Goal: Task Accomplishment & Management: Use online tool/utility

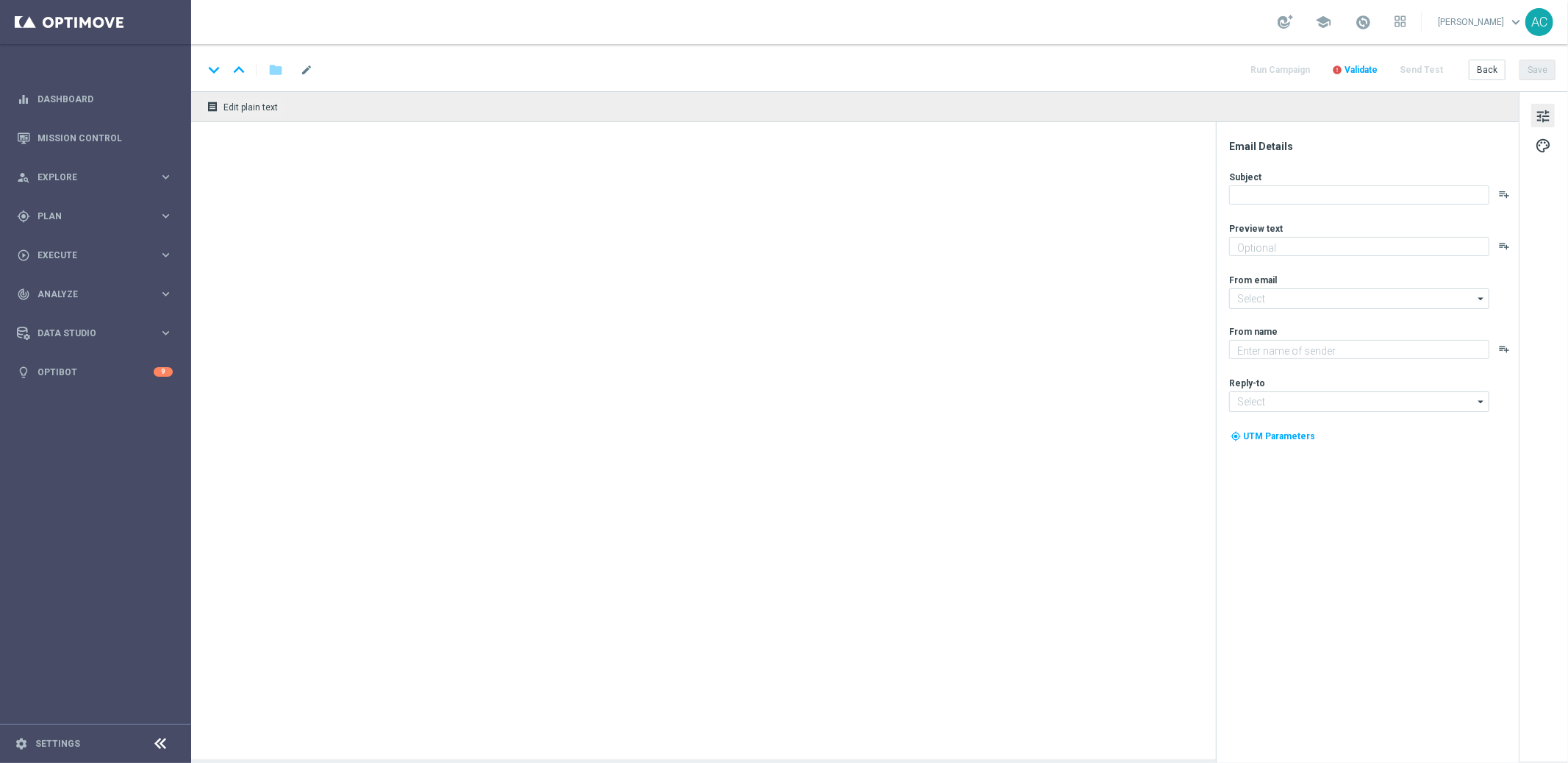
type textarea "Para o maior prêmio da história na Mega da Virada!"
type textarea "Lottoland"
type input "mail@crm.lottoland.com.br"
type input "contato@lottoland.com.br"
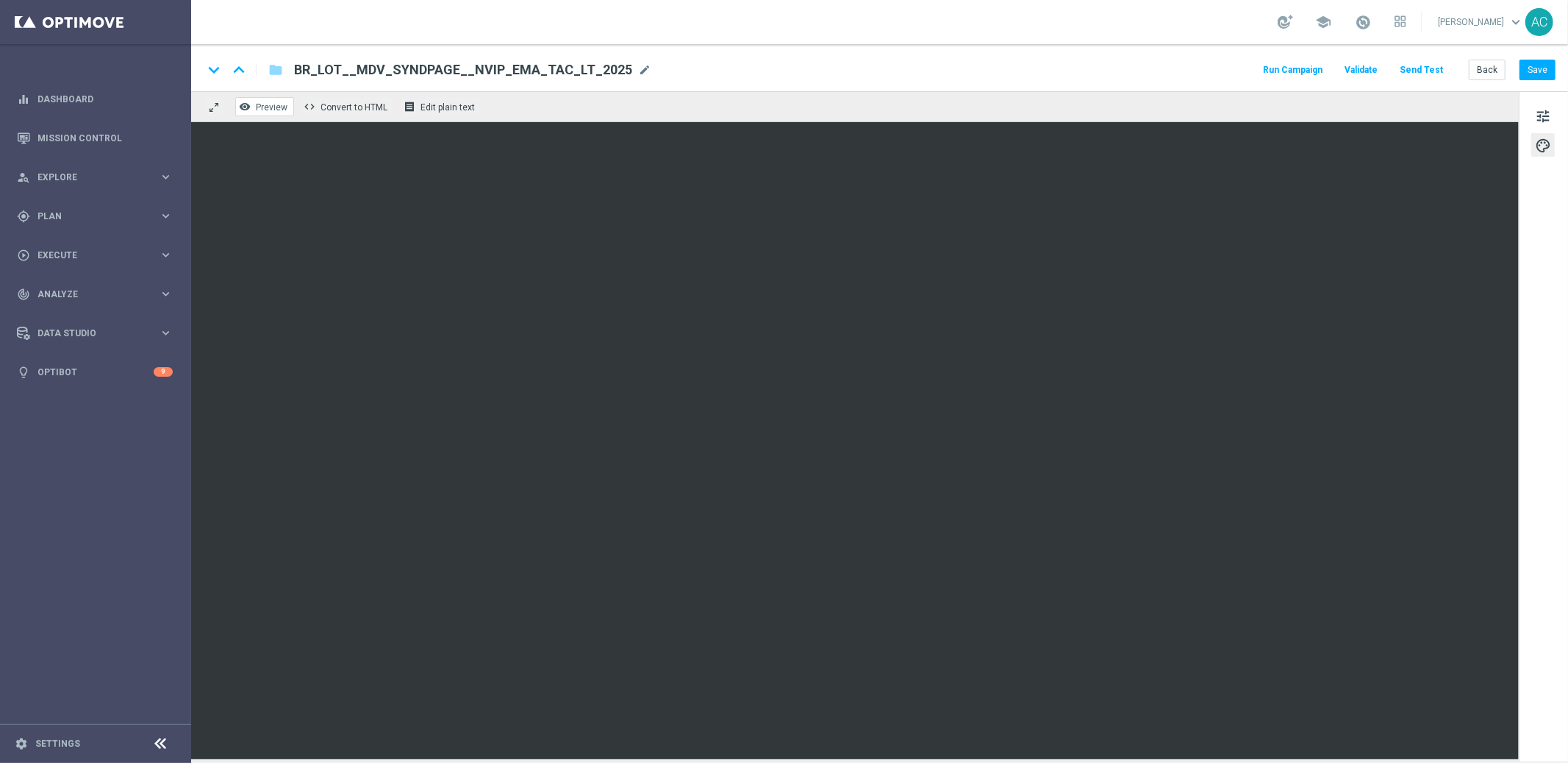
click at [252, 110] on button "remove_red_eye Preview" at bounding box center [264, 106] width 59 height 20
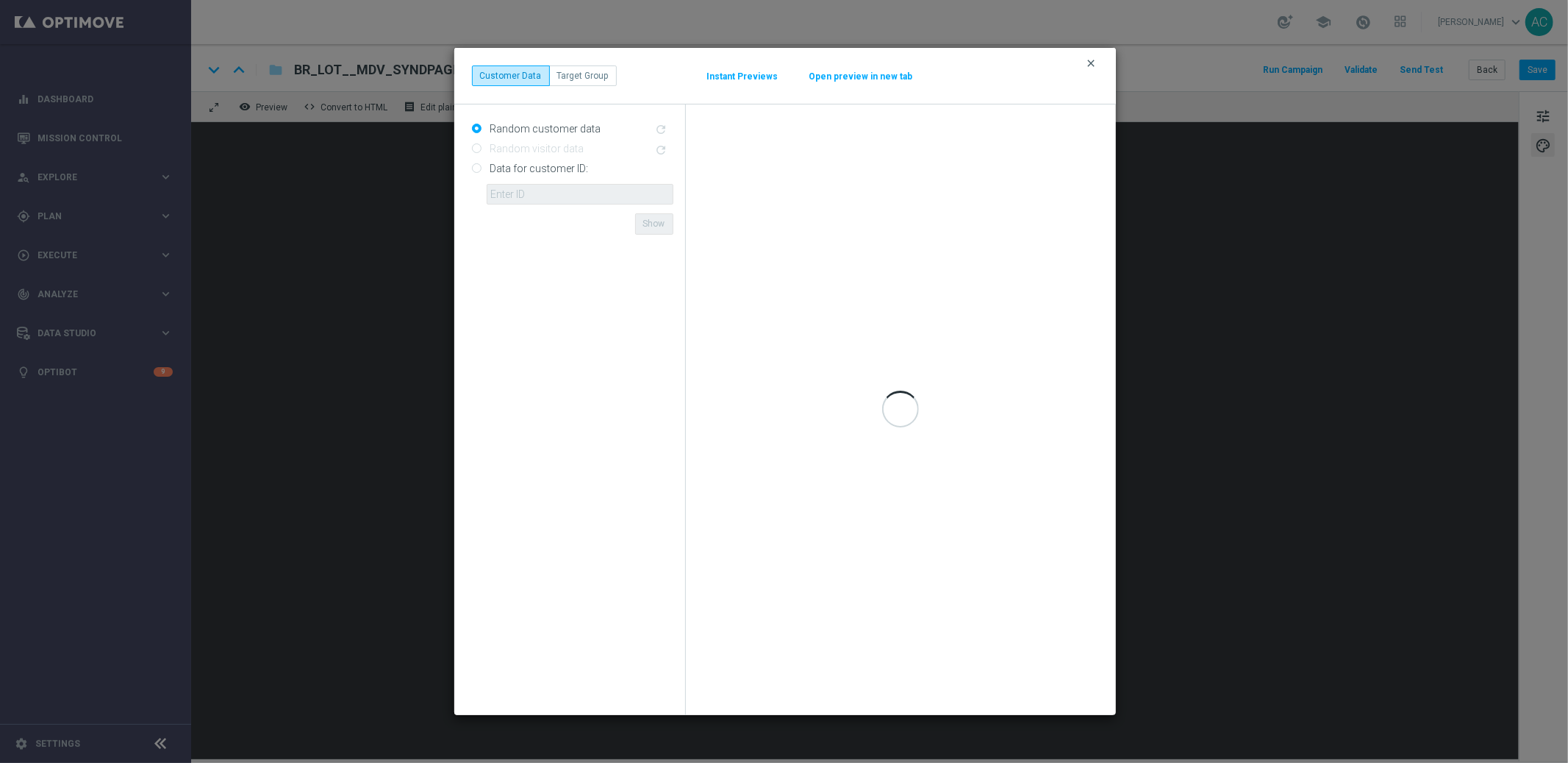
click at [1094, 62] on icon "clear" at bounding box center [1092, 63] width 12 height 12
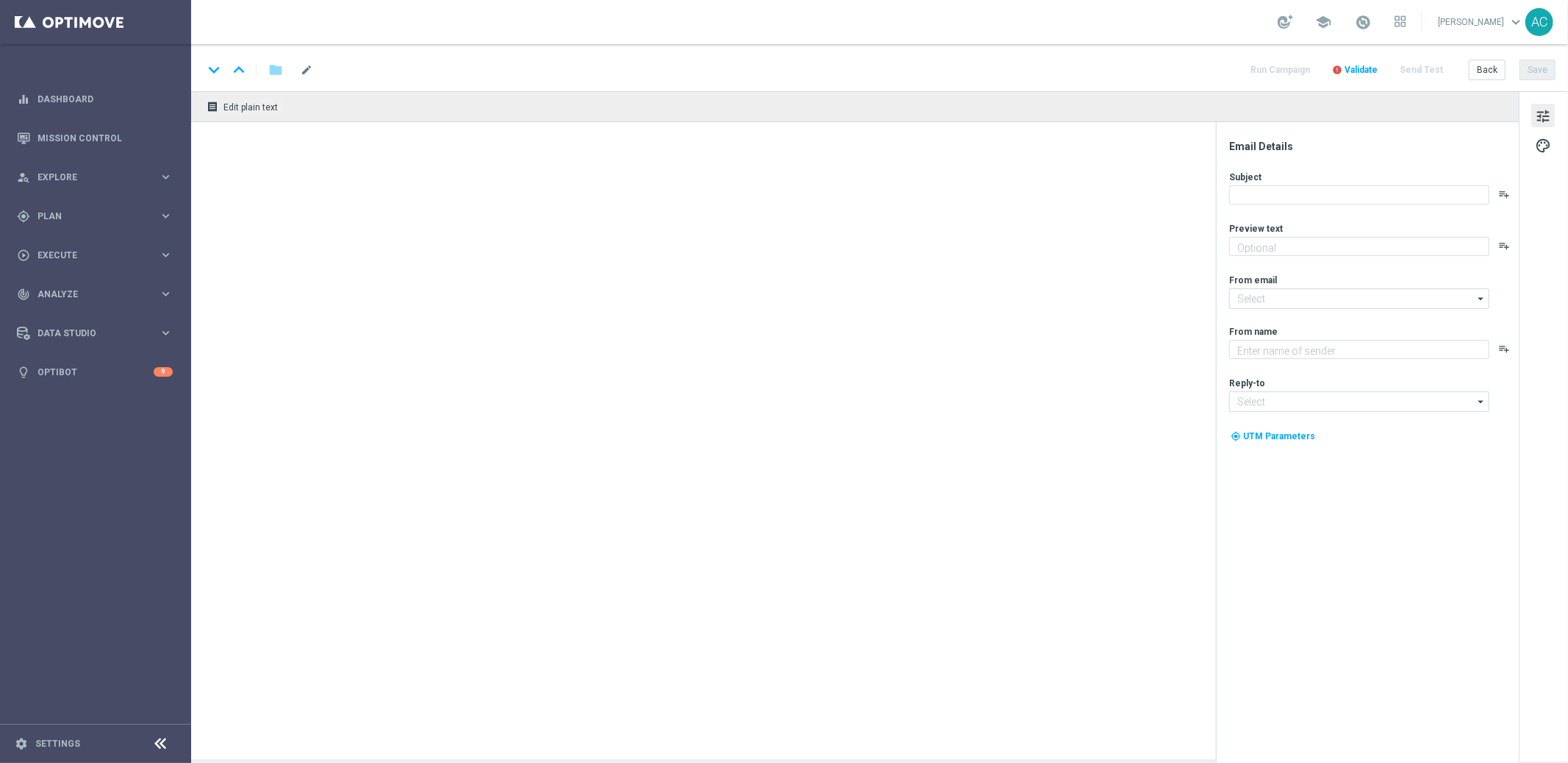
type textarea "Seu ingresso para a Mega Sena foi só o começo! A TurboSena oferece sorteios ráp…"
type textarea "Lottoland"
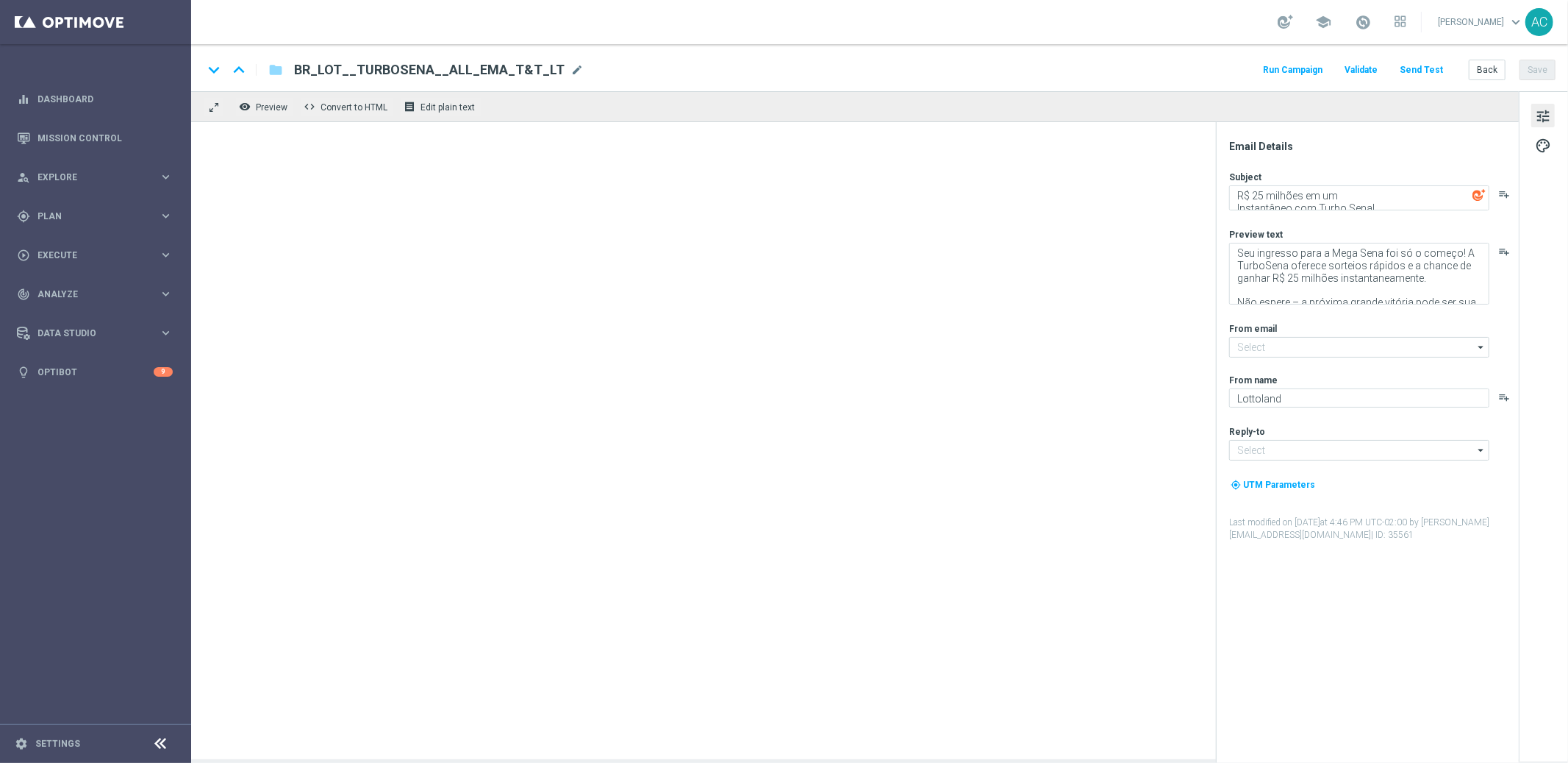
type input "mail@crm.lottoland.bet.br"
type input "contato@lottoland.bet.br"
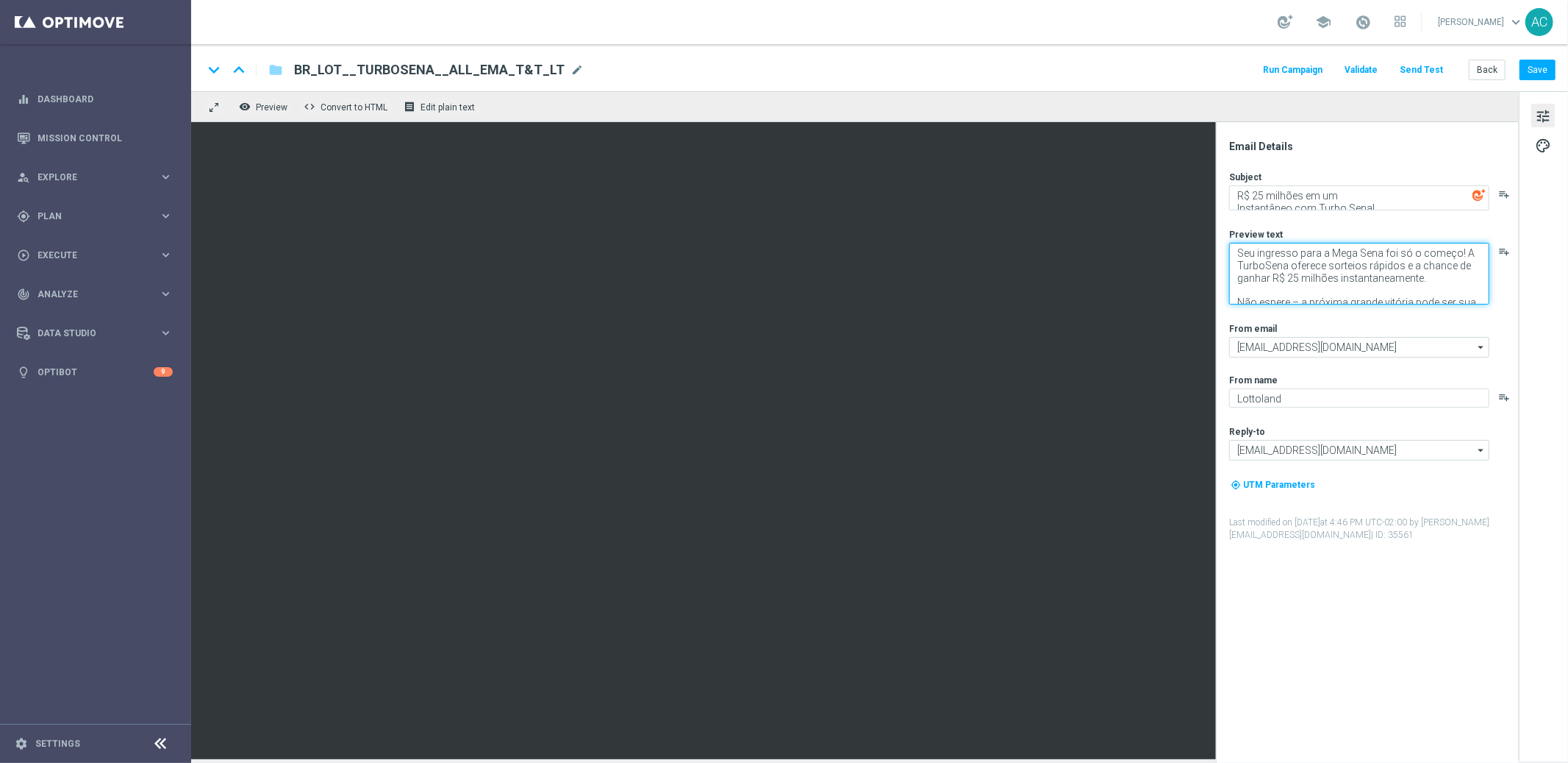
click at [1308, 286] on textarea "Seu ingresso para a Mega Sena foi só o começo! A TurboSena oferece sorteios ráp…" at bounding box center [1358, 273] width 260 height 62
drag, startPoint x: 1456, startPoint y: 273, endPoint x: 1291, endPoint y: 293, distance: 166.2
click at [1237, 326] on div "Subject R$ 25 milhões em um Instantâneo com Turbo Sena! playlist_add Preview te…" at bounding box center [1372, 355] width 288 height 370
click at [1433, 292] on textarea "Seu ingresso para a Mega Sena foi só o começo! A TurboSena oferece sorteios ráp…" at bounding box center [1358, 273] width 260 height 62
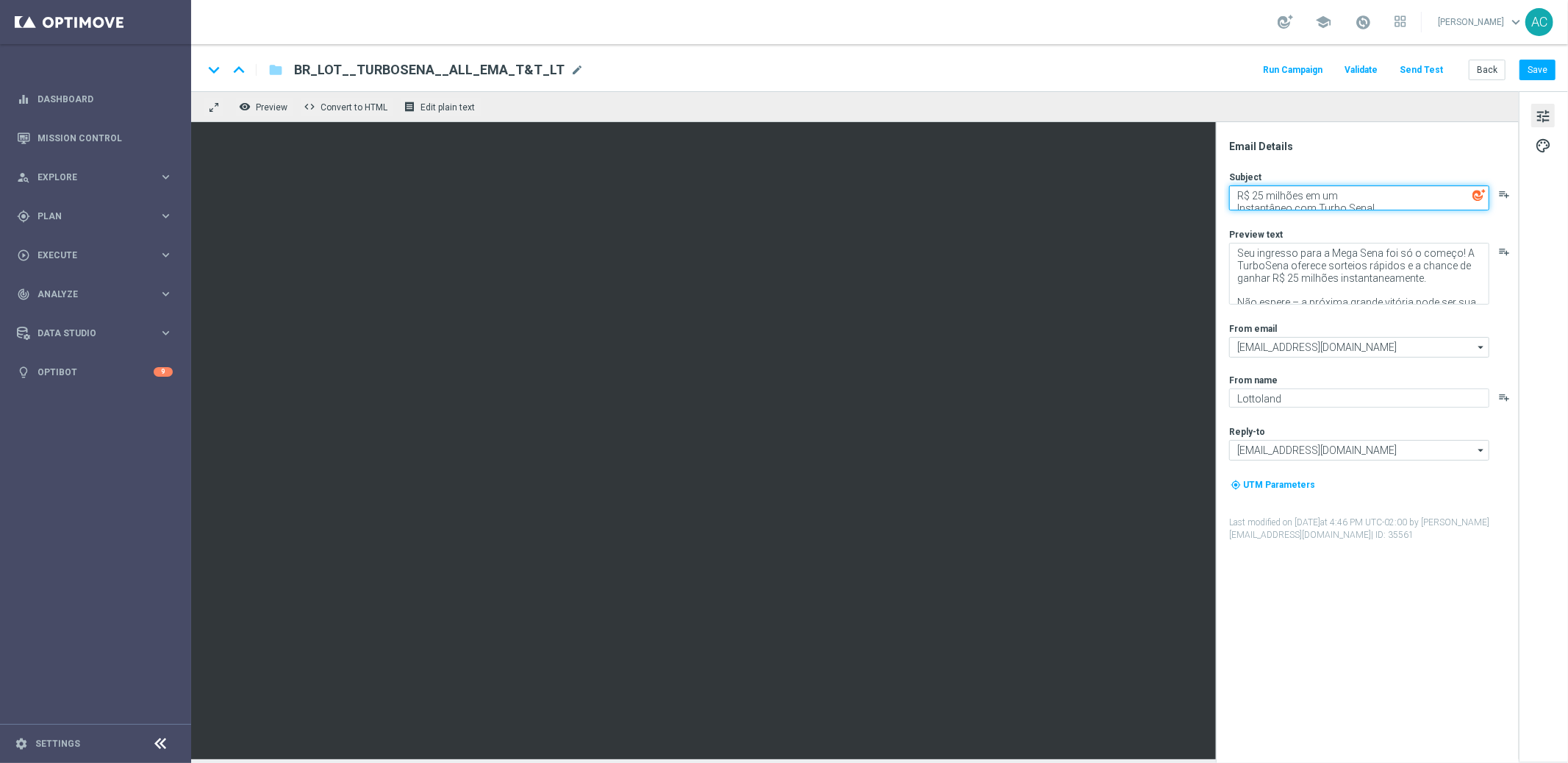
drag, startPoint x: 1348, startPoint y: 190, endPoint x: 1353, endPoint y: 231, distance: 41.3
click at [1353, 231] on div "Subject R$ 25 milhões em um Instantâneo com Turbo Sena! playlist_add Preview te…" at bounding box center [1372, 355] width 288 height 370
click at [1351, 211] on div "Subject R$ 25 milhões em um Instantâneo com Turbo Sena! playlist_add Preview te…" at bounding box center [1372, 355] width 288 height 370
click at [1236, 205] on textarea "R$ 25 milhões em um Instantâneo com Turbo Sena!" at bounding box center [1358, 198] width 260 height 25
type textarea "R$ 25 milhões em um Instantâneo com Turbo Sena!"
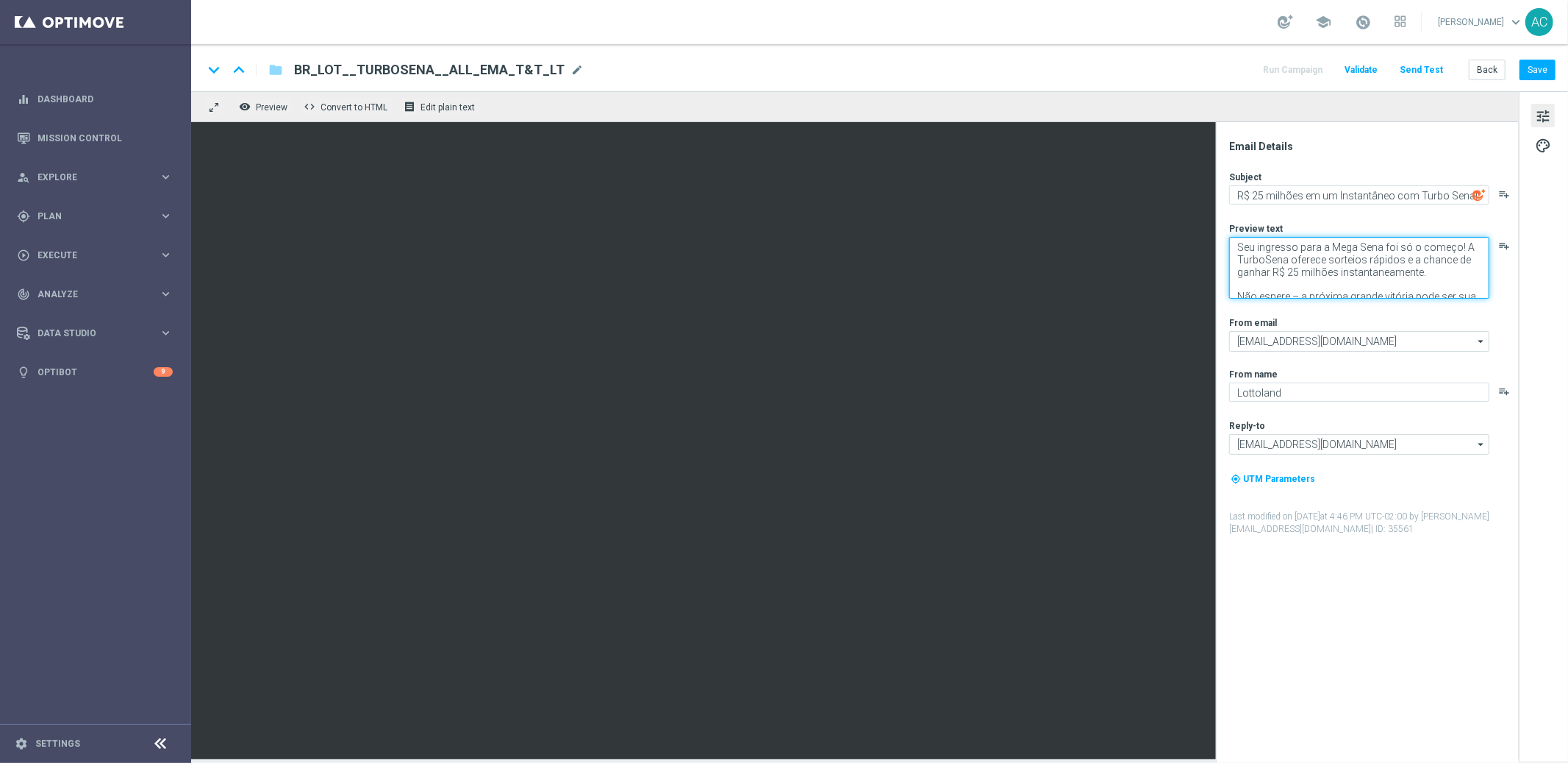
click at [1281, 257] on textarea "Seu ingresso para a Mega Sena foi só o começo! A TurboSena oferece sorteios ráp…" at bounding box center [1358, 268] width 260 height 62
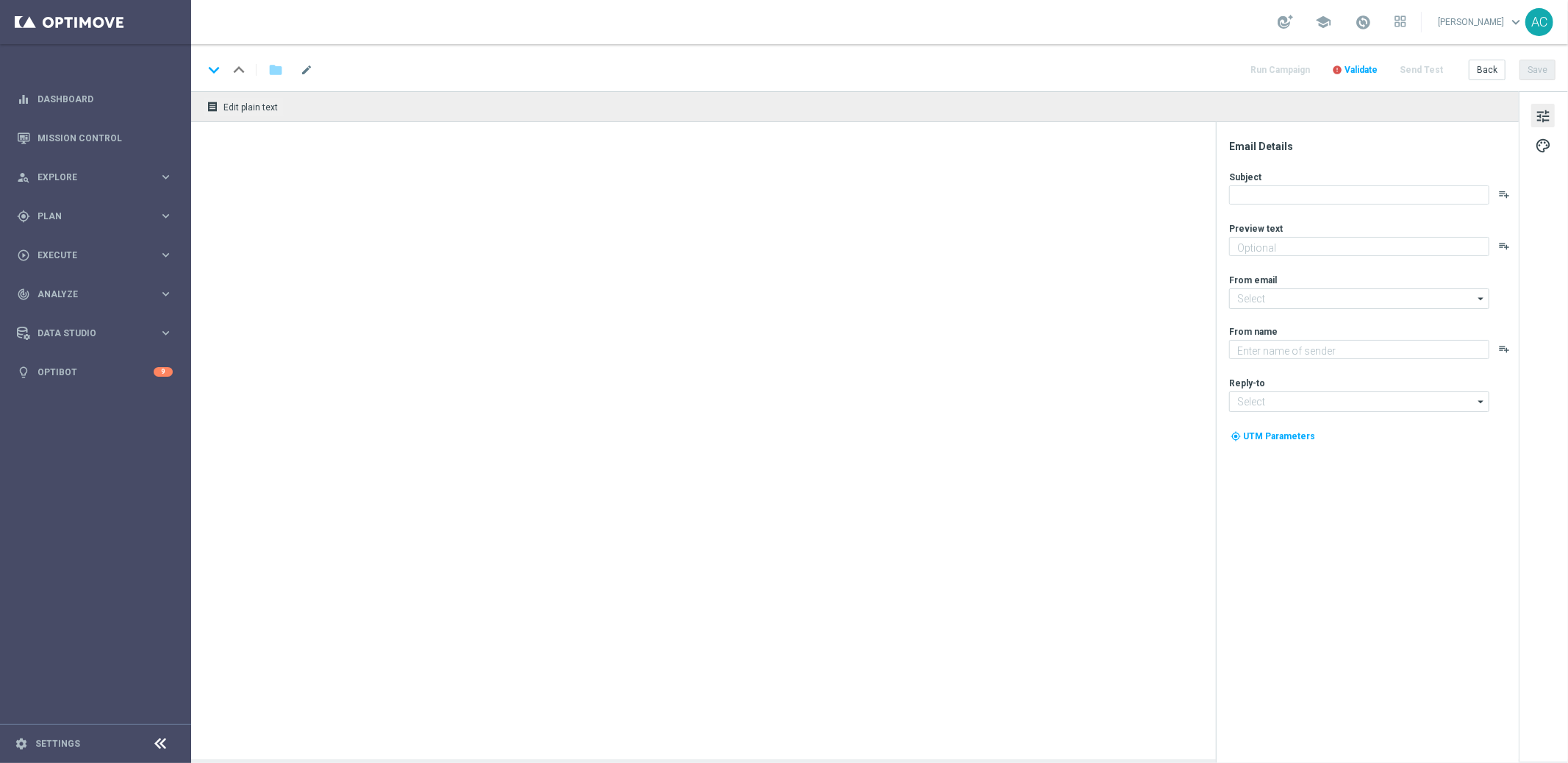
type textarea "Seu ingresso para a Mega Sena foi só o começo! A TurboSena oferece sorteios ráp…"
type textarea "Lottoland"
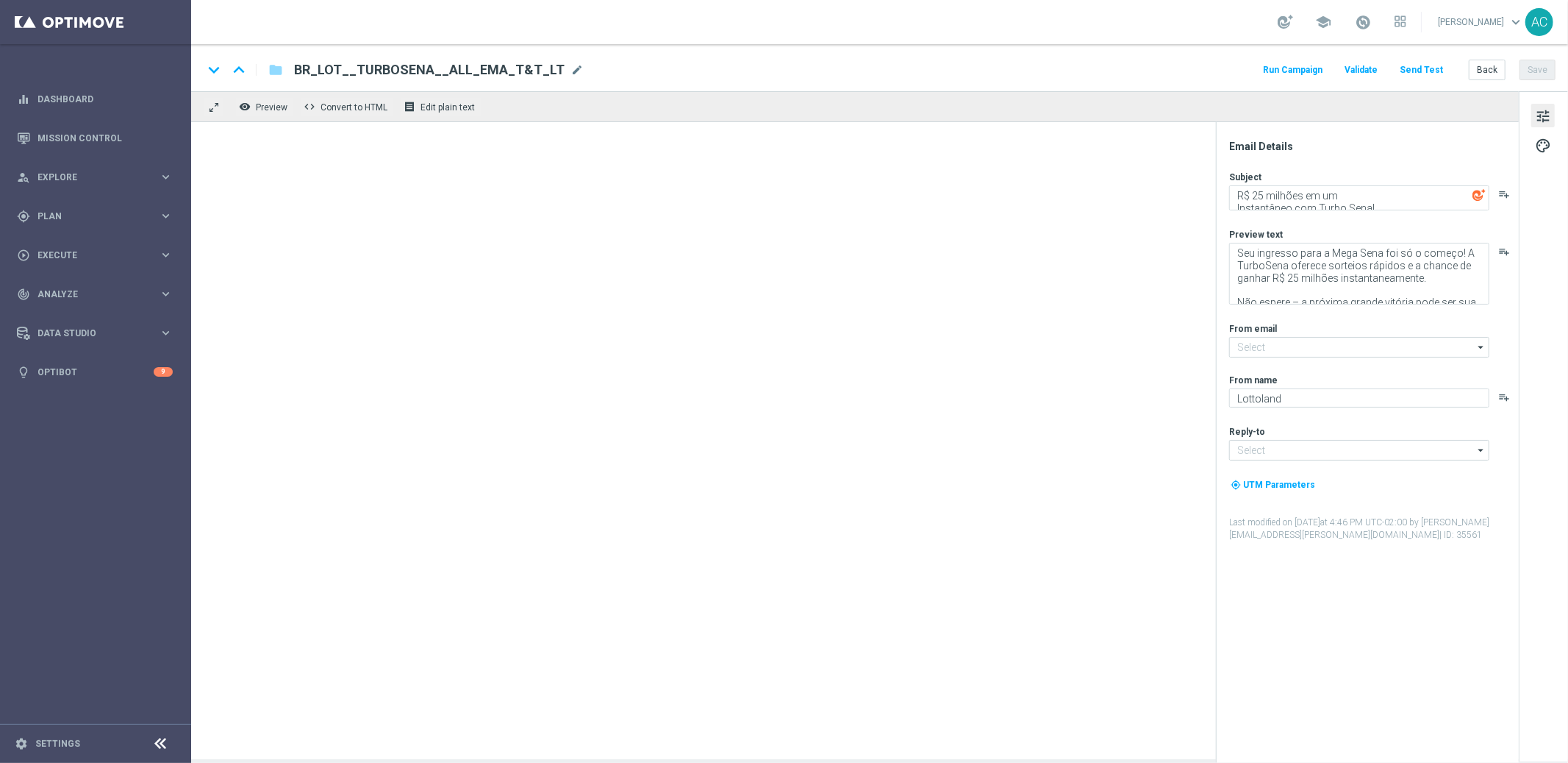
type input "[EMAIL_ADDRESS][DOMAIN_NAME]"
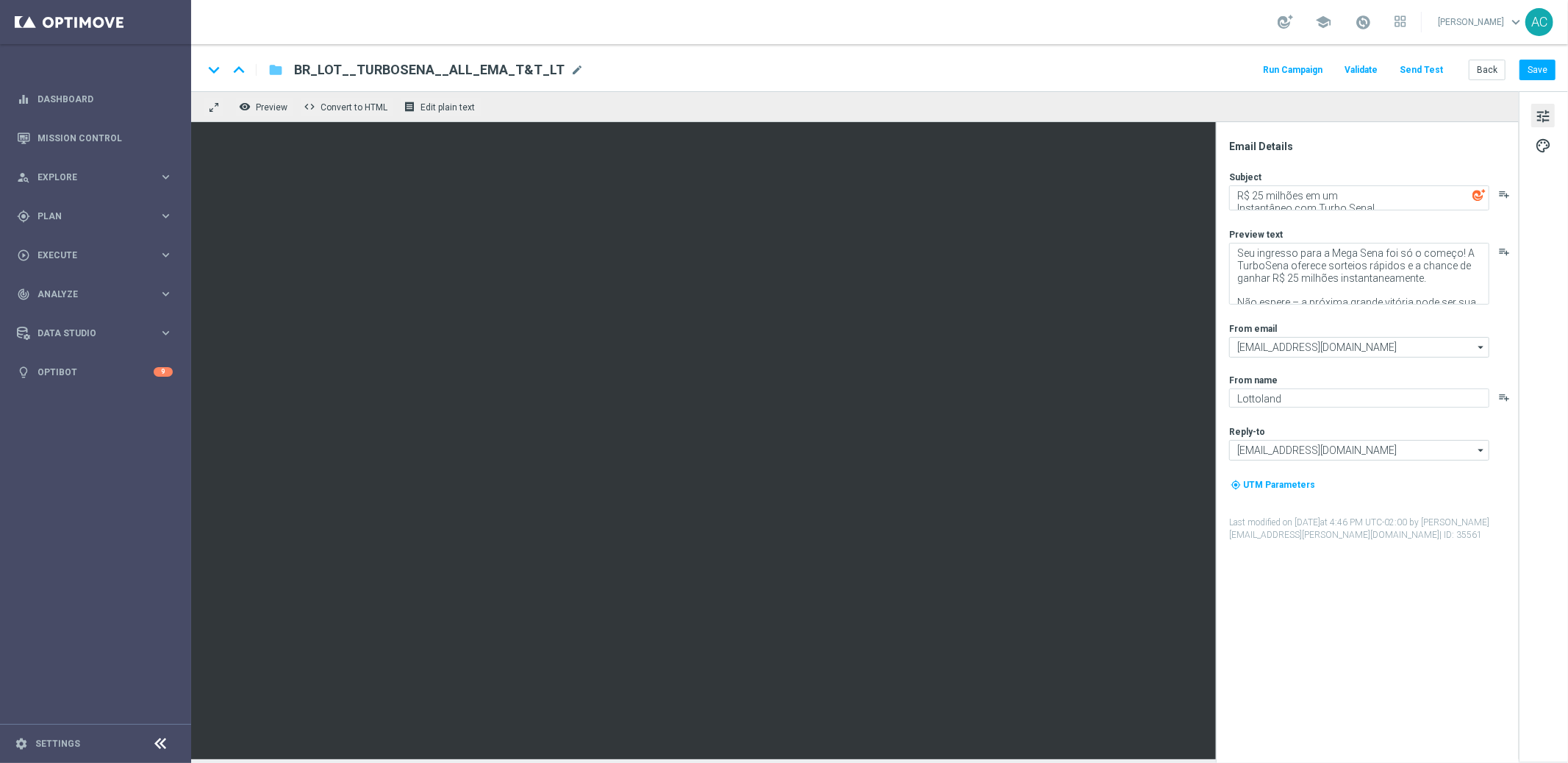
click at [279, 70] on icon "folder" at bounding box center [276, 69] width 15 height 18
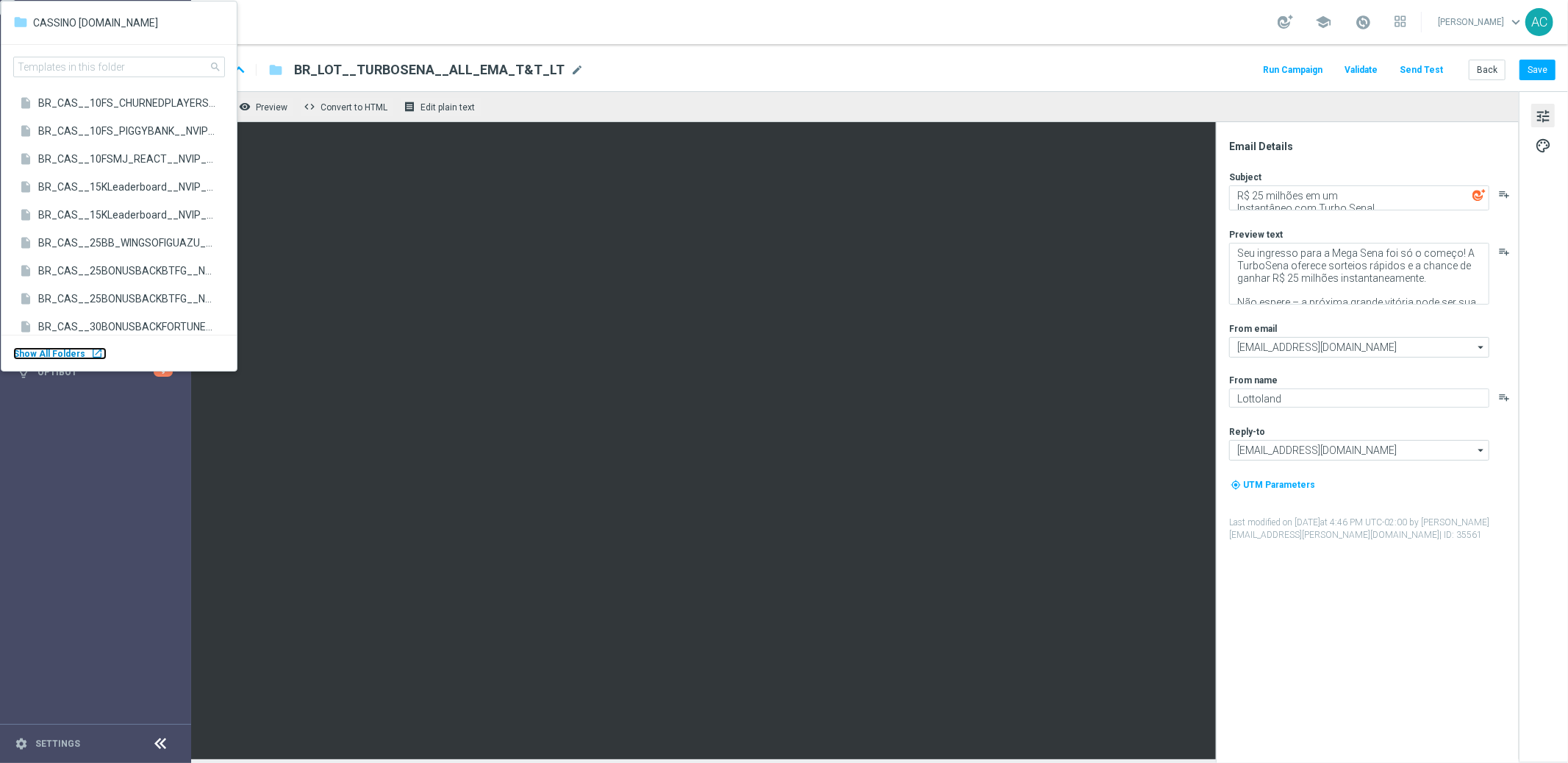
click at [91, 349] on body "equalizer Dashboard Mission Control" at bounding box center [784, 382] width 1568 height 763
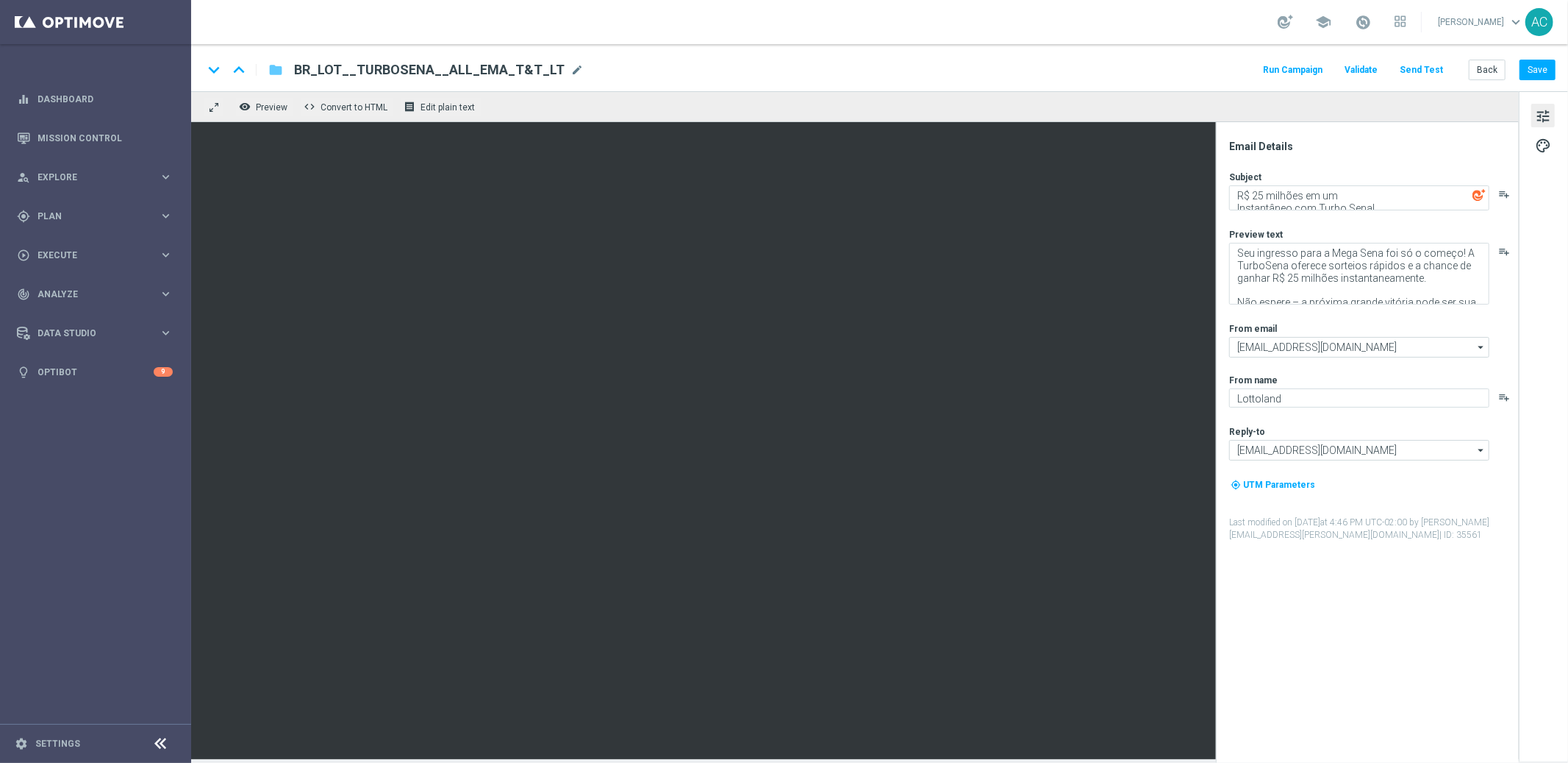
click at [276, 70] on icon "folder" at bounding box center [276, 69] width 15 height 18
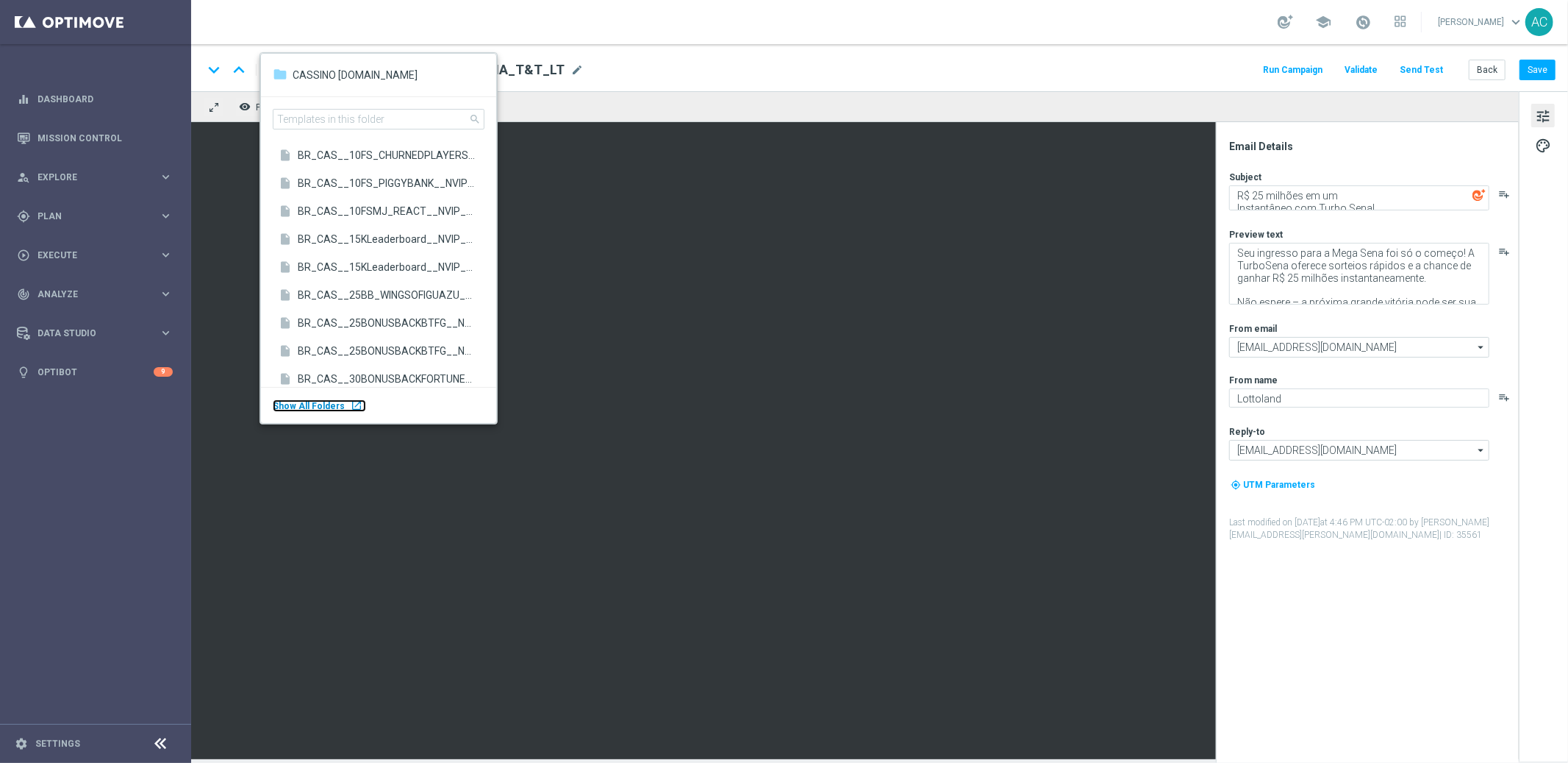
click at [342, 402] on div "Show All Folders launch" at bounding box center [320, 405] width 93 height 12
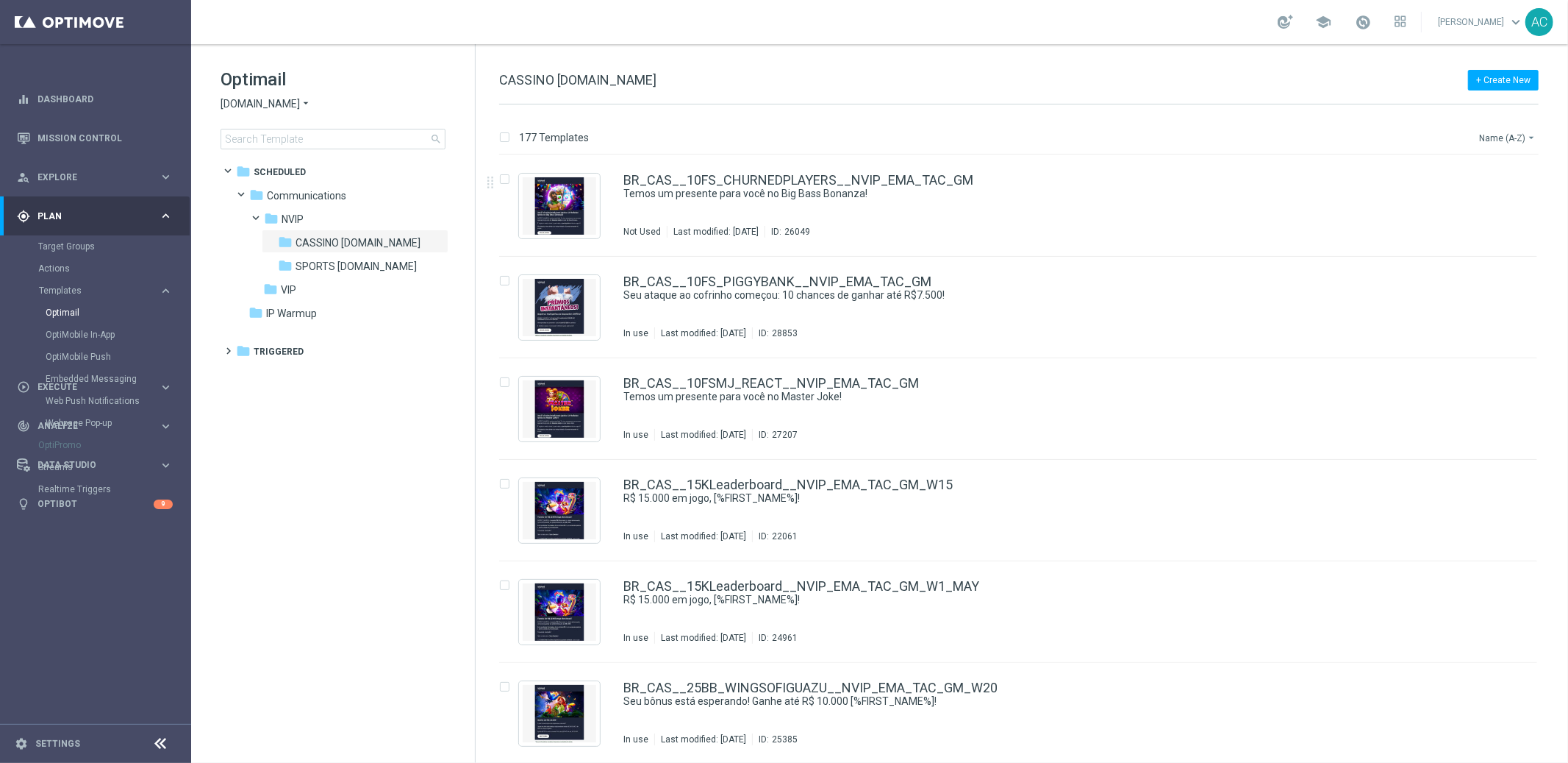
click at [1520, 132] on button "Name (A-Z) arrow_drop_down" at bounding box center [1507, 137] width 61 height 18
click at [1485, 164] on div "Name (A-Z)" at bounding box center [1482, 161] width 99 height 10
click at [1499, 133] on button "Name (A-Z) arrow_drop_down" at bounding box center [1507, 137] width 61 height 18
click at [1507, 205] on span "Date Modified (Newest)" at bounding box center [1482, 202] width 99 height 10
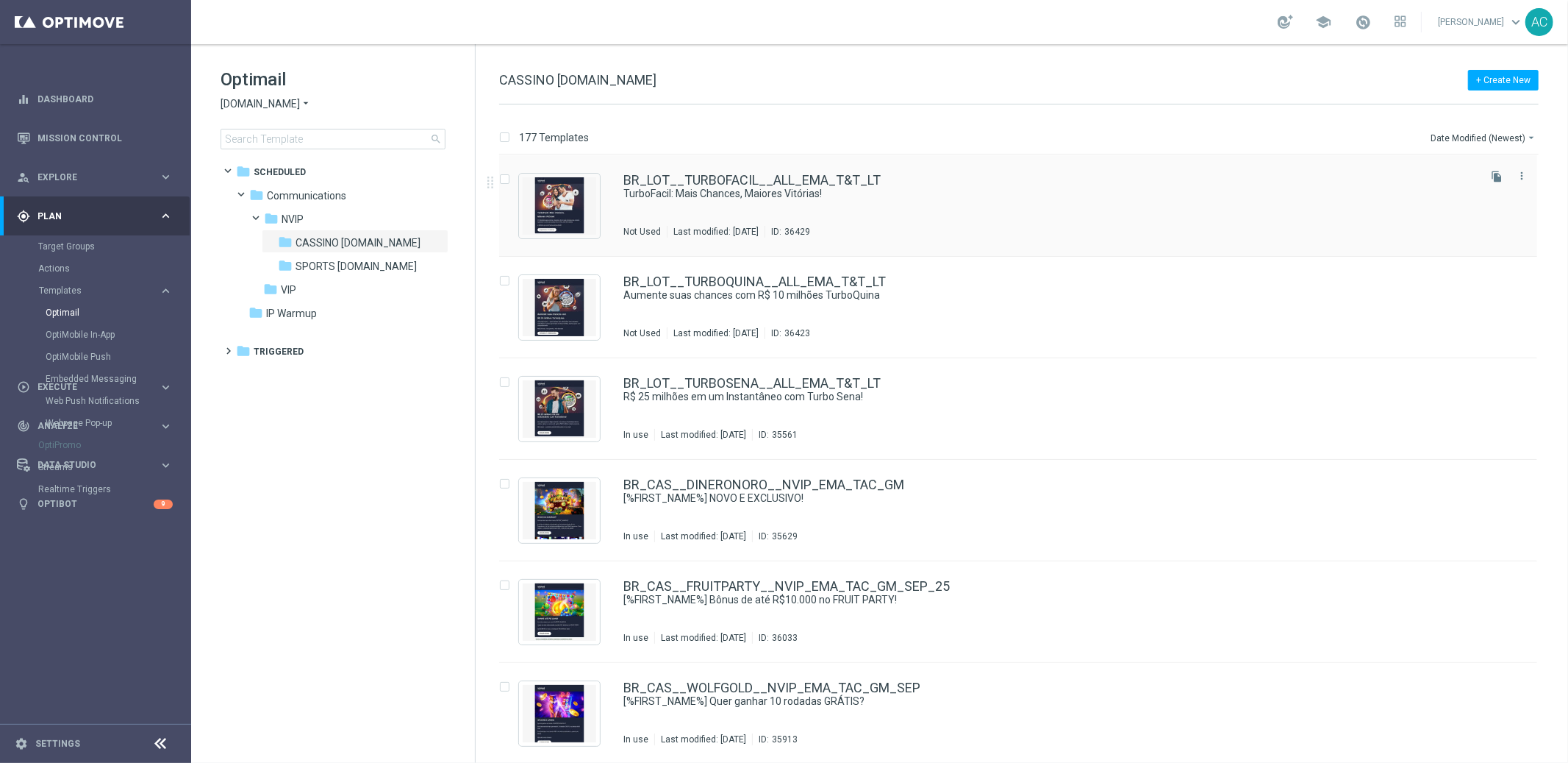
click at [1494, 175] on icon "file_copy" at bounding box center [1496, 176] width 12 height 12
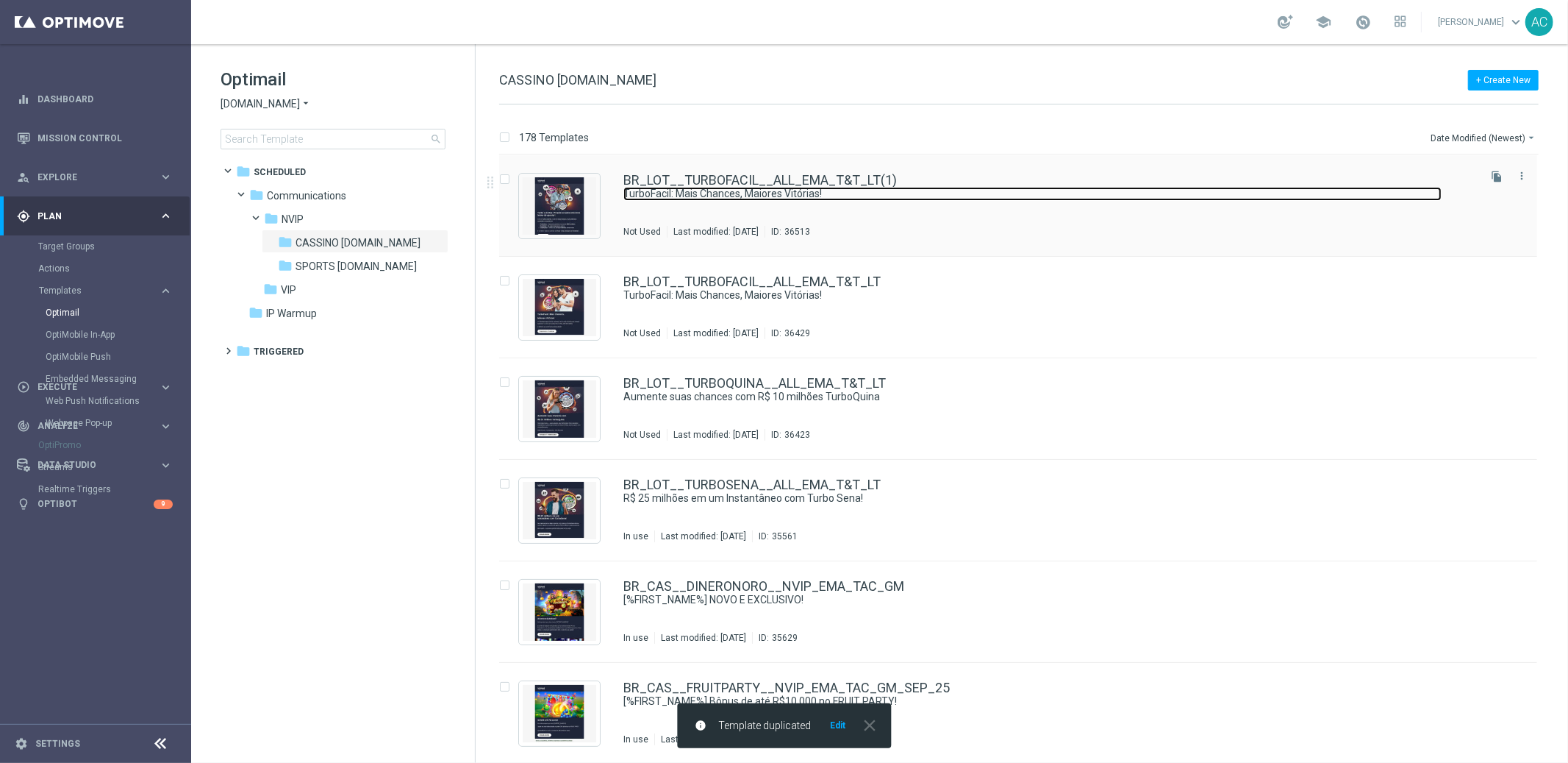
click at [1110, 188] on link "TurboFacil: Mais Chances, Maiores Vitórias!" at bounding box center [1033, 193] width 818 height 14
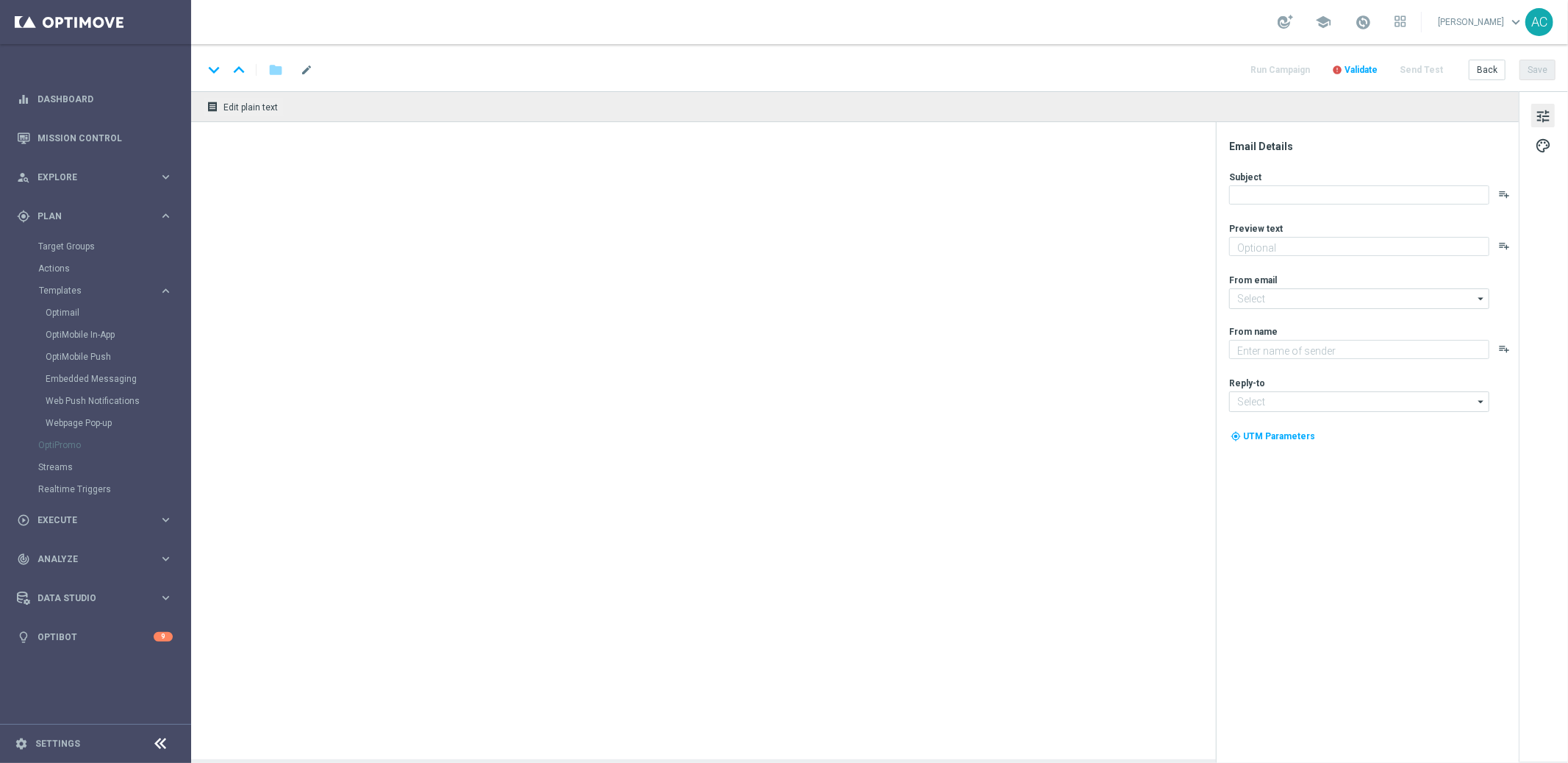
type textarea "O TurboFácil agora premia 11 acertos, dá 3x mais chances que a loteria tradicio…"
type textarea "Lottoland"
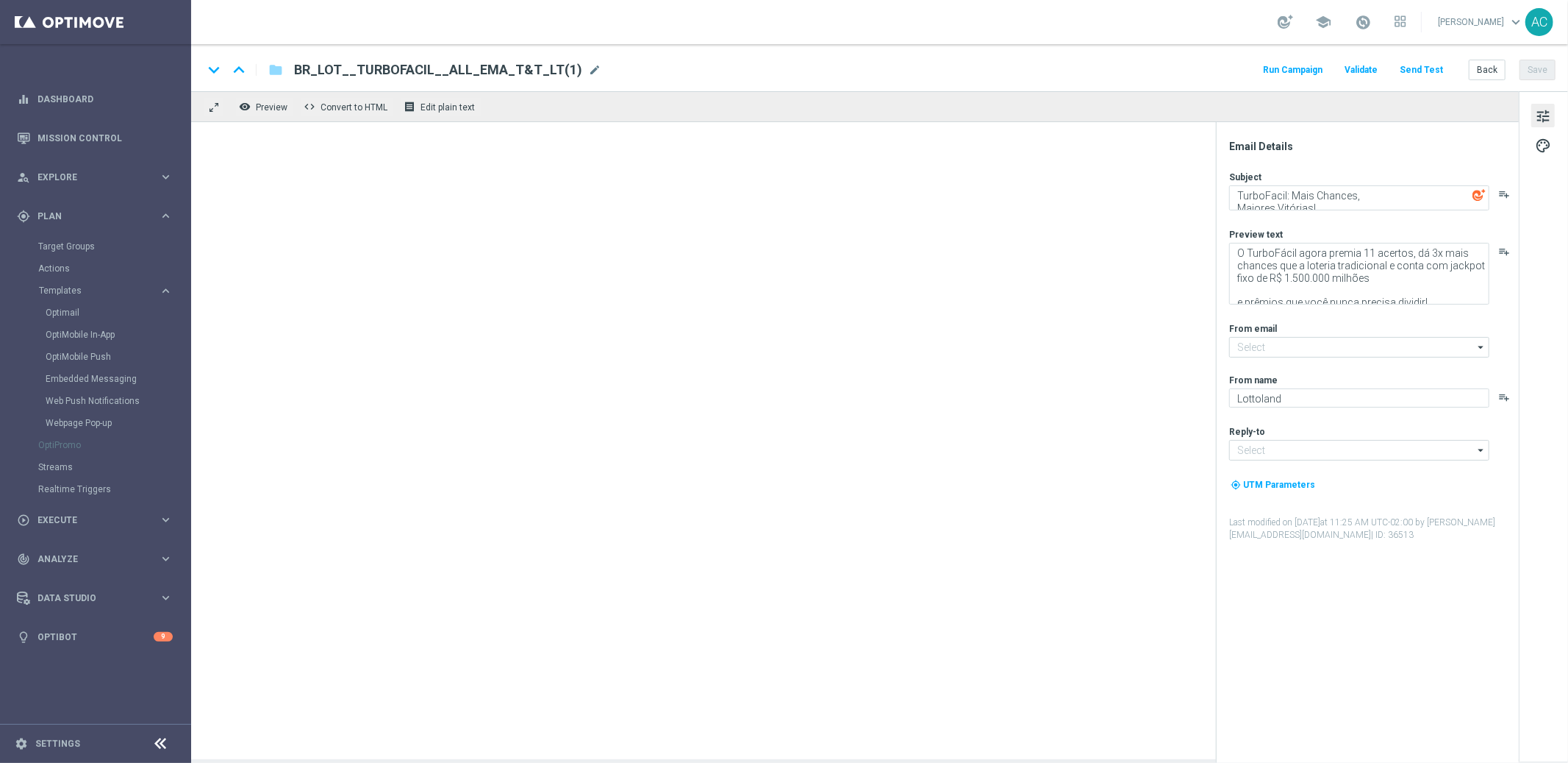
type input "mail@crm.lottoland.bet.br"
type input "contato@lottoland.bet.br"
click at [588, 66] on span "mode_edit" at bounding box center [595, 70] width 13 height 13
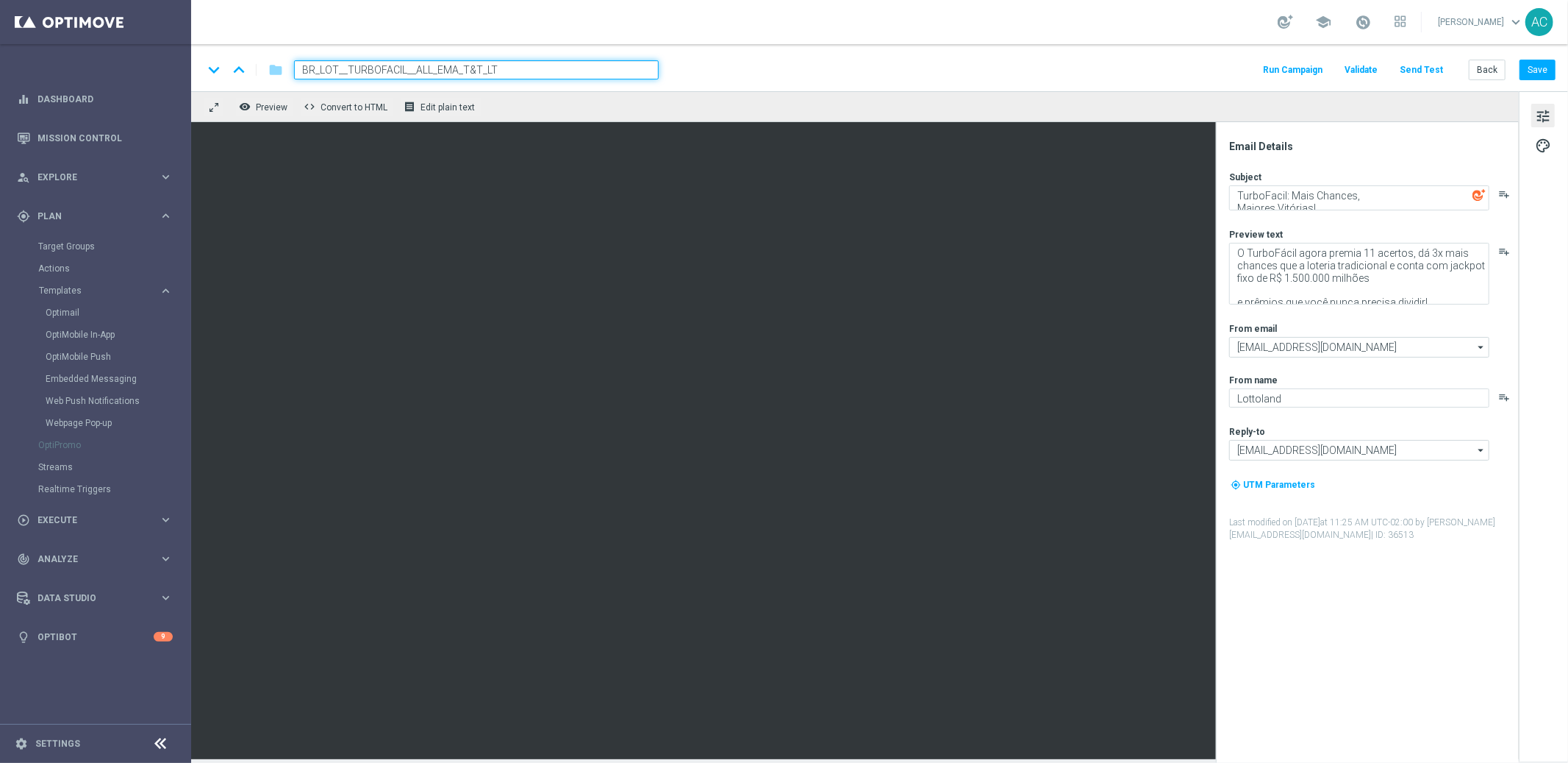
click at [403, 68] on input "BR_LOT__TURBOFACIL__ALL_EMA_T&T_LT" at bounding box center [475, 70] width 364 height 20
type input "BR_LOT__TURBOLOTTERY__ALL_EMA_T&T_LT"
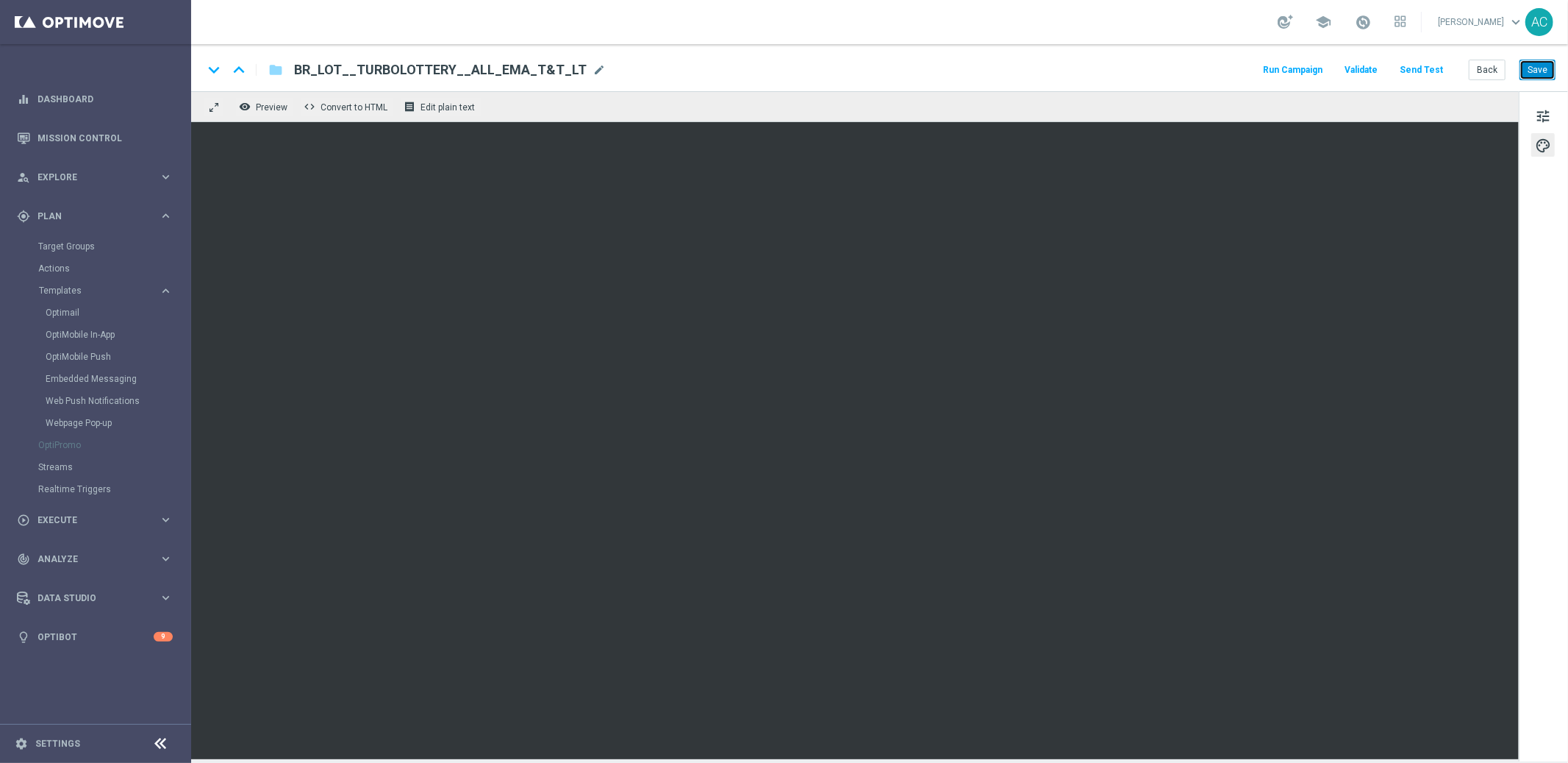
click at [1543, 68] on button "Save" at bounding box center [1537, 70] width 36 height 21
click at [1548, 75] on button "Save" at bounding box center [1537, 70] width 36 height 21
click at [1533, 70] on button "Save" at bounding box center [1537, 70] width 36 height 21
click at [1547, 117] on span "tune" at bounding box center [1542, 116] width 16 height 20
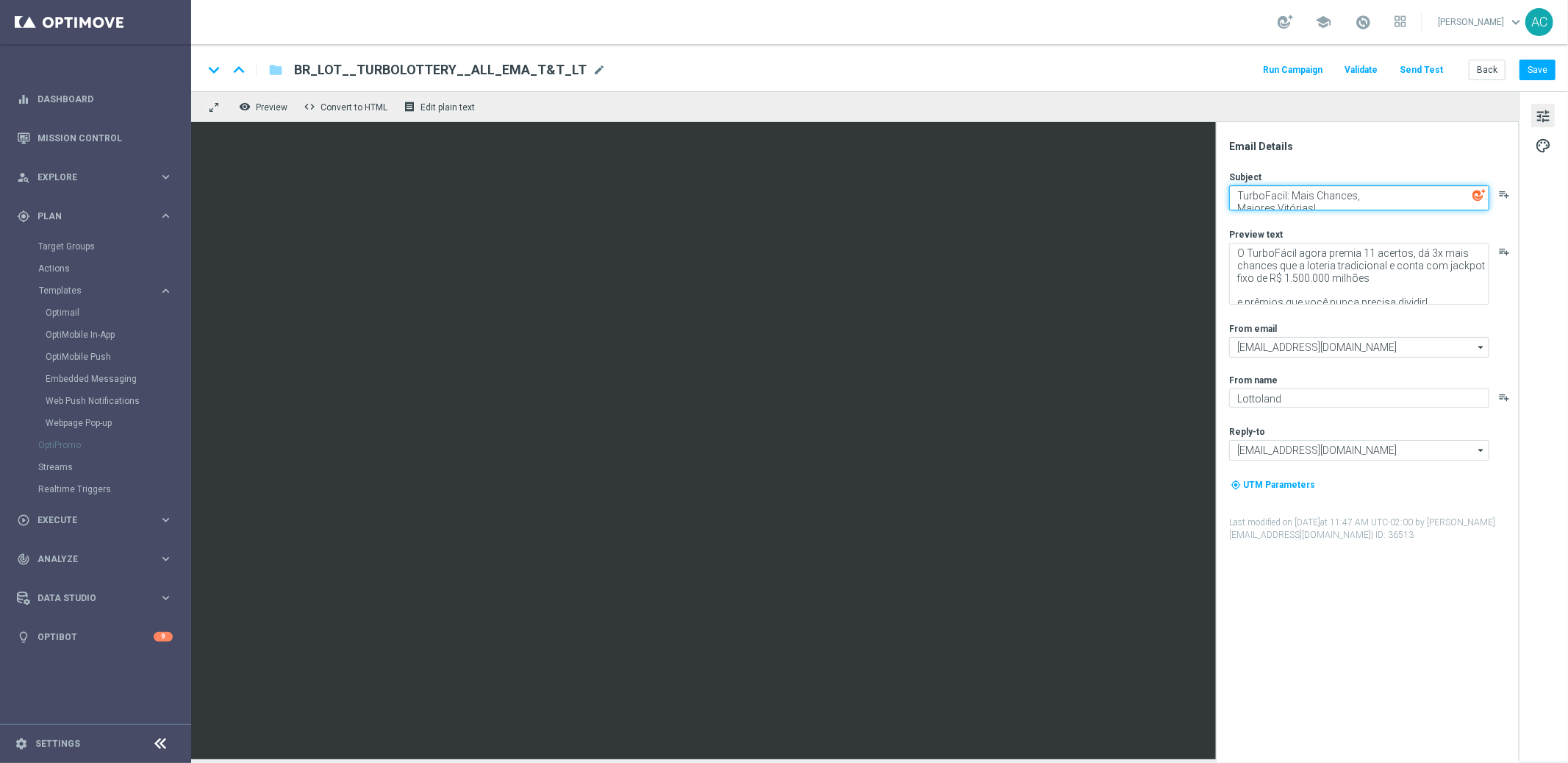
click at [1325, 197] on textarea "TurboFacil: Mais Chances, Maiores Vitórias!" at bounding box center [1358, 198] width 260 height 25
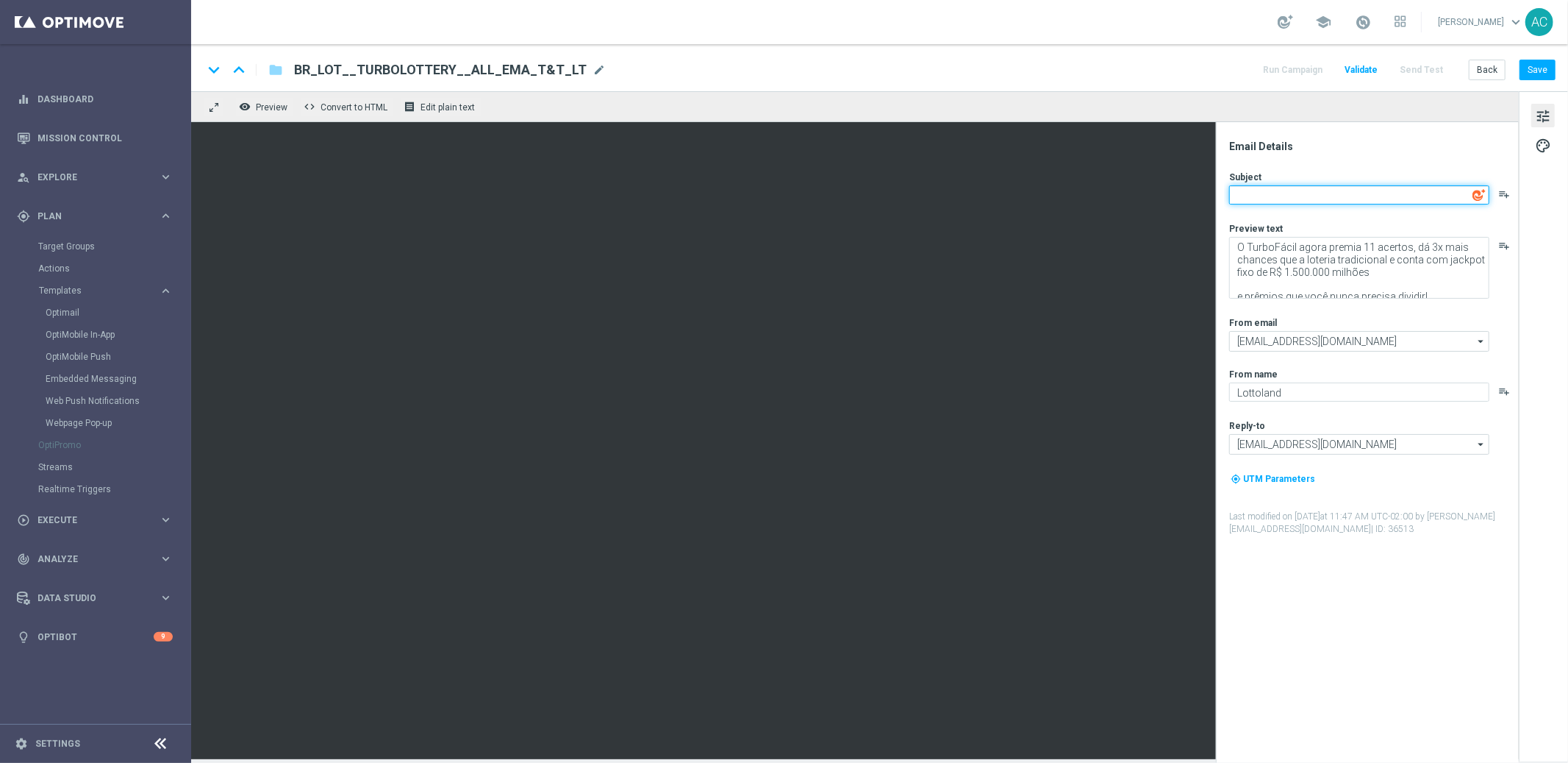
paste textarea "Turbo Loterias: mais chances, mais prêmios, até R$25 milhões!"
type textarea "Turbo Loterias: mais chances, mais prêmios, até R$25 milhões!"
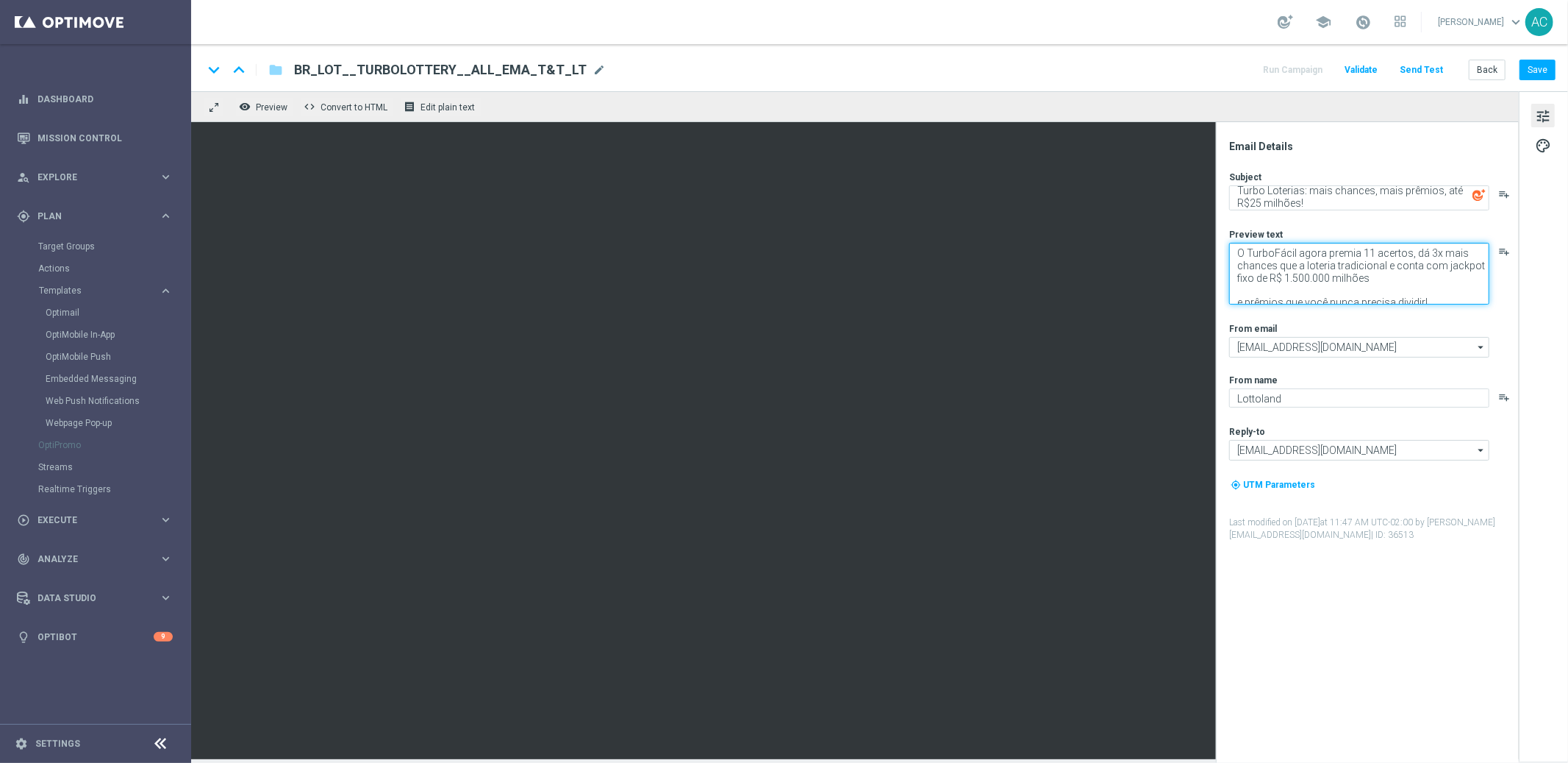
click at [1319, 273] on textarea "O TurboFácil agora premia 11 acertos, dá 3x mais chances que a loteria tradicio…" at bounding box center [1358, 273] width 260 height 62
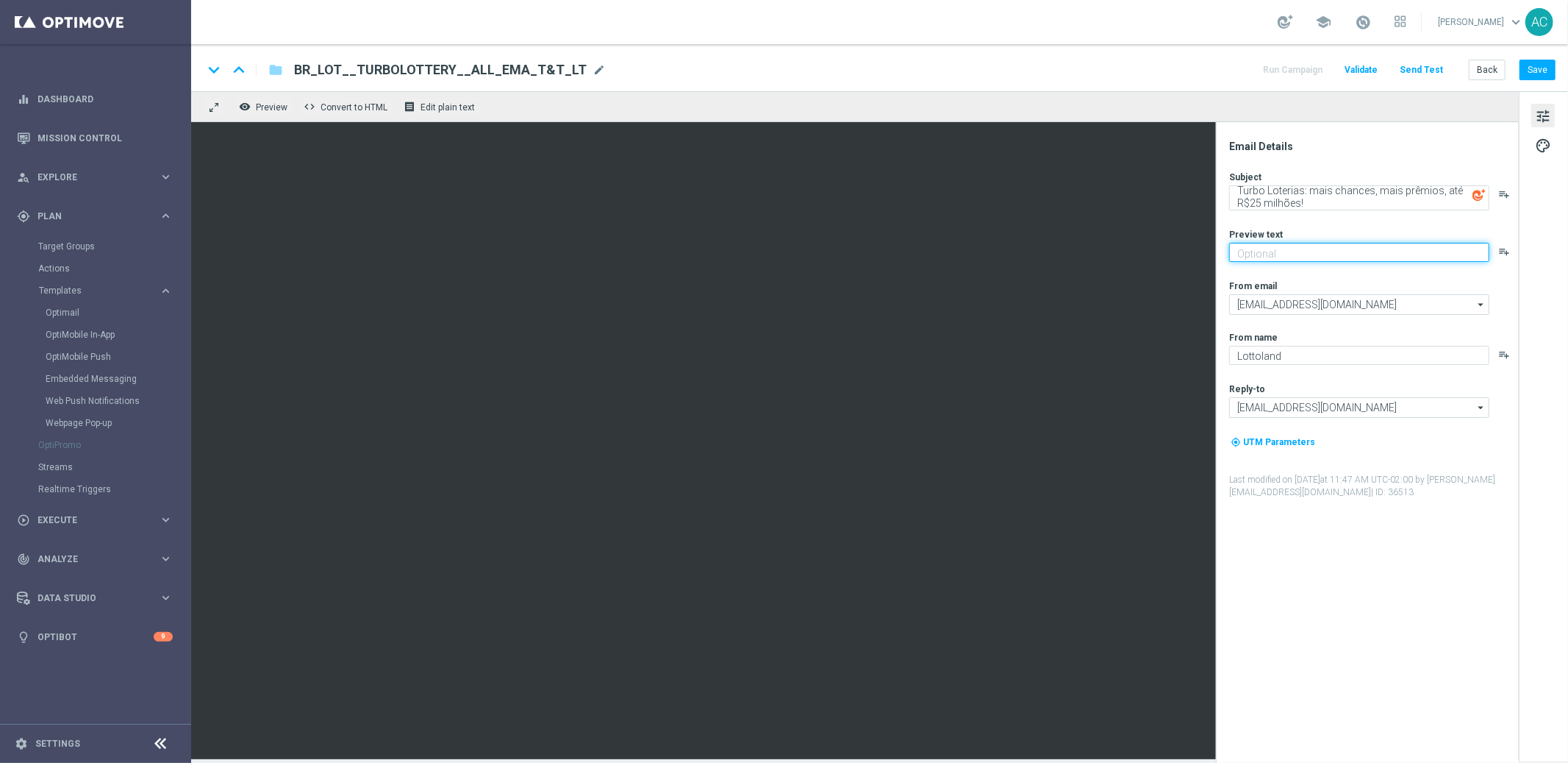
paste textarea "Turbo Loterias: jogue agora e multiplique suas chances!"
type textarea "Turbo Loterias: jogue agora e multiplique suas chances!"
click at [1542, 120] on span "tune" at bounding box center [1542, 116] width 16 height 20
click at [1538, 148] on span "palette" at bounding box center [1542, 146] width 16 height 20
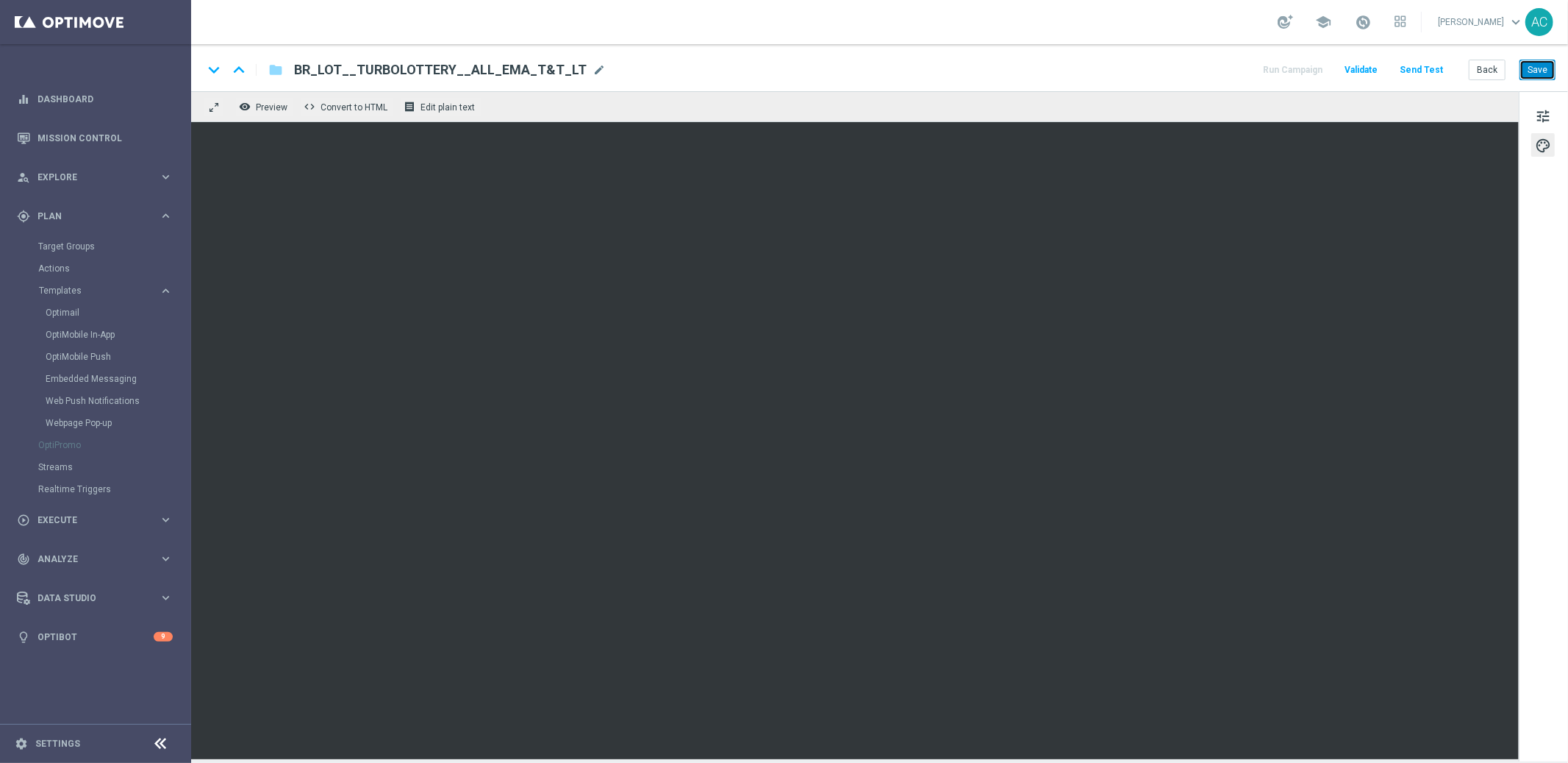
click at [1534, 71] on button "Save" at bounding box center [1537, 70] width 36 height 21
click at [1548, 76] on button "Save" at bounding box center [1537, 70] width 36 height 21
click at [1536, 64] on button "Save" at bounding box center [1537, 70] width 36 height 21
click at [475, 56] on div "keyboard_arrow_down keyboard_arrow_up folder BR_LOT__TURBOLOTTERY__ALL_EMA_T&T_…" at bounding box center [879, 67] width 1377 height 47
click at [475, 70] on span "BR_LOT__TURBOLOTTERY__ALL_EMA_T&T_LT" at bounding box center [440, 69] width 293 height 18
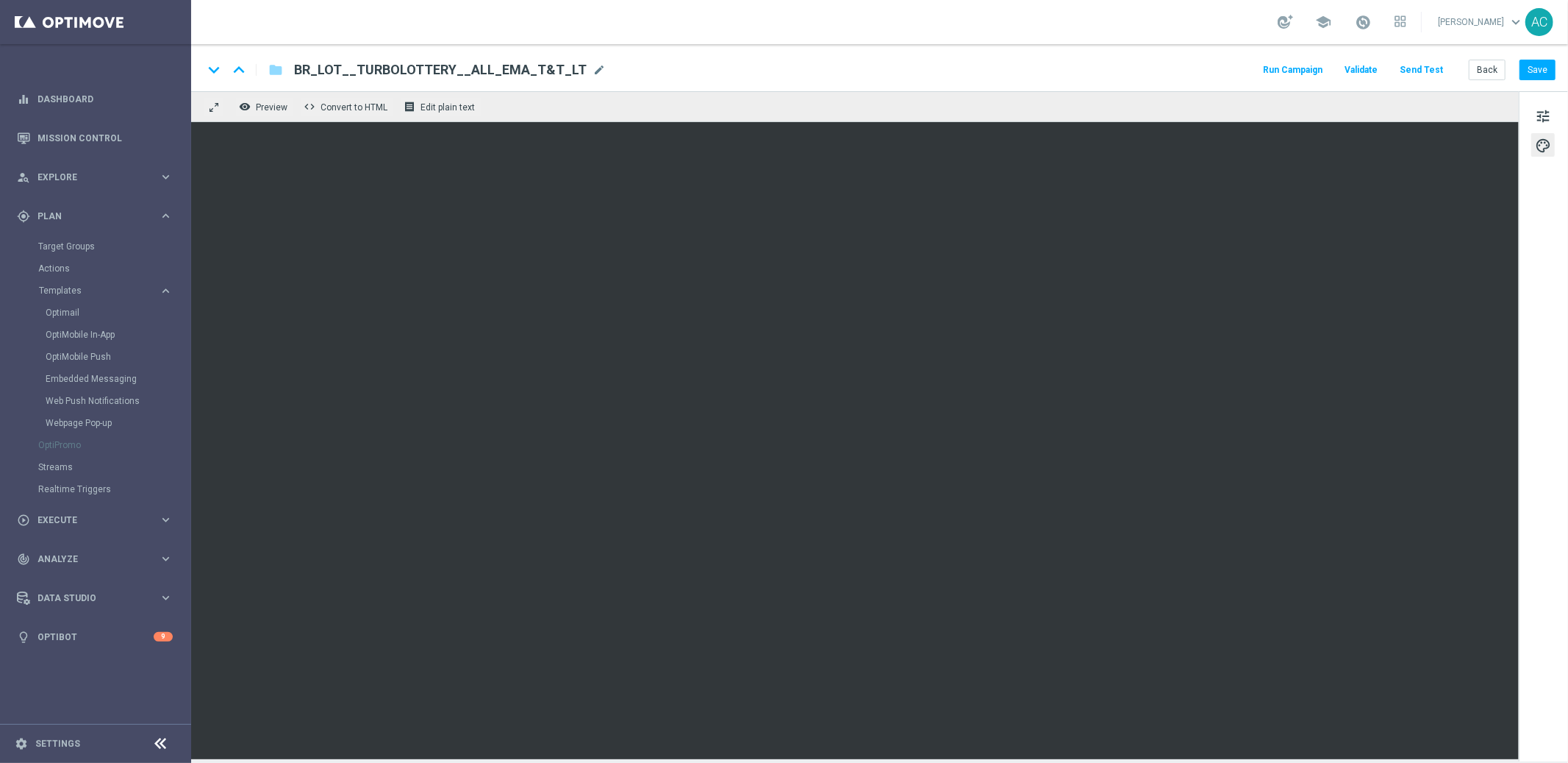
click at [0, 0] on input "BR_LOT__TURBOLOTTERY__ALL_EMA_T&T_LT" at bounding box center [0, 0] width 0 height 0
click at [1551, 118] on button "tune" at bounding box center [1543, 115] width 23 height 23
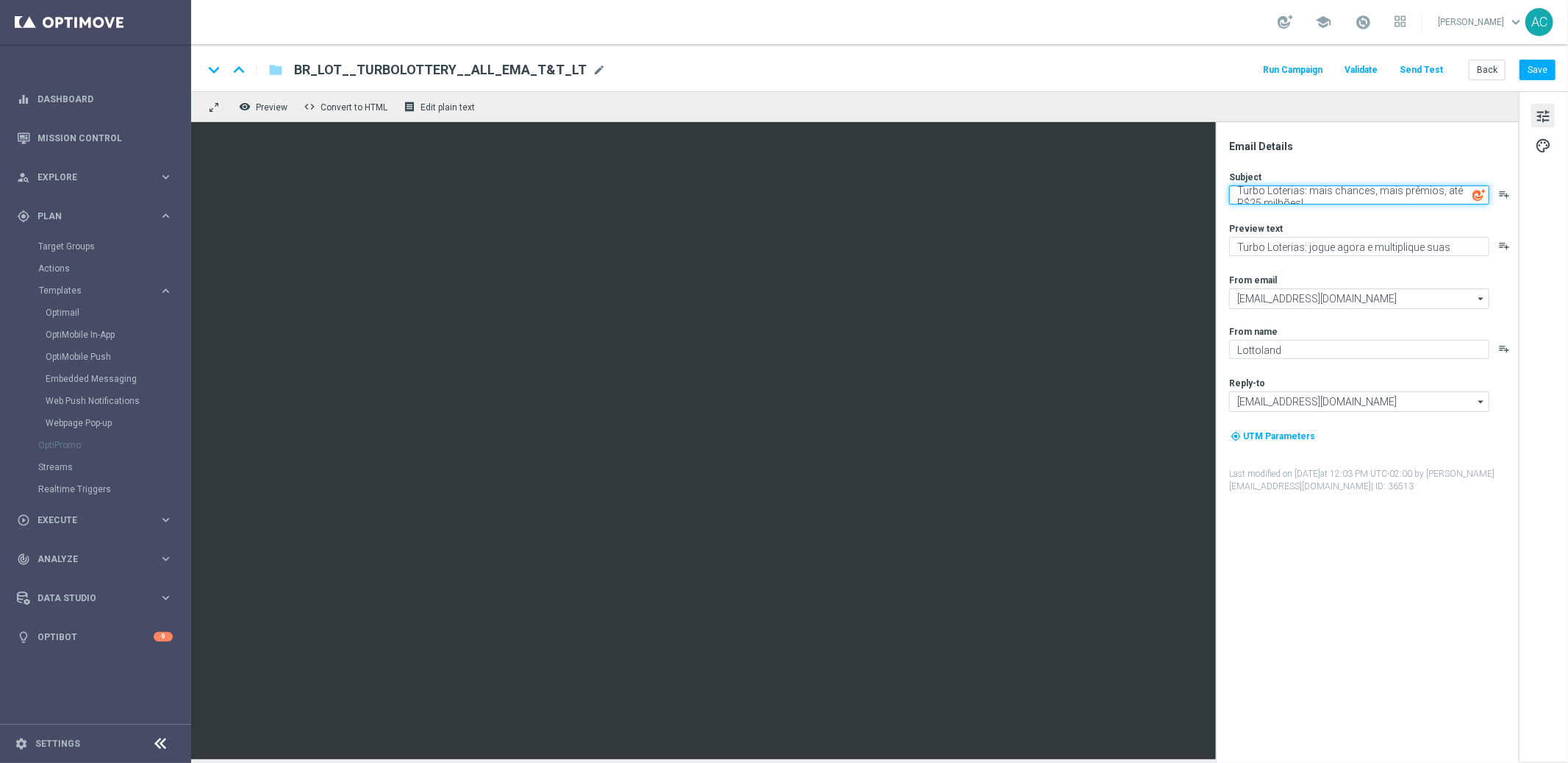
click at [1309, 197] on textarea "Turbo Loterias: mais chances, mais prêmios, até R$25 milhões!" at bounding box center [1358, 195] width 260 height 20
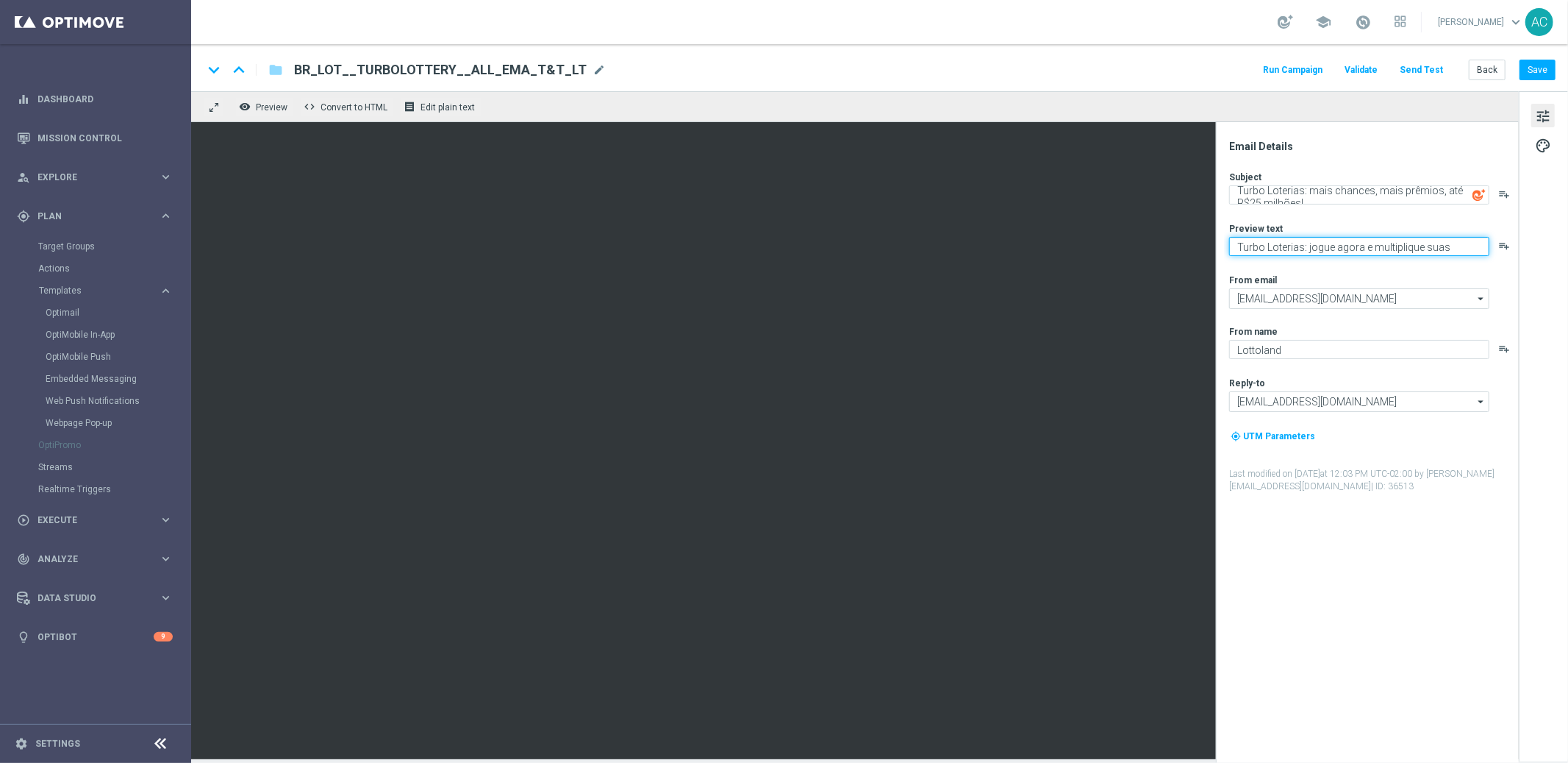
click at [1272, 251] on textarea "Turbo Loterias: jogue agora e multiplique suas chances!" at bounding box center [1358, 246] width 260 height 20
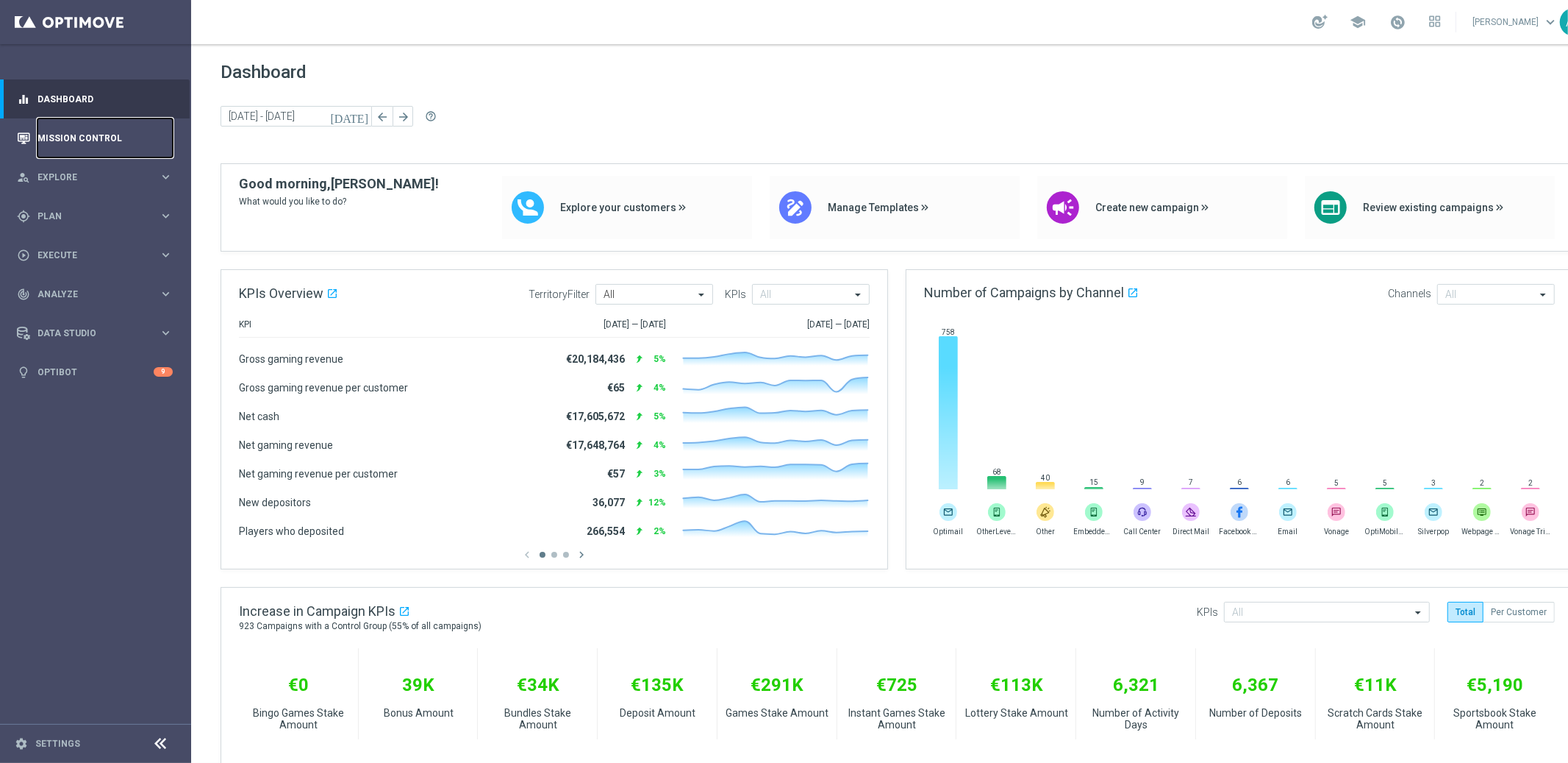
click at [96, 133] on link "Mission Control" at bounding box center [104, 138] width 135 height 39
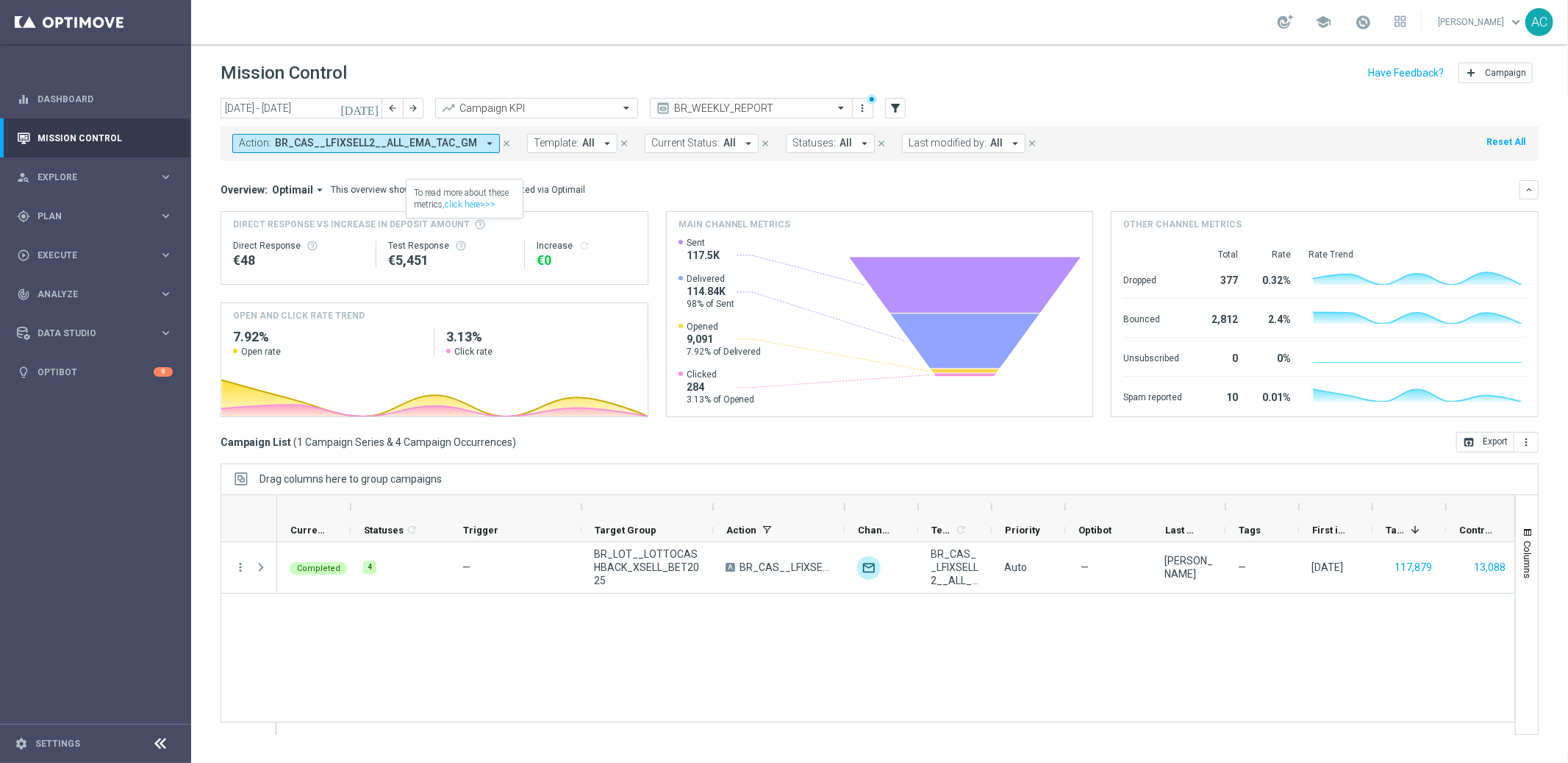
click at [449, 146] on span "BR_CAS__LFIXSELL2__ALL_EMA_TAC_GM" at bounding box center [376, 143] width 202 height 12
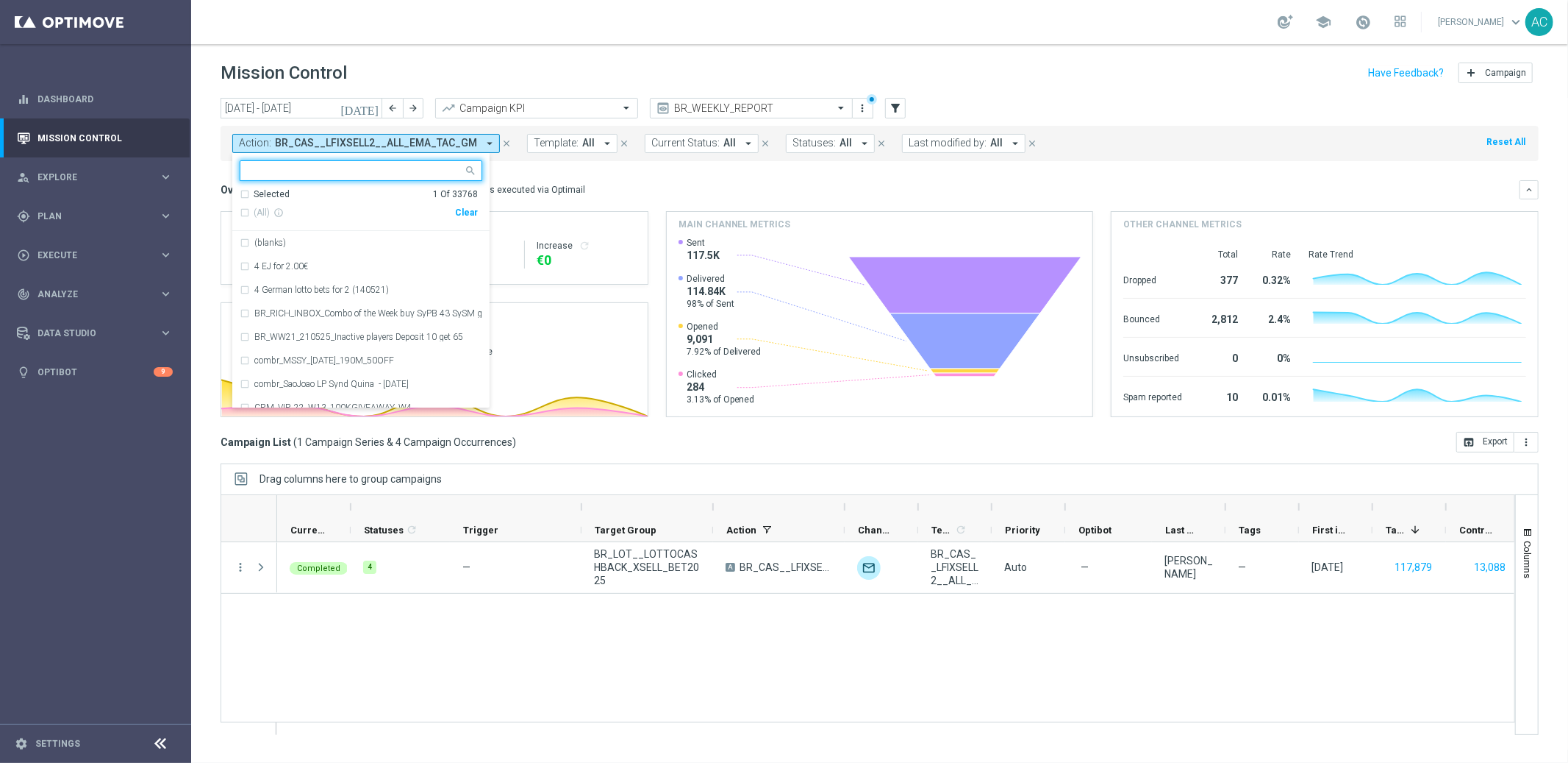
type input "BR_LOT__ACTIVE_LOTTO__ALL_EMA_TAC_LT_TG"
click at [0, 0] on div "Clear" at bounding box center [0, 0] width 0 height 0
click at [668, 168] on mini-dashboard "Overview: Optimail arrow_drop_down This overview shows data of campaigns execut…" at bounding box center [880, 297] width 1318 height 271
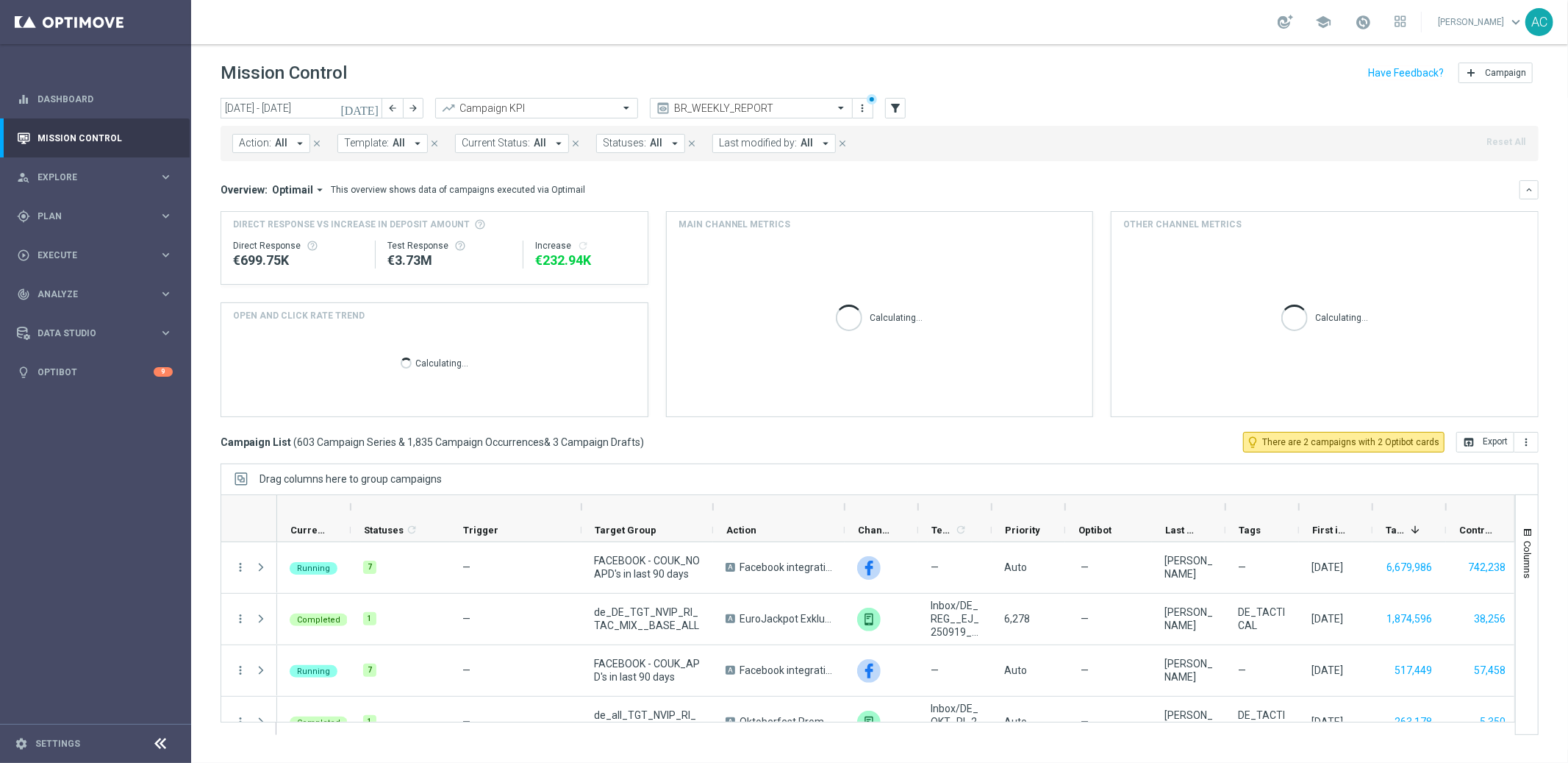
click at [275, 148] on span "All" at bounding box center [281, 143] width 12 height 12
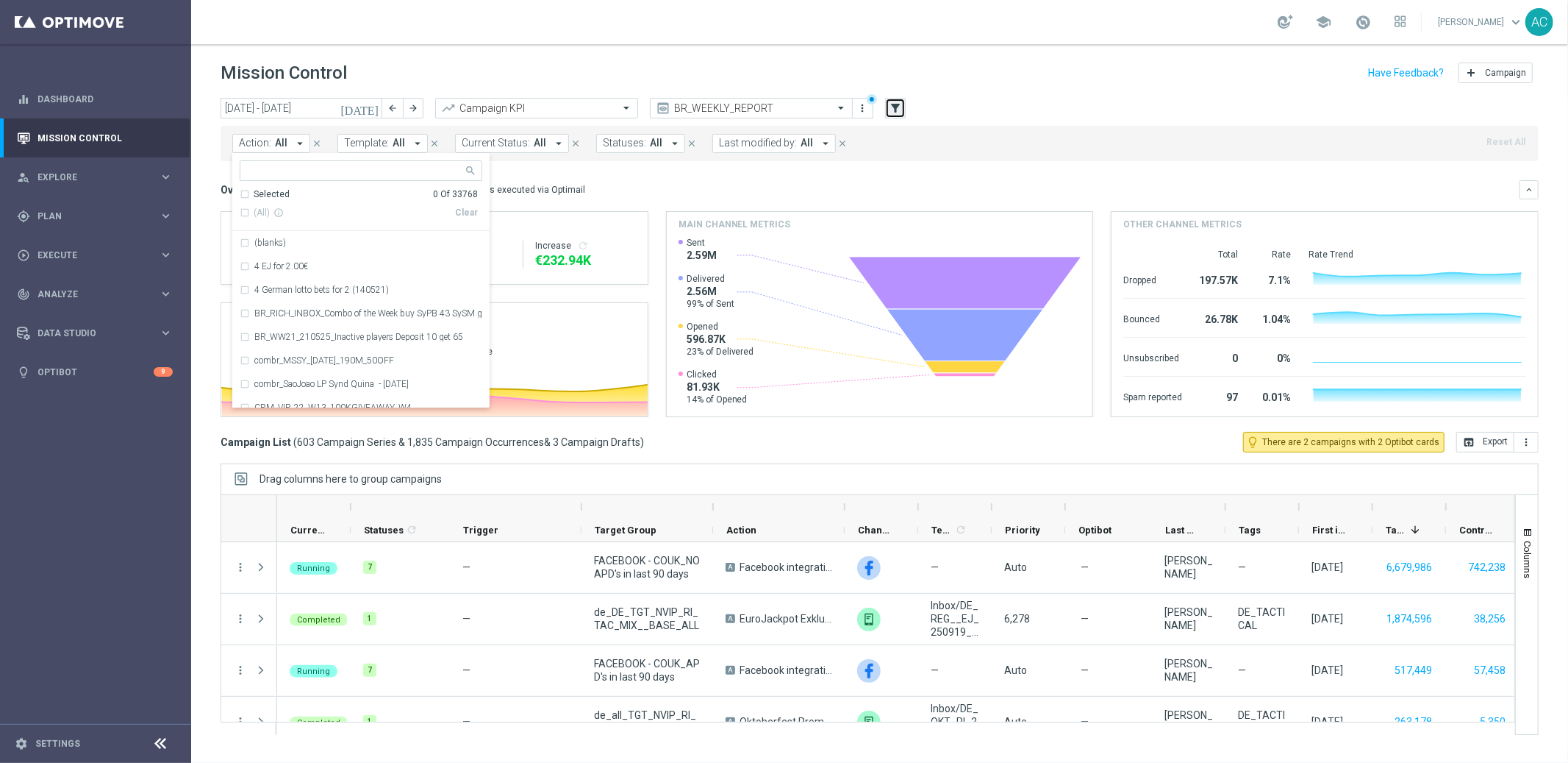
click at [901, 109] on icon "filter_alt" at bounding box center [895, 108] width 13 height 13
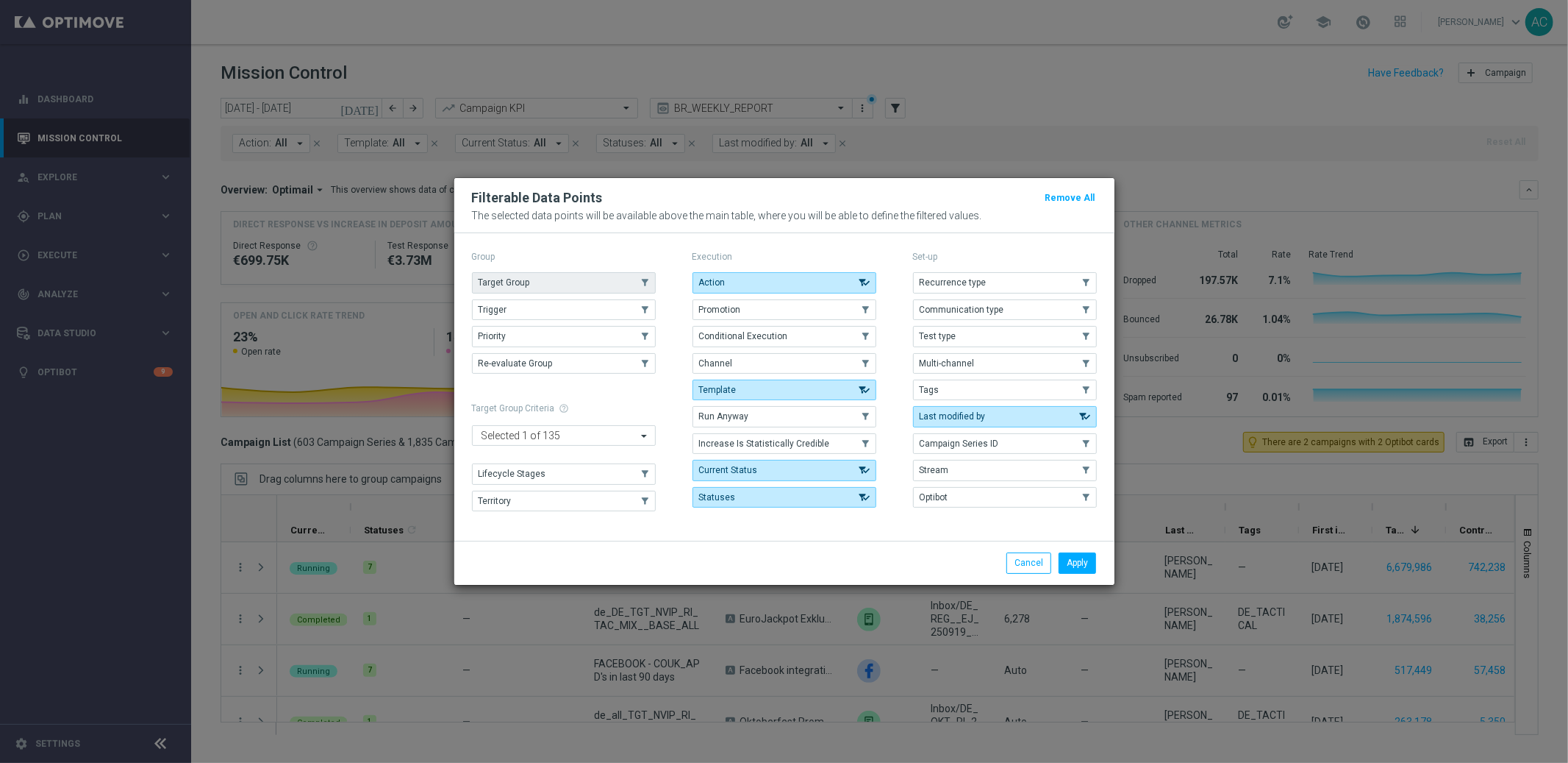
click at [525, 284] on span "Target Group" at bounding box center [503, 282] width 51 height 10
click at [1074, 558] on button "Apply" at bounding box center [1078, 562] width 37 height 21
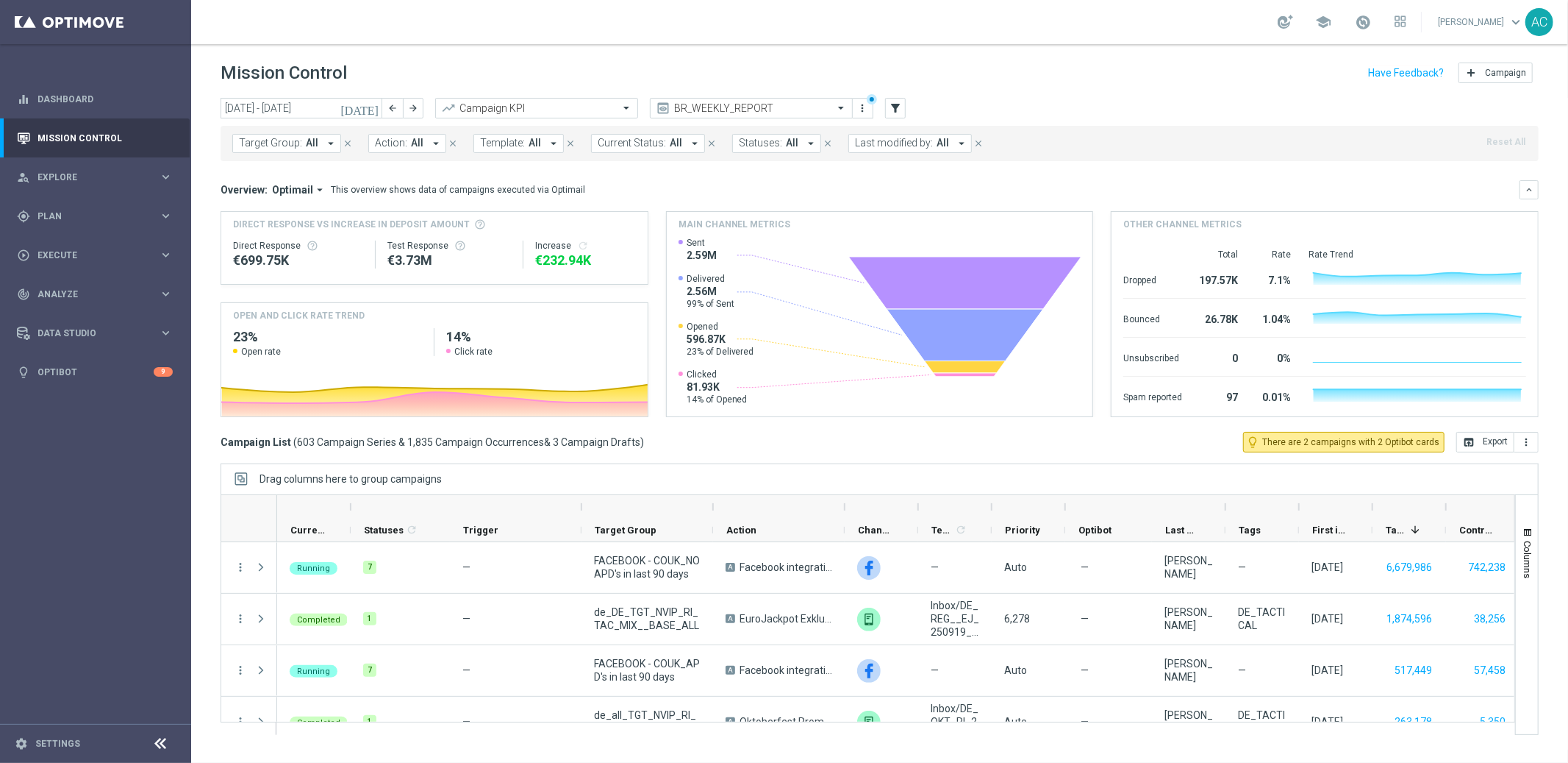
click at [265, 148] on span "Target Group:" at bounding box center [270, 143] width 63 height 12
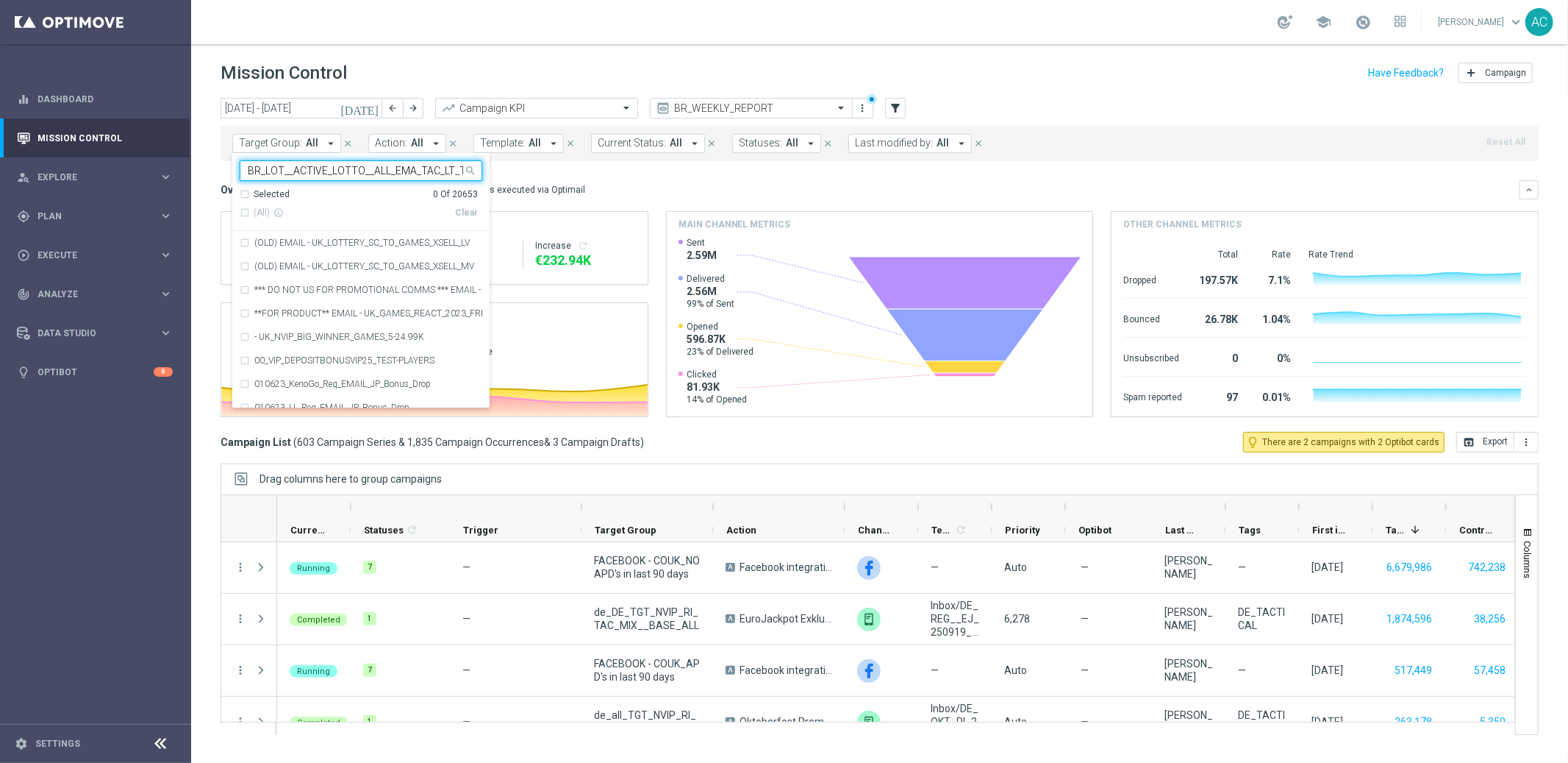
scroll to position [0, 6]
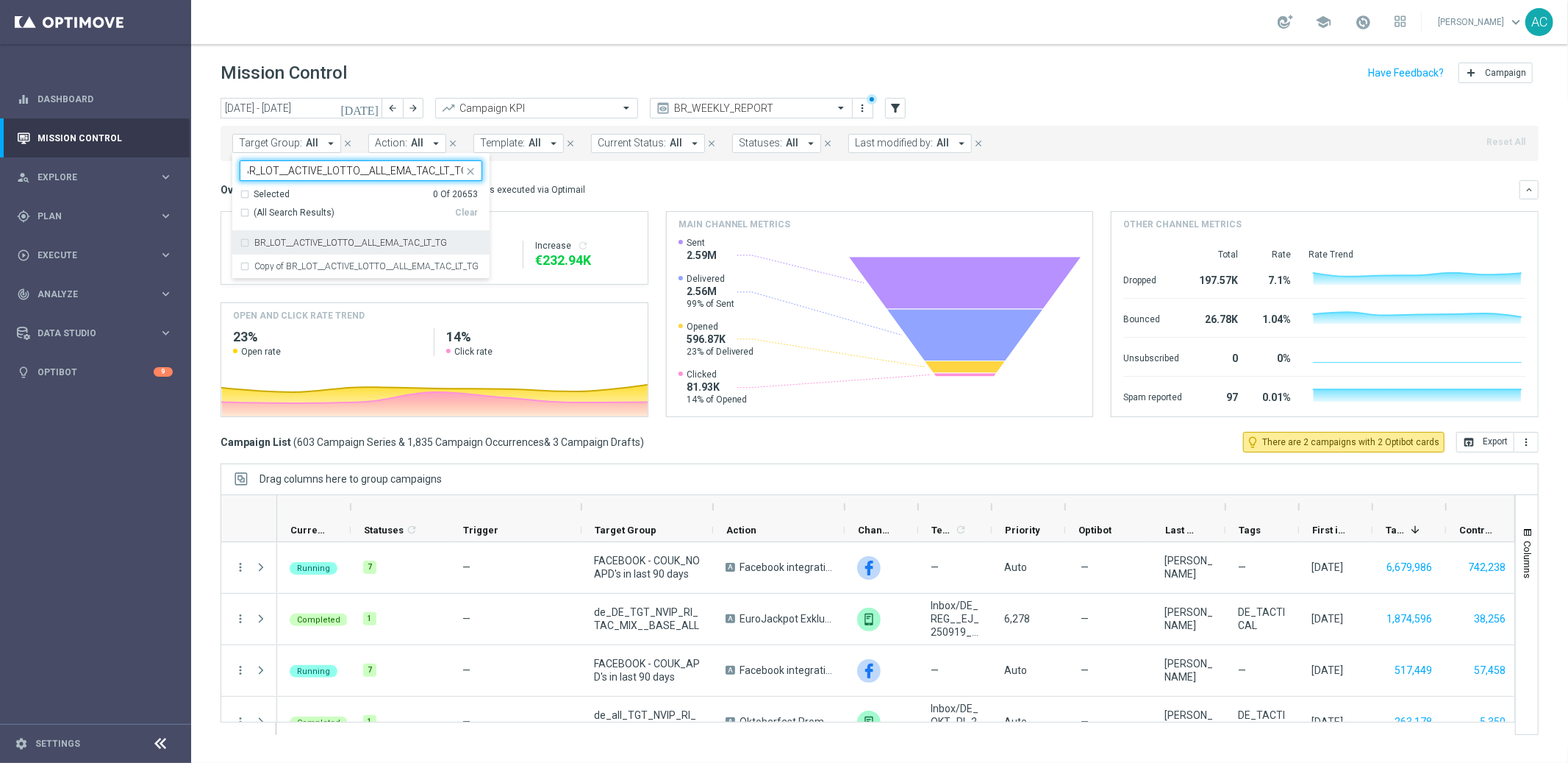
click at [244, 210] on div "(All Search Results)" at bounding box center [347, 213] width 215 height 12
type input "BR_LOT__ACTIVE_LOTTO__ALL_EMA_TAC_LT_TG"
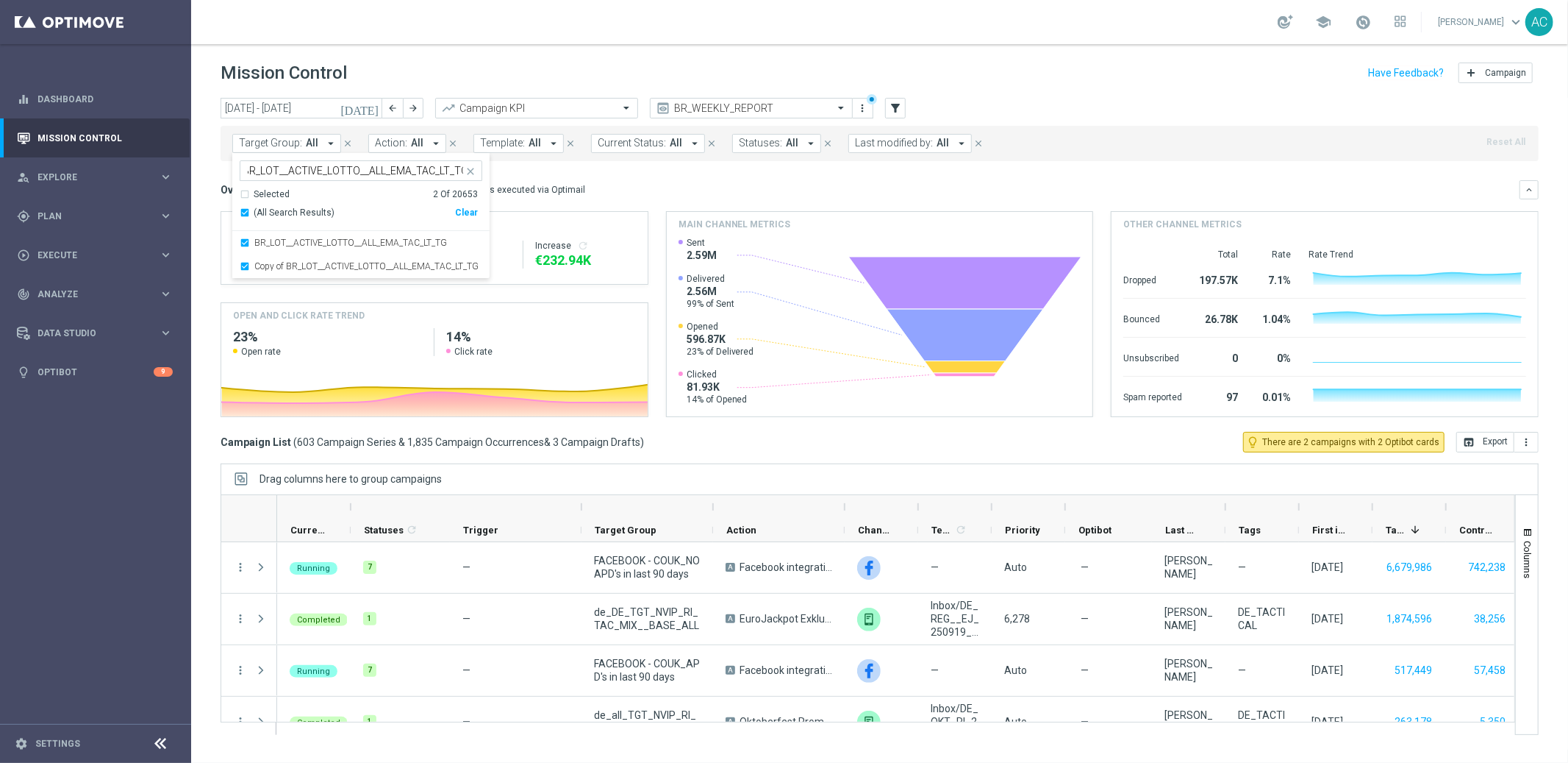
scroll to position [0, 0]
click at [828, 189] on div "Overview: Optimail arrow_drop_down This overview shows data of campaigns execut…" at bounding box center [870, 189] width 1299 height 13
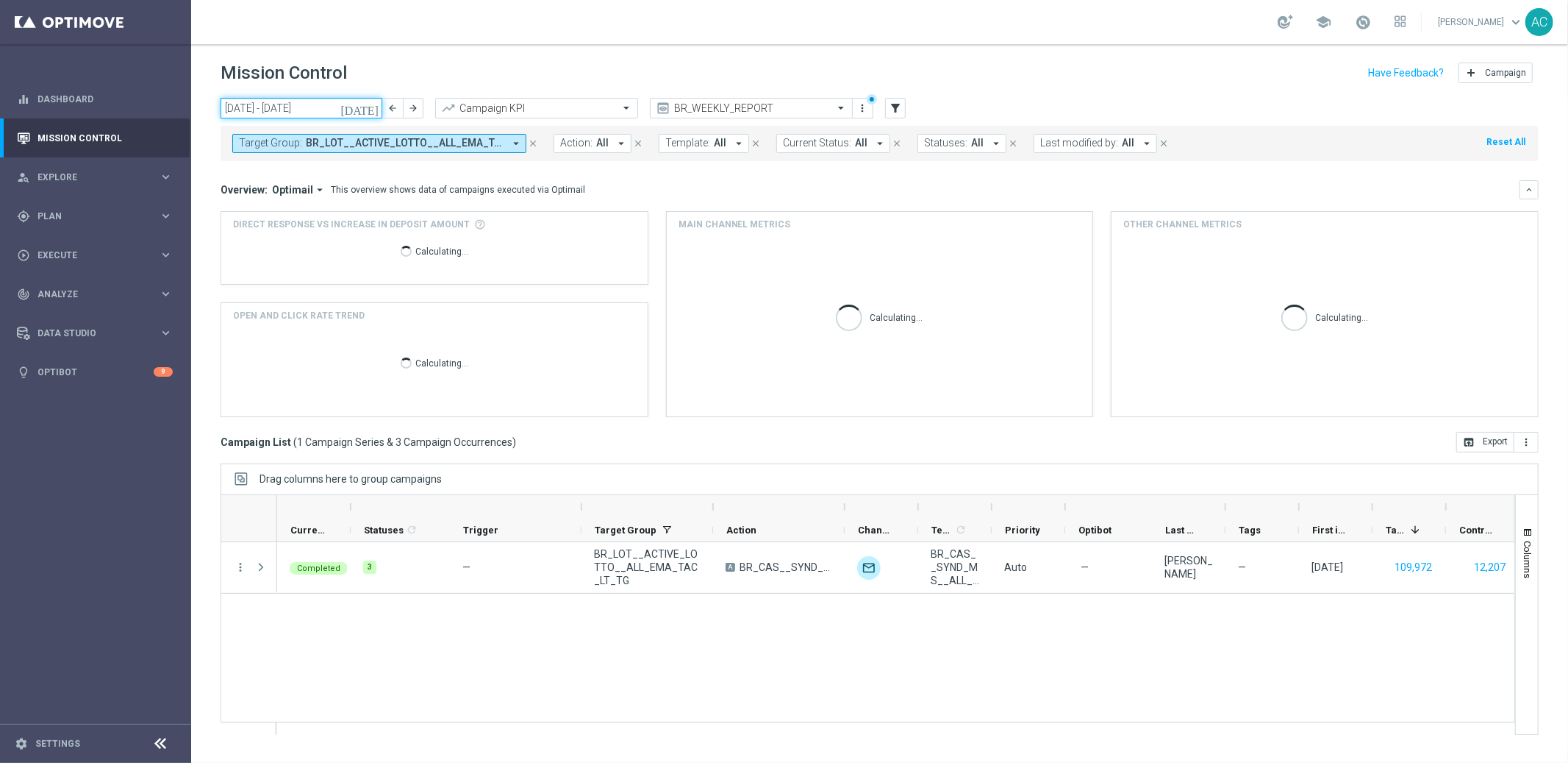
click at [230, 113] on input "15 Sep 2025 - 21 Sep 2025" at bounding box center [301, 108] width 161 height 21
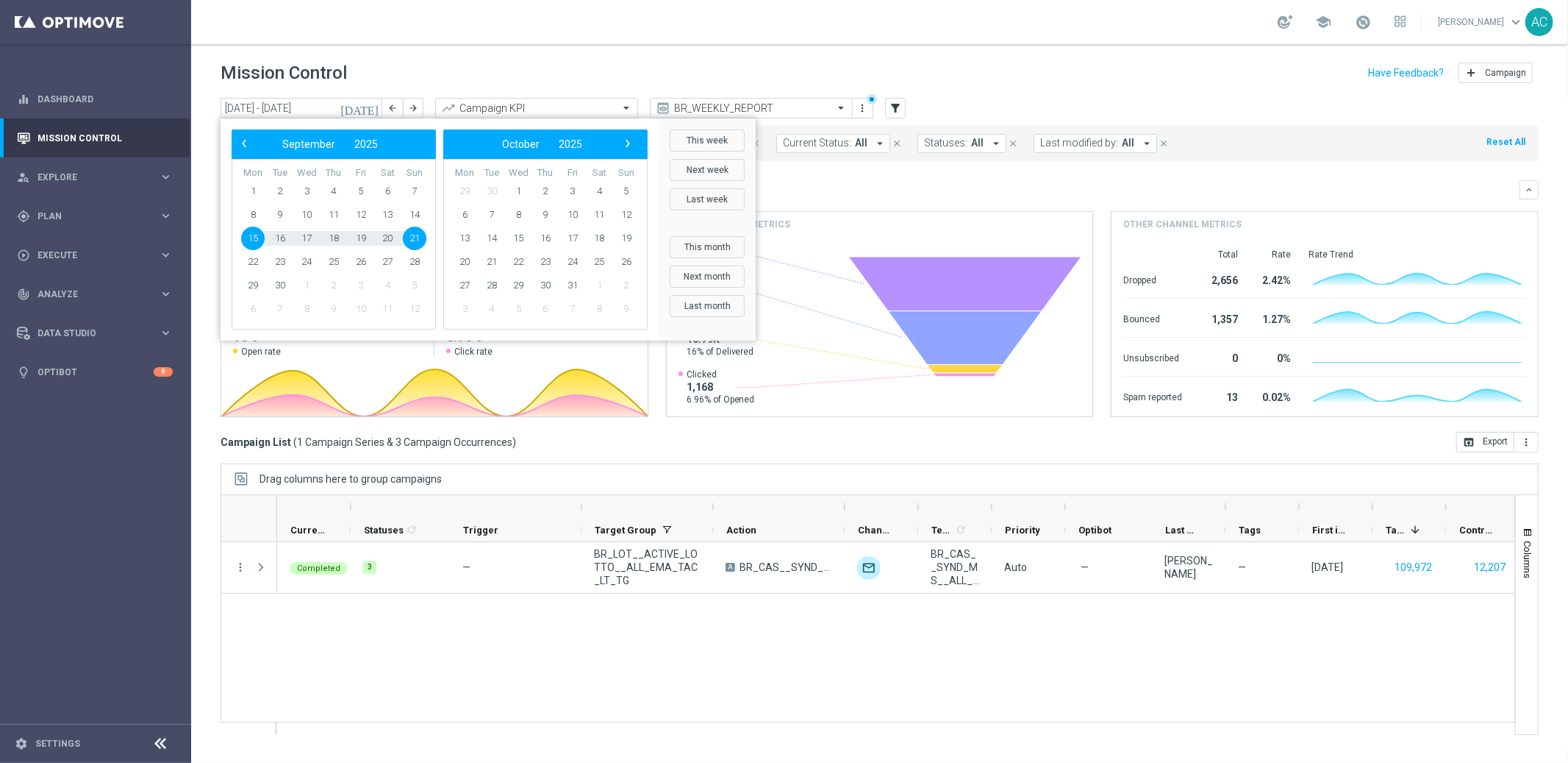
click at [973, 181] on div "Overview: Optimail arrow_drop_down This overview shows data of campaigns execut…" at bounding box center [880, 189] width 1318 height 20
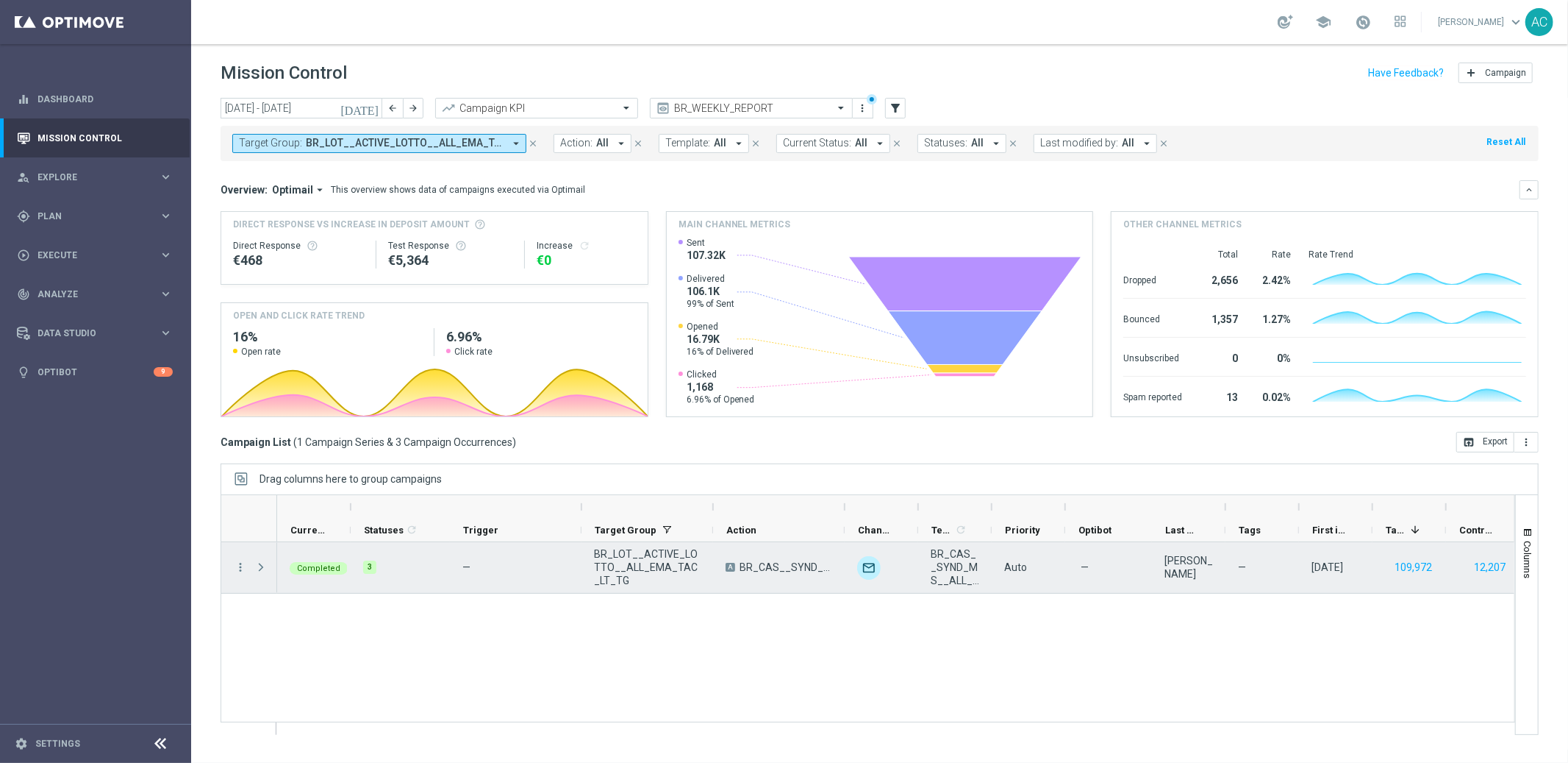
click at [258, 564] on span at bounding box center [261, 567] width 13 height 12
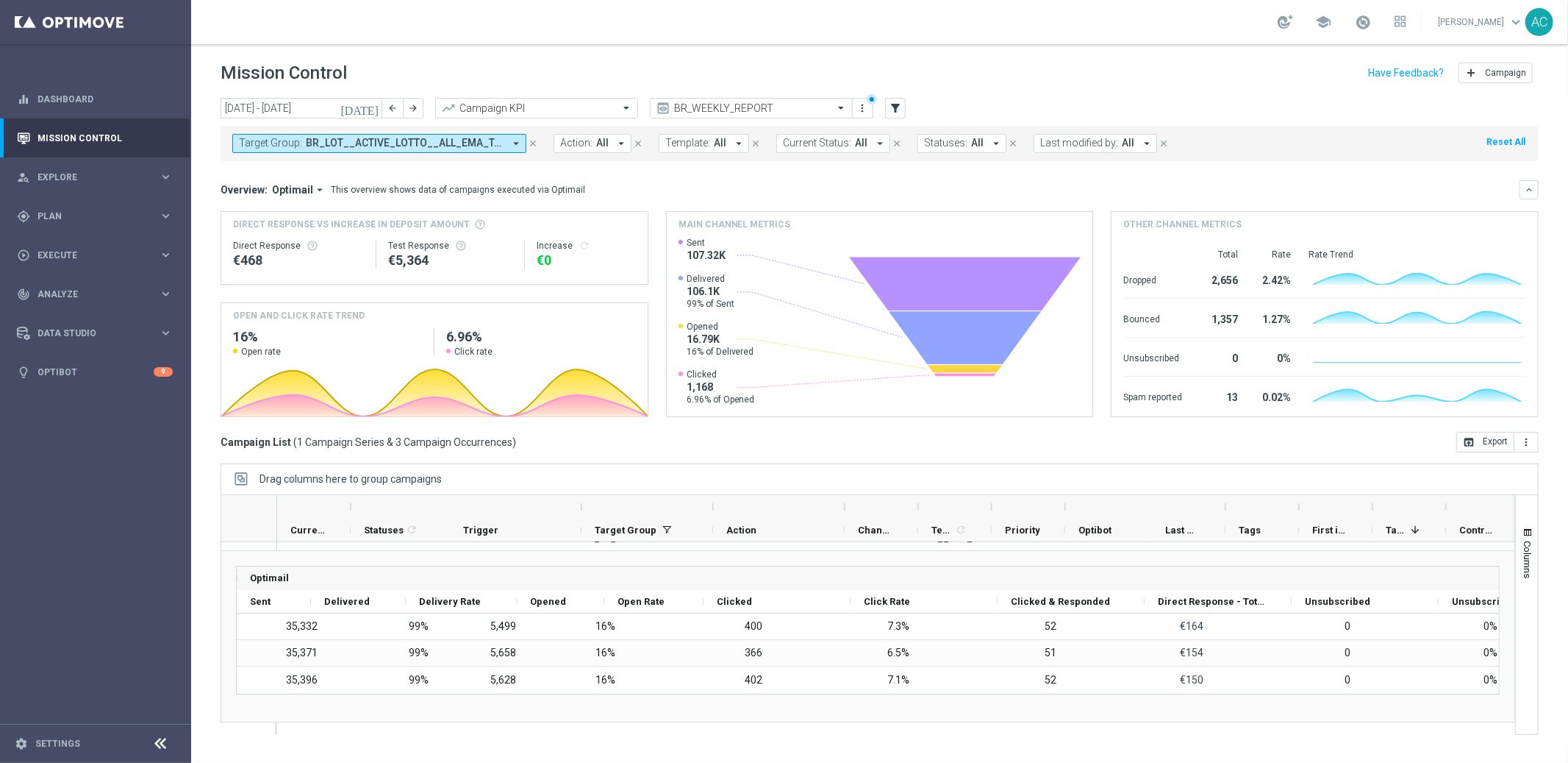
scroll to position [0, 939]
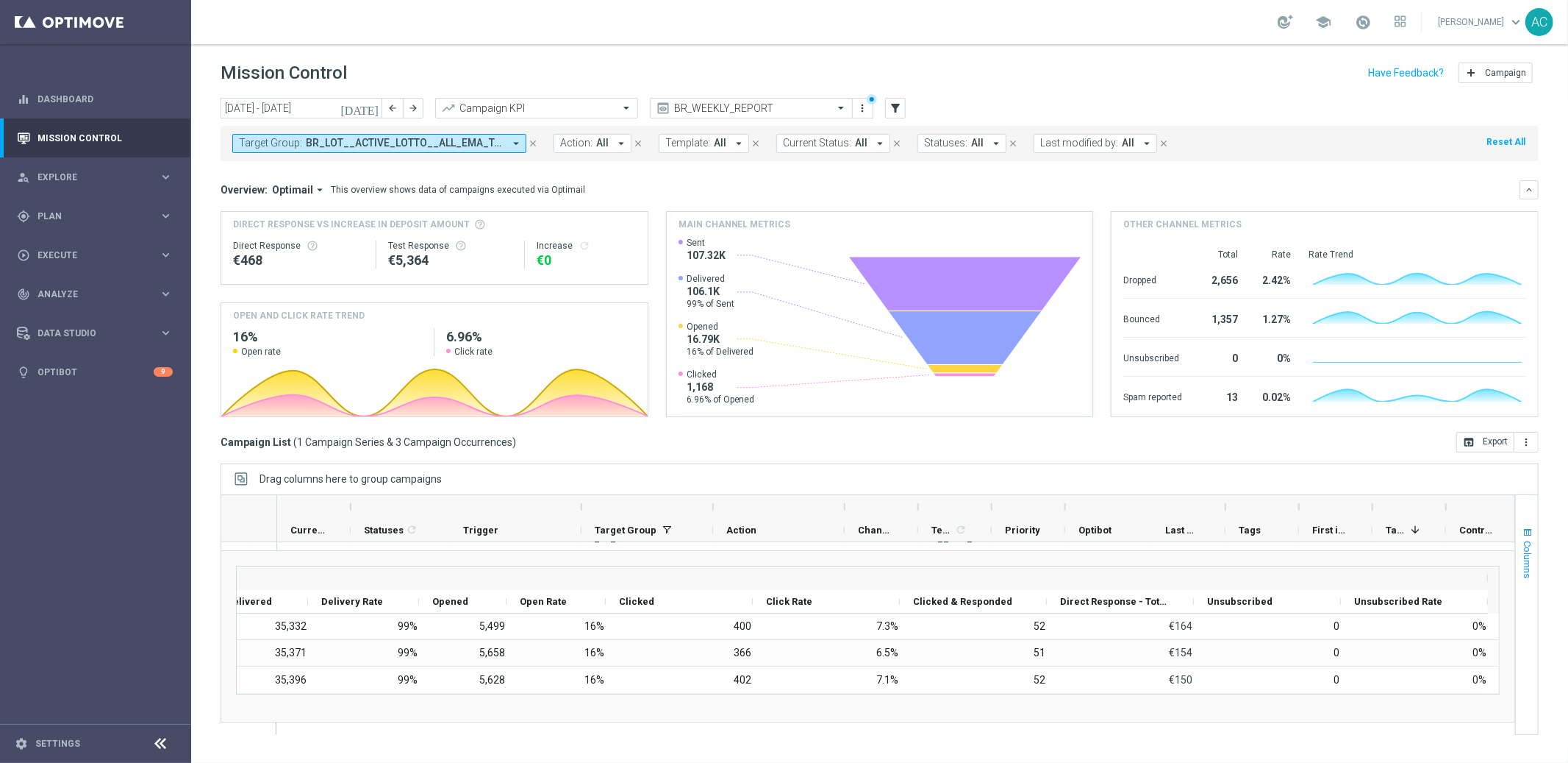
click at [1528, 532] on span "button" at bounding box center [1527, 533] width 12 height 12
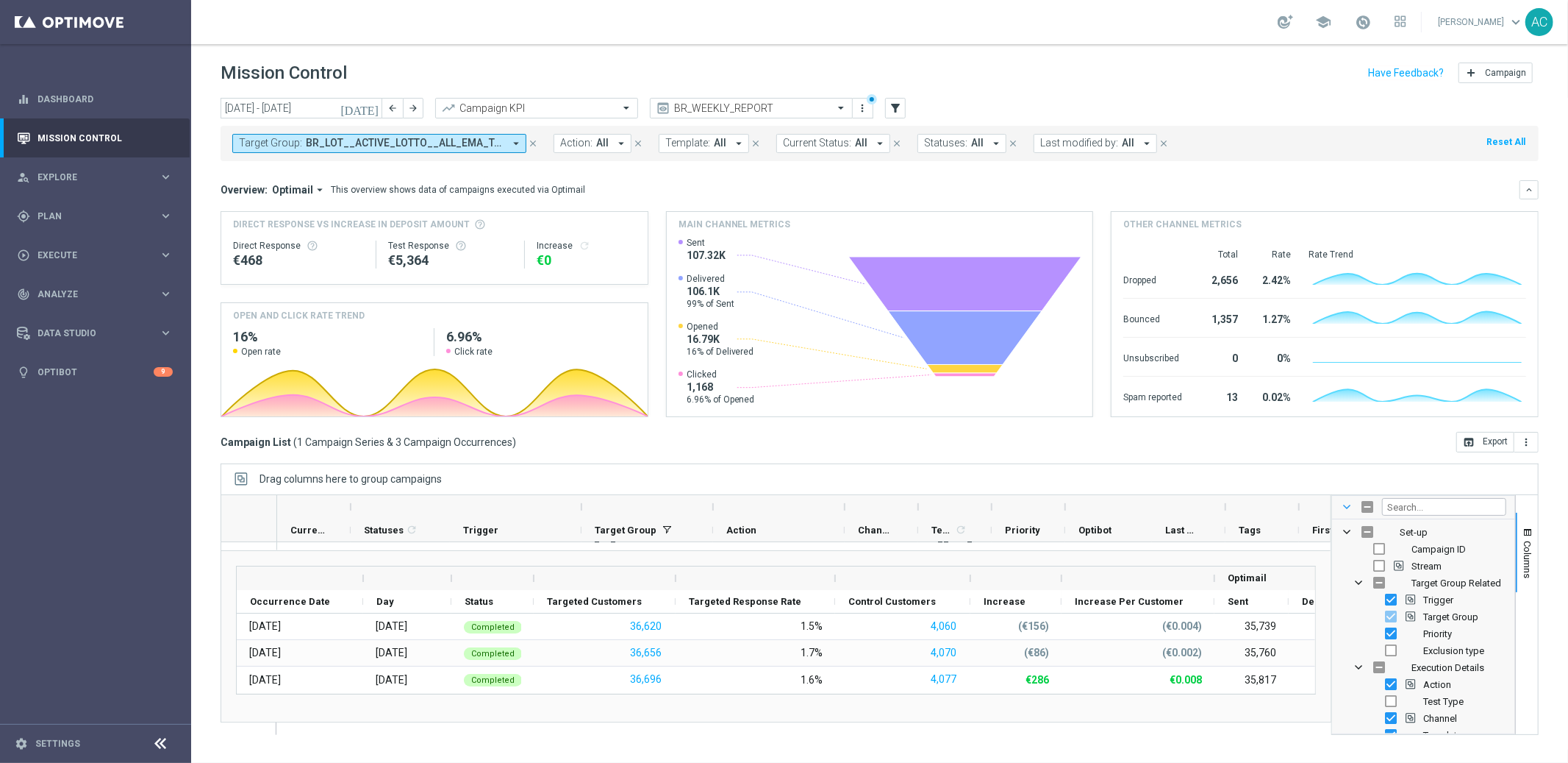
click at [1346, 506] on span at bounding box center [1346, 506] width 12 height 12
click at [1346, 508] on span at bounding box center [1346, 506] width 12 height 12
click at [1536, 534] on button "Columns" at bounding box center [1527, 552] width 22 height 79
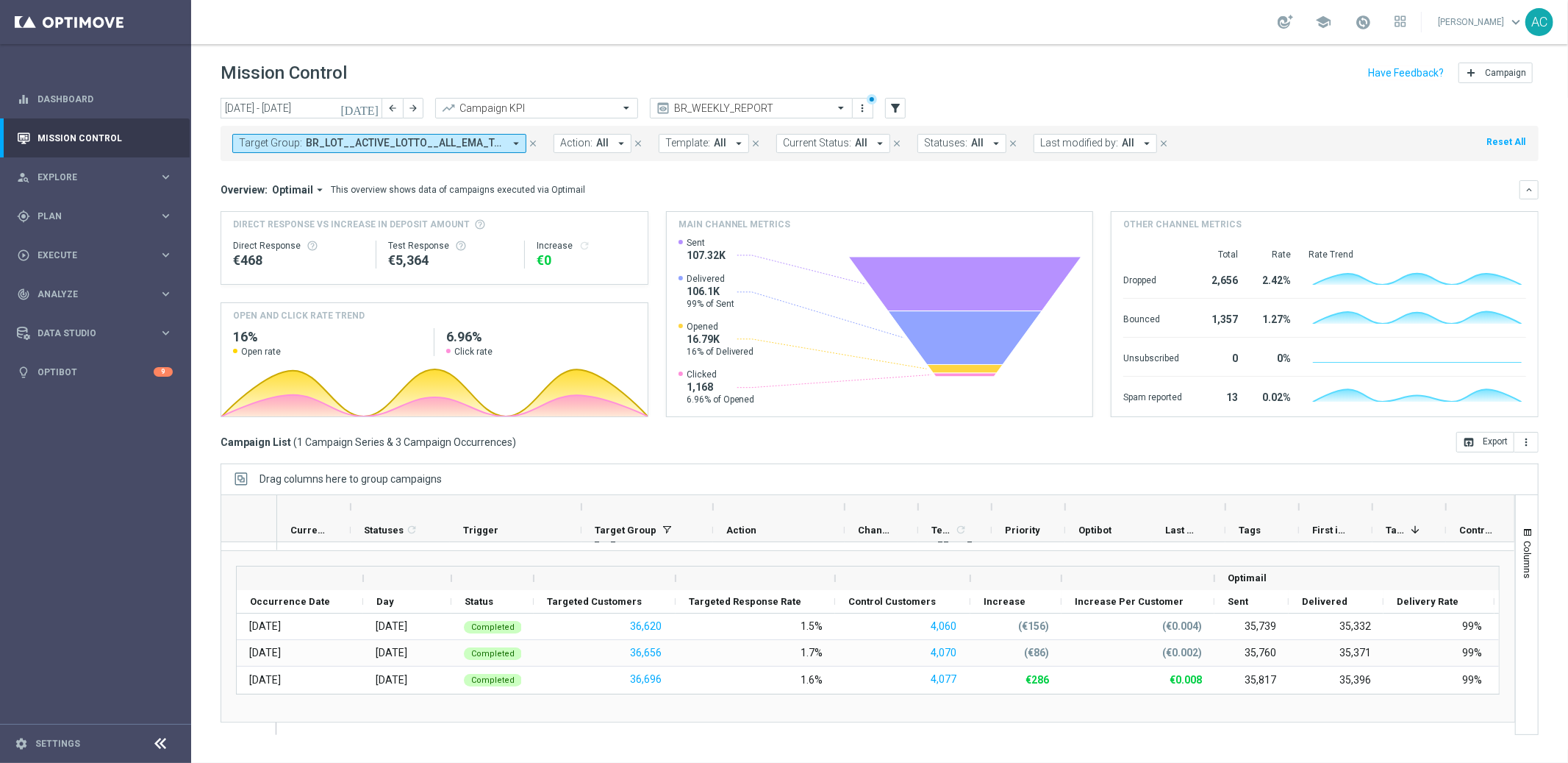
click at [245, 535] on div at bounding box center [234, 530] width 26 height 23
click at [242, 521] on div at bounding box center [234, 530] width 26 height 23
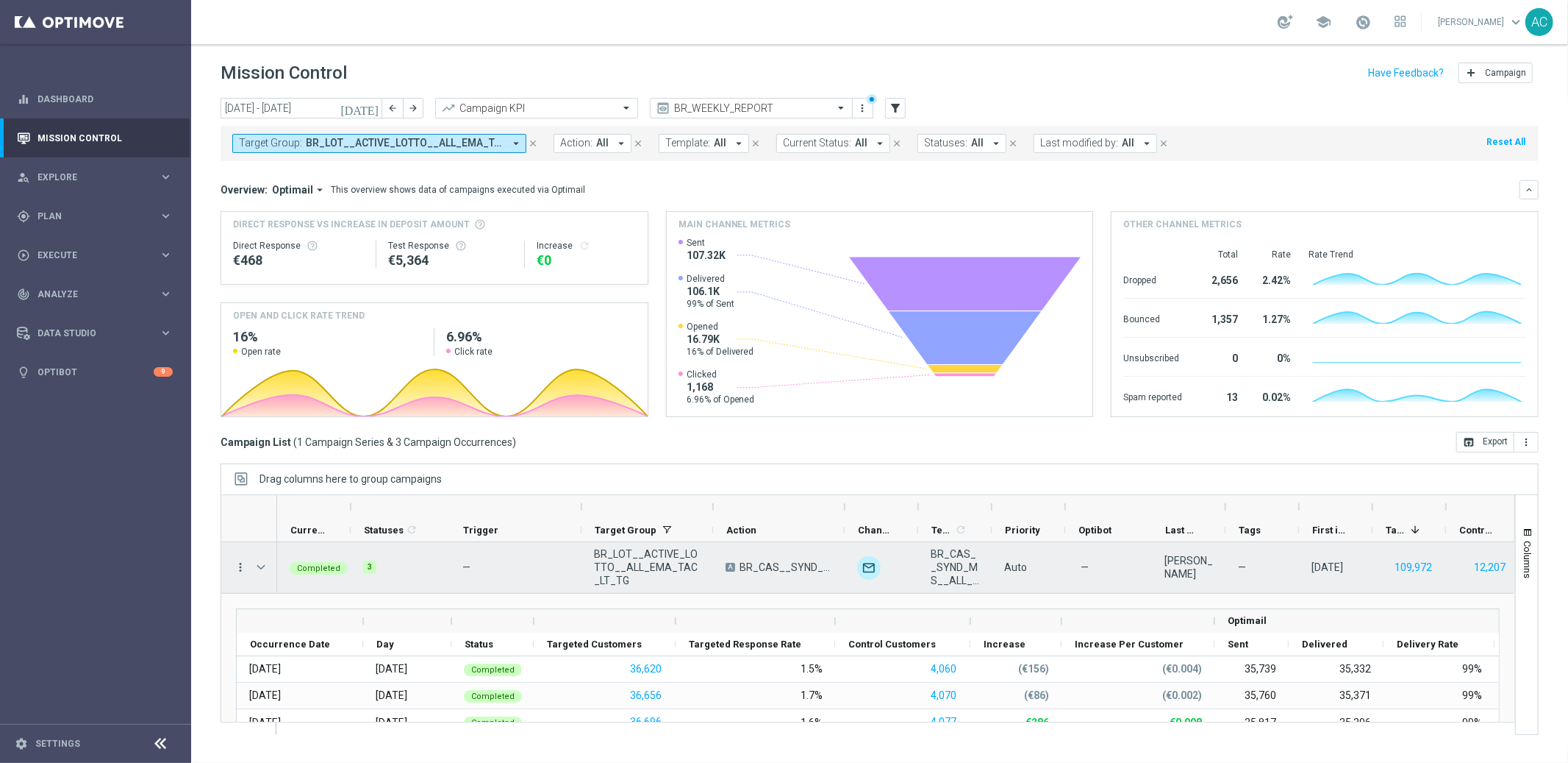
click at [238, 568] on icon "more_vert" at bounding box center [241, 567] width 13 height 13
click at [334, 656] on span "Go to Campaign Analysis" at bounding box center [322, 659] width 105 height 10
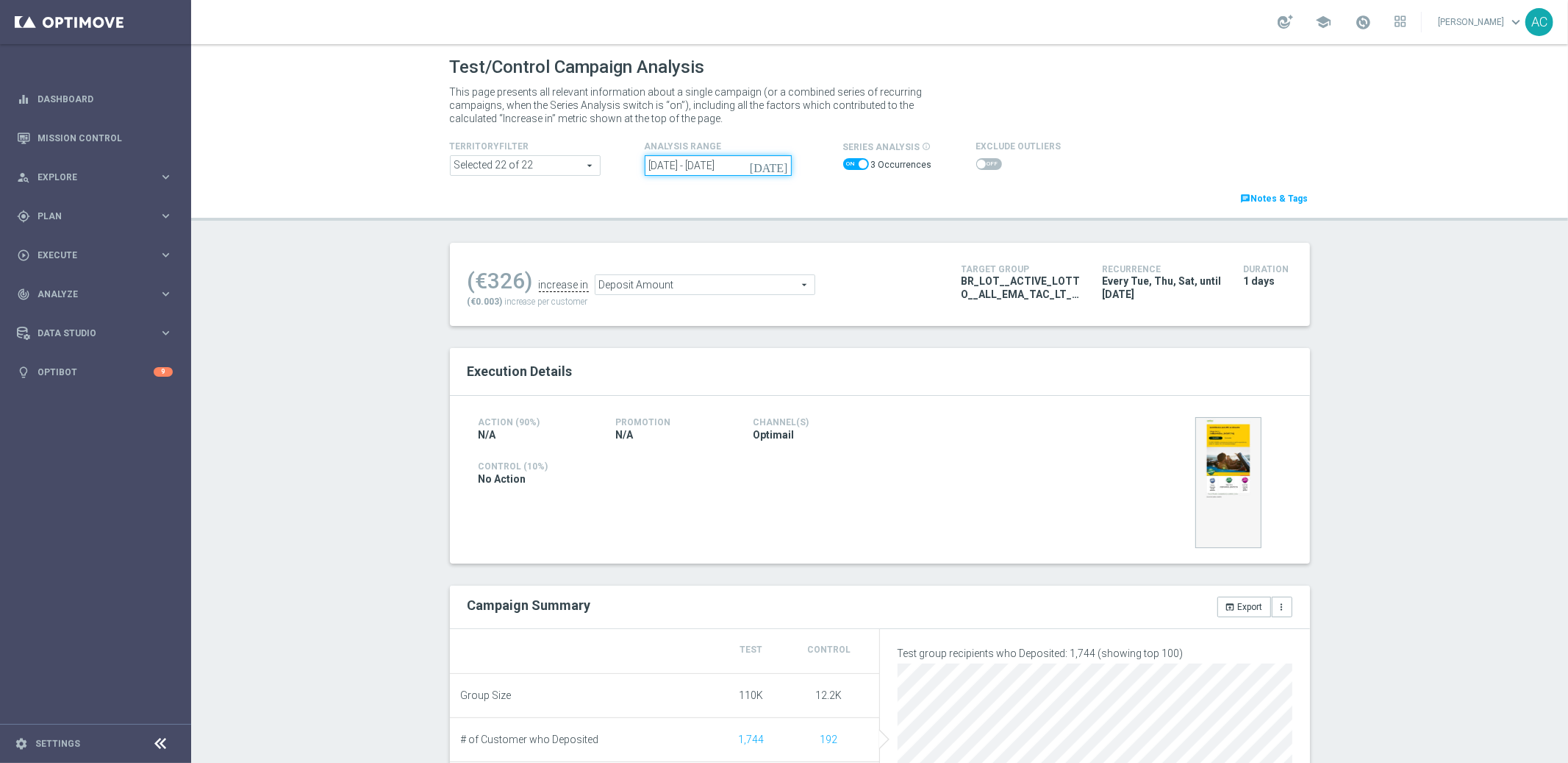
click at [703, 156] on input "16 Sep 2025 - 20 Sep 2025" at bounding box center [719, 165] width 147 height 21
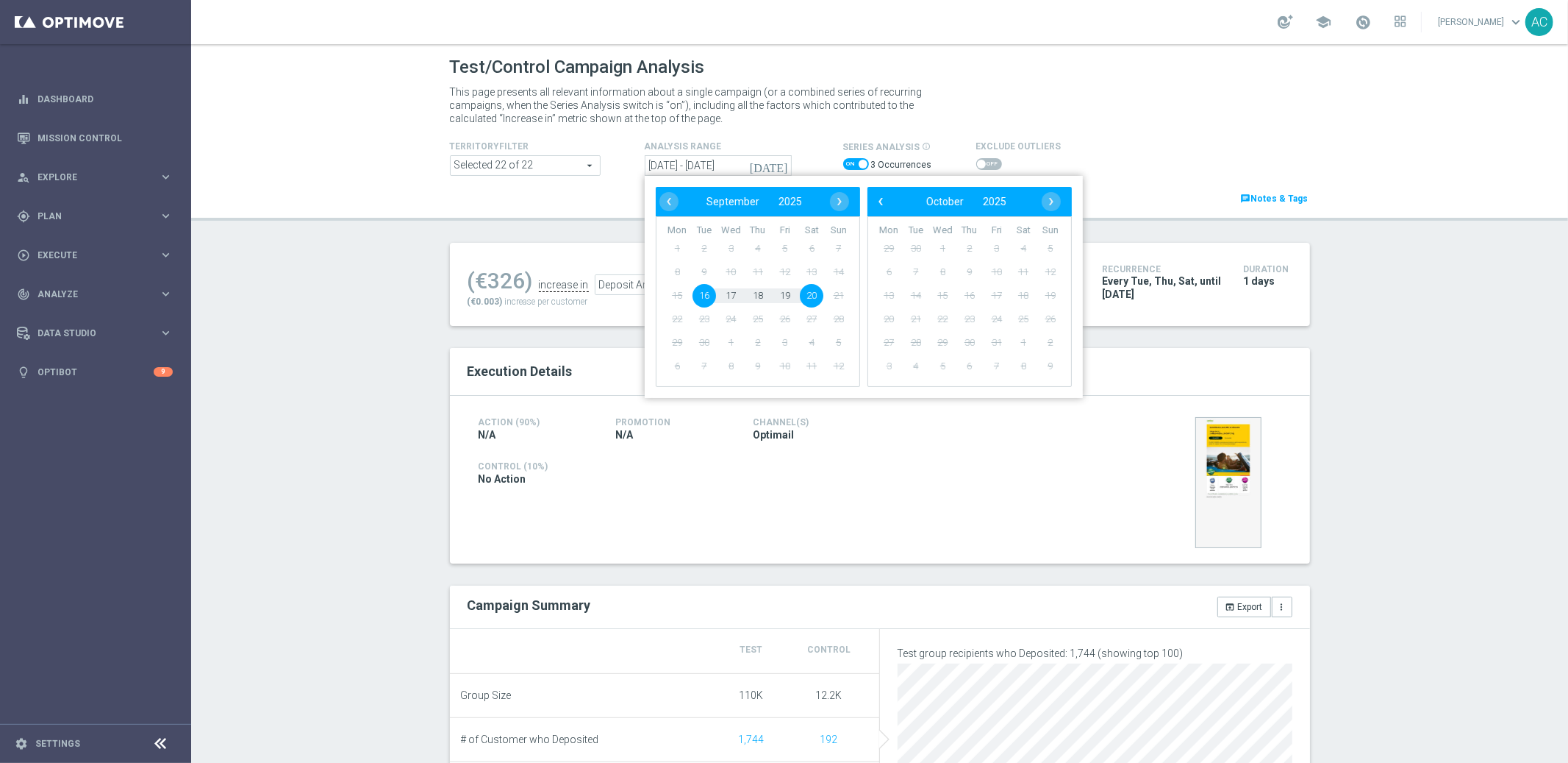
click at [1462, 467] on div "Test/Control Campaign Analysis This page presents all relevant information abou…" at bounding box center [879, 403] width 1377 height 718
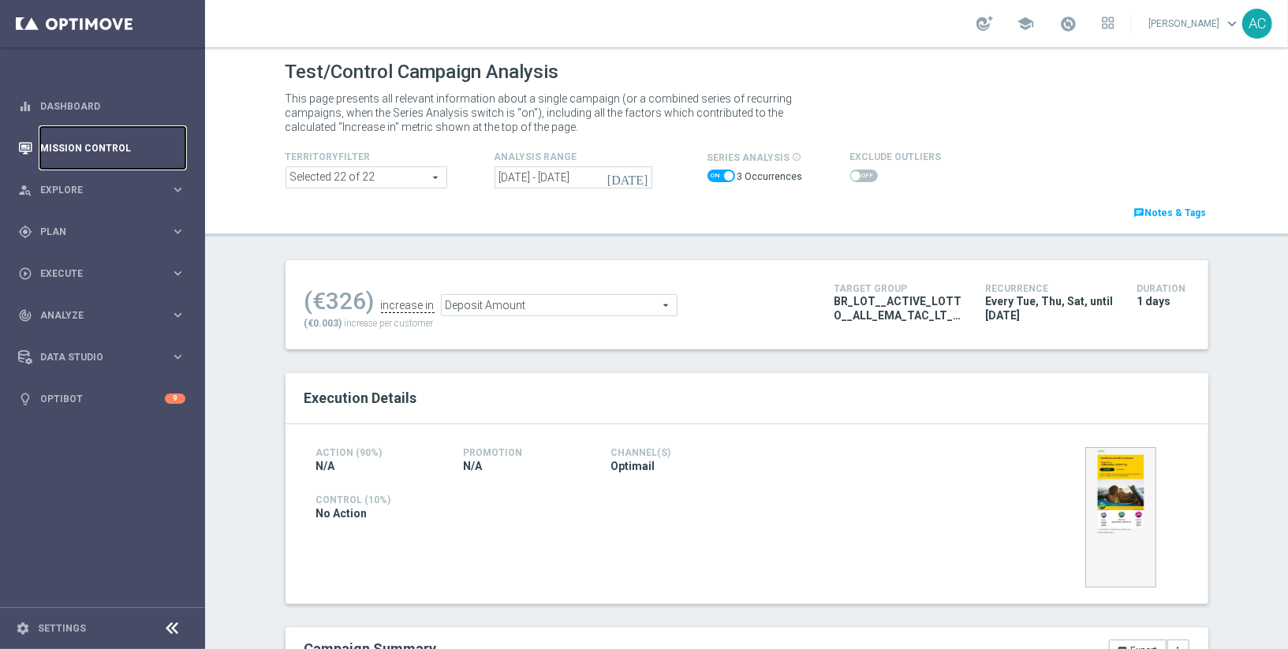
click at [89, 142] on link "Mission Control" at bounding box center [112, 148] width 145 height 42
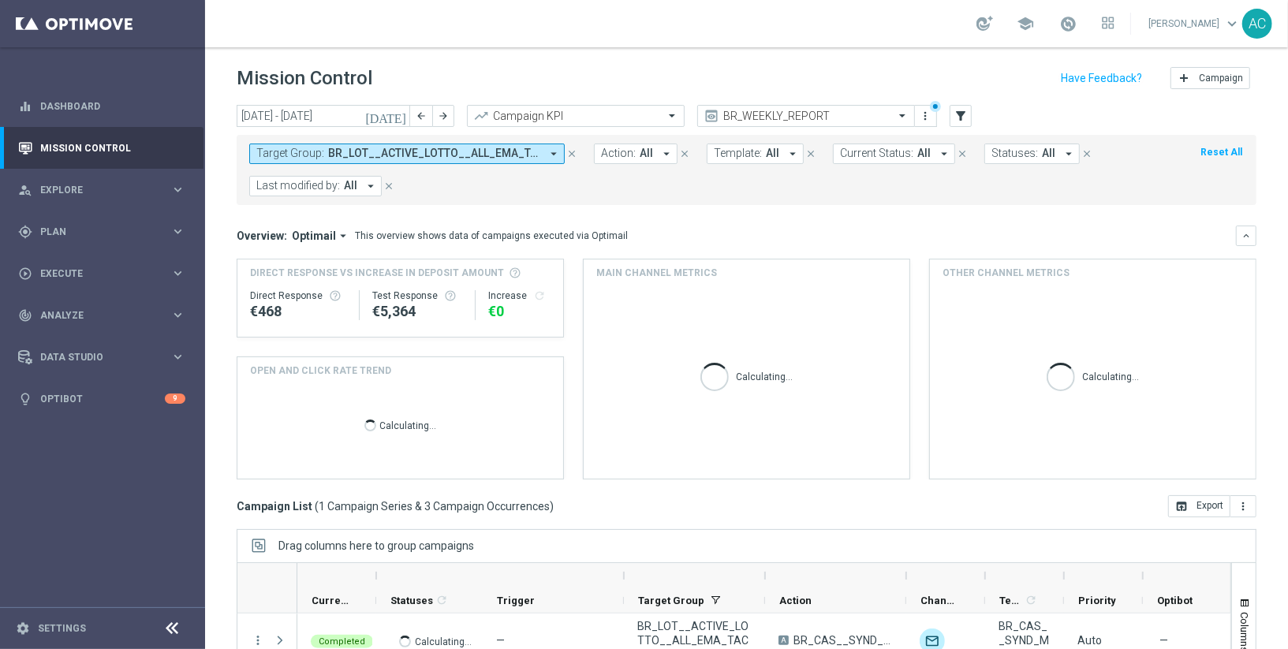
click at [500, 152] on span "BR_LOT__ACTIVE_LOTTO__ALL_EMA_TAC_LT_TG, Copy of BR_LOT__ACTIVE_LOTTO__ALL_EMA_…" at bounding box center [434, 153] width 212 height 13
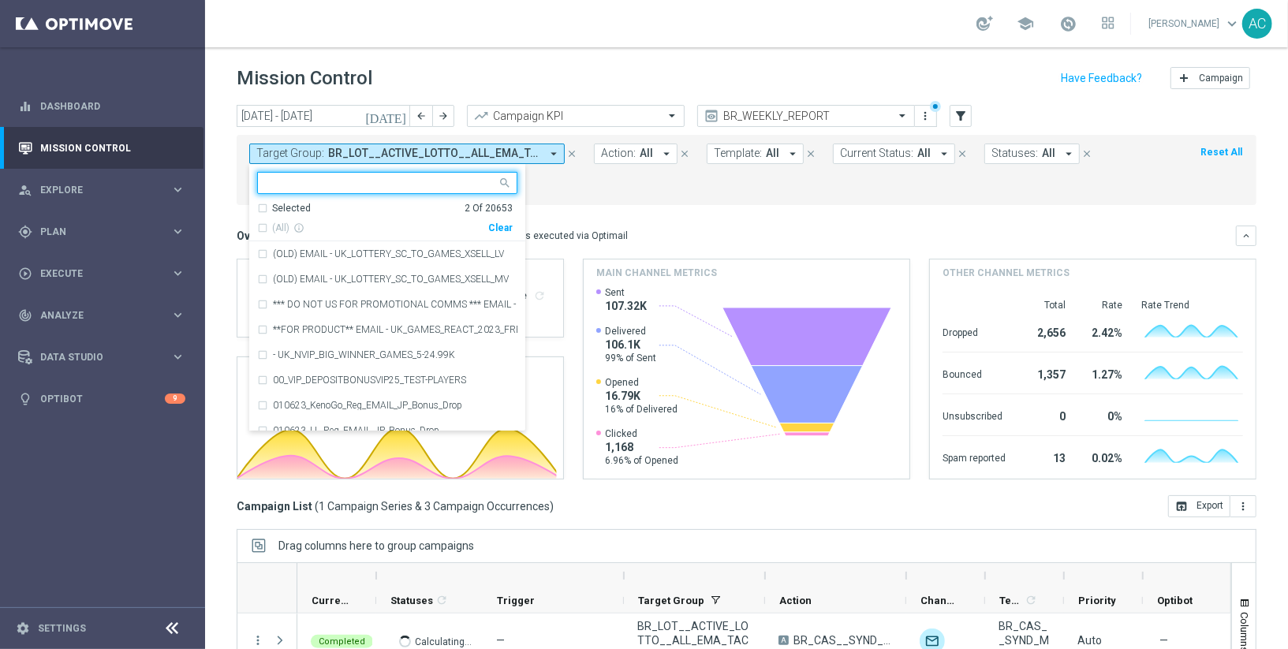
click at [0, 0] on div "Clear" at bounding box center [0, 0] width 0 height 0
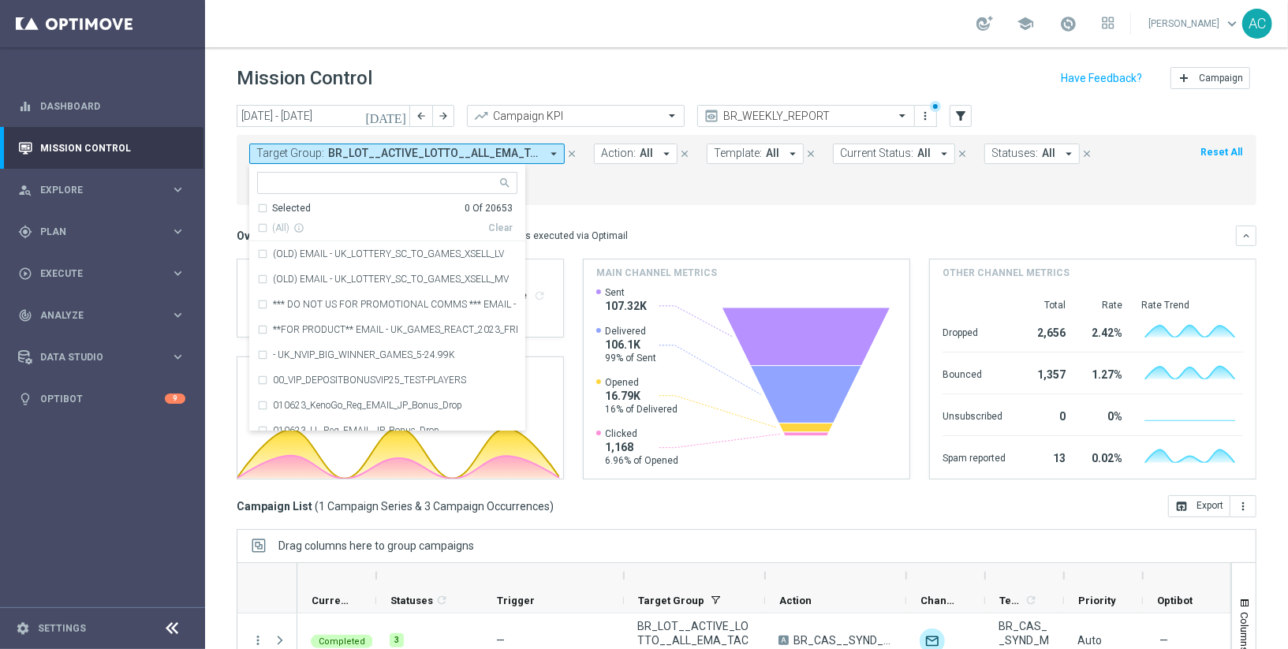
click at [679, 199] on div "Target Group: BR_LOT__ACTIVE_LOTTO__ALL_EMA_TAC_LT_TG, Copy of BR_LOT__ACTIVE_L…" at bounding box center [747, 170] width 1020 height 70
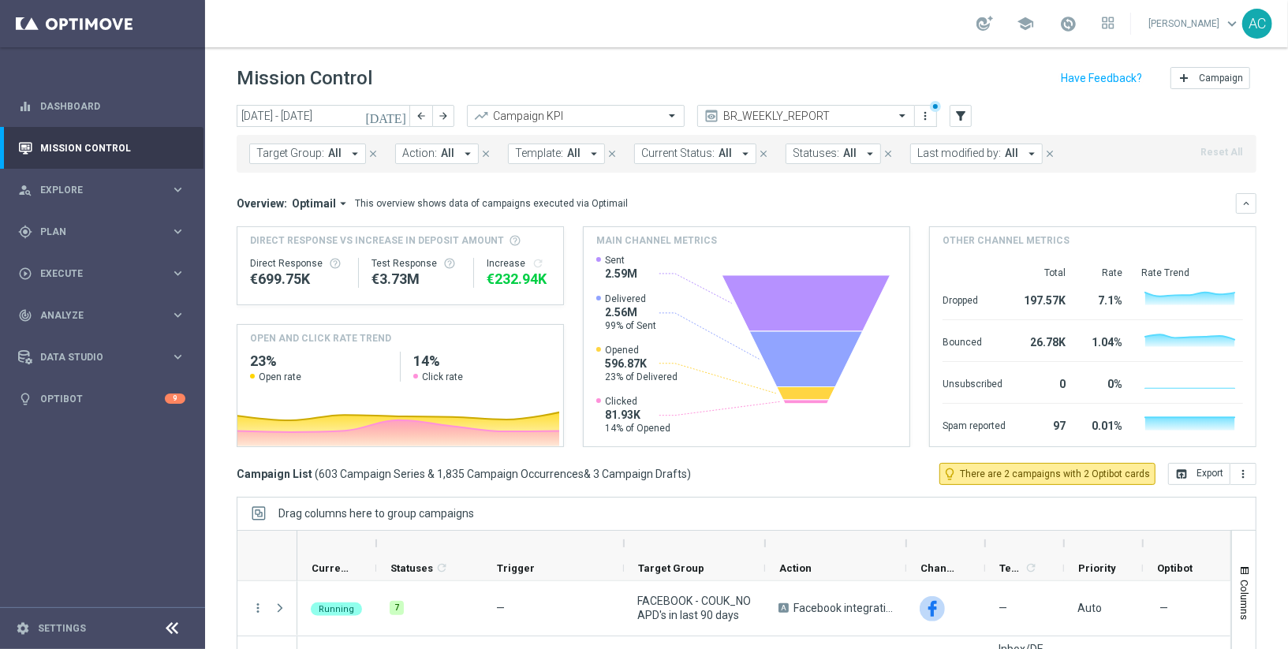
click at [410, 157] on span "Action:" at bounding box center [419, 153] width 35 height 13
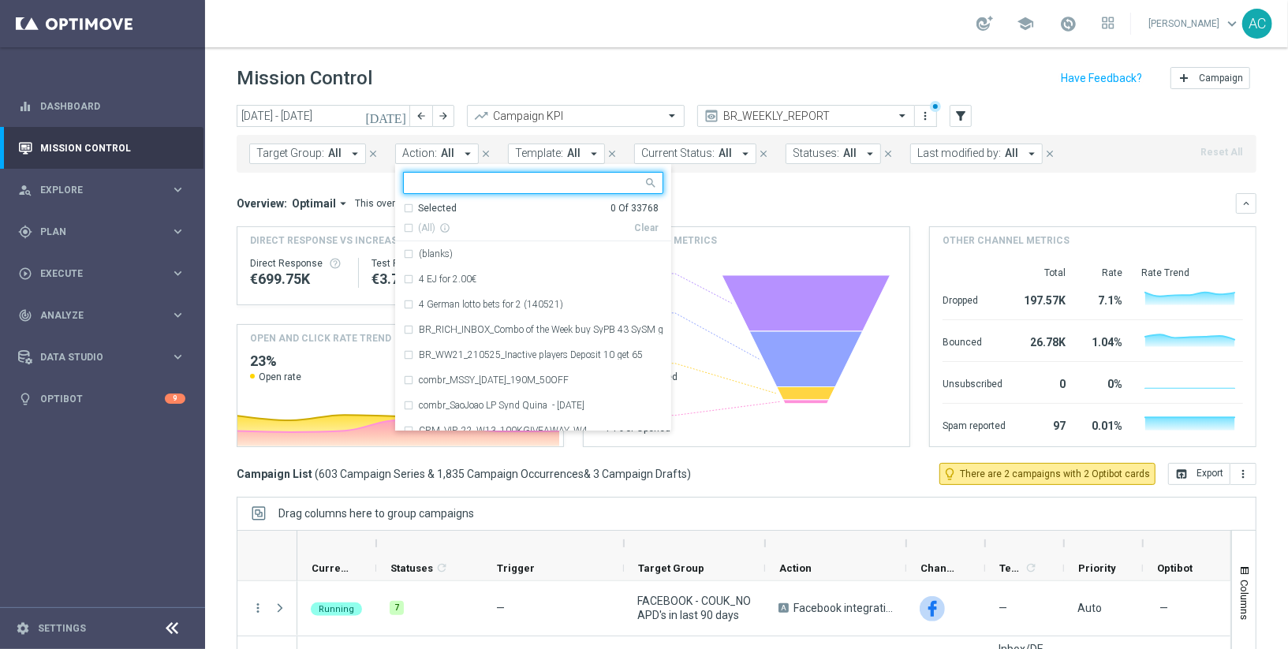
type input "BR_LOT__MDV_SYNDPAGE__NVIP_EMA_TAC_LT_2025"
click at [569, 151] on span "All" at bounding box center [573, 153] width 13 height 13
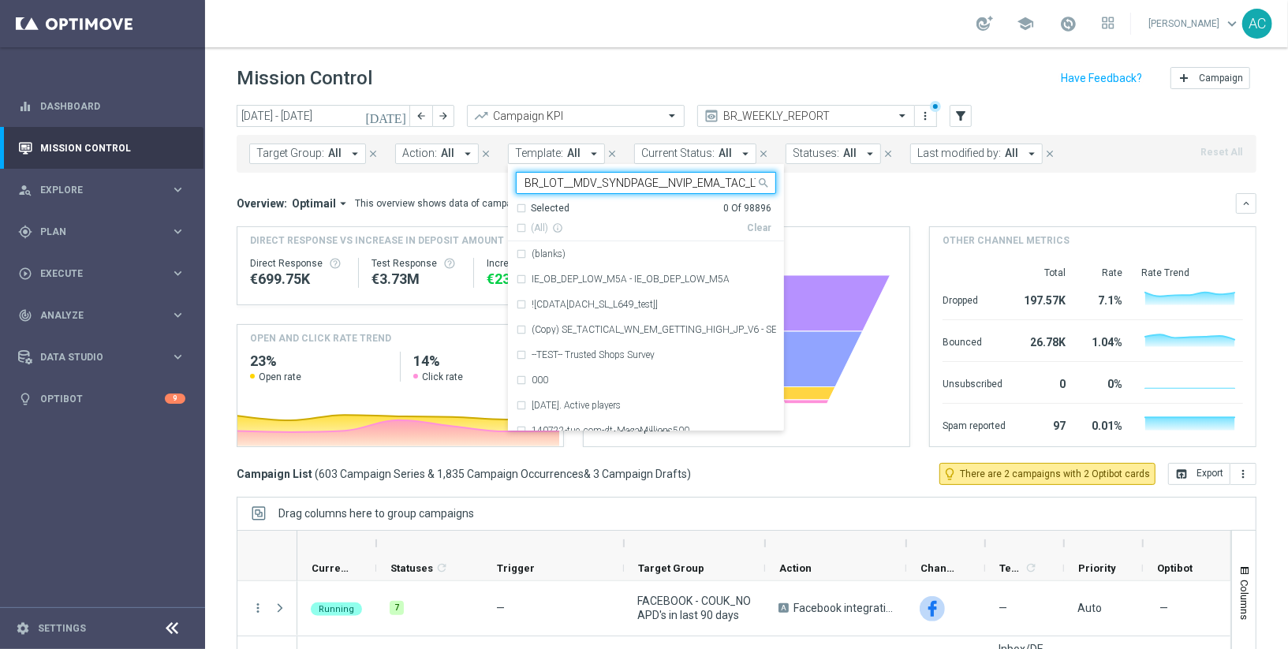
scroll to position [0, 30]
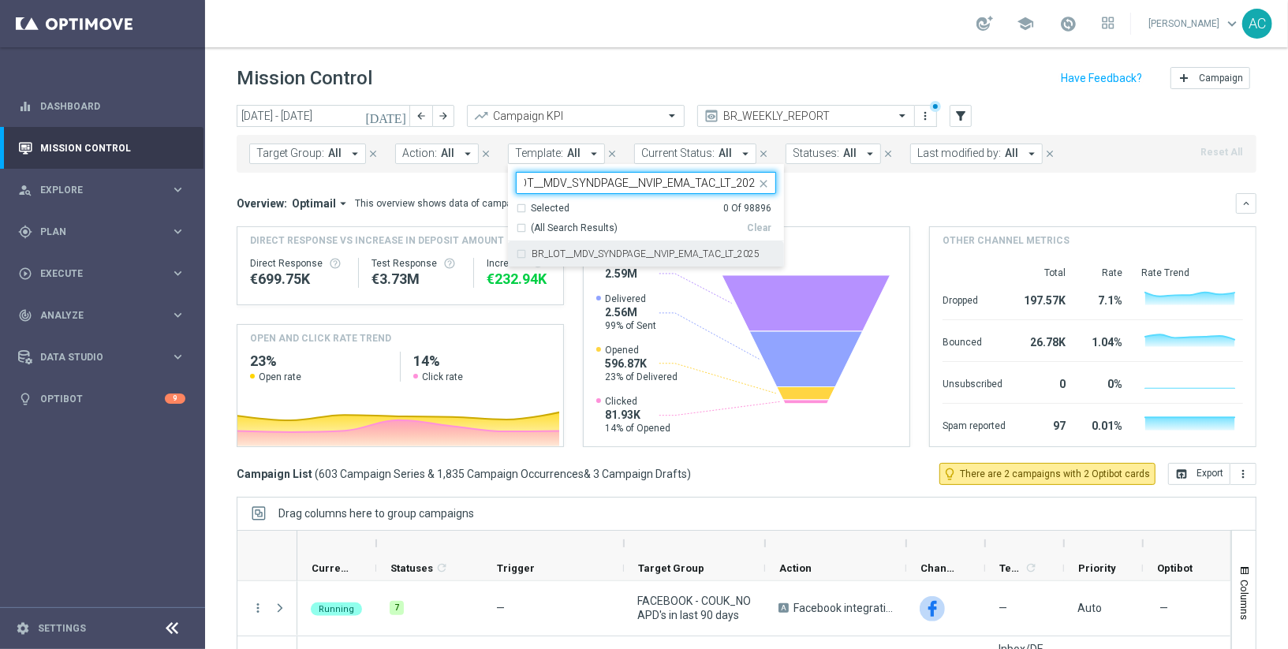
click at [516, 252] on div "BR_LOT__MDV_SYNDPAGE__NVIP_EMA_TAC_LT_2025" at bounding box center [646, 253] width 260 height 25
type input "BR_LOT__MDV_SYNDPAGE__NVIP_EMA_TAC_LT_2025"
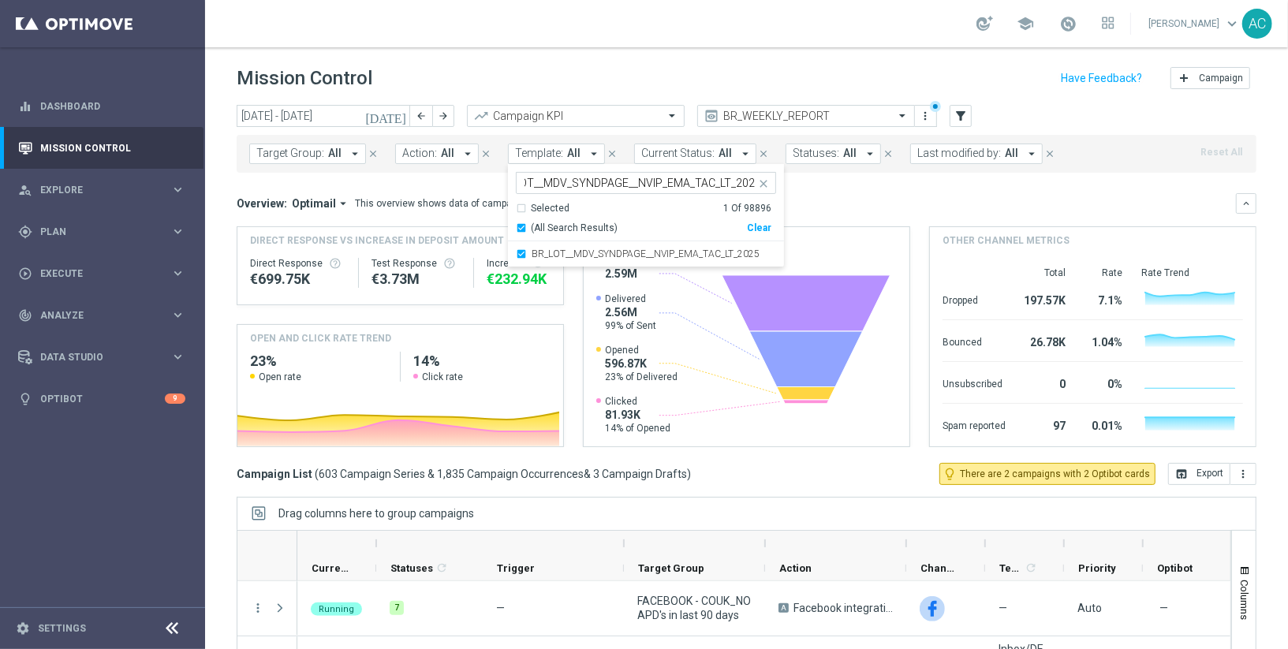
scroll to position [0, 0]
click at [826, 196] on div "Overview: Optimail arrow_drop_down This overview shows data of campaigns execut…" at bounding box center [736, 203] width 999 height 14
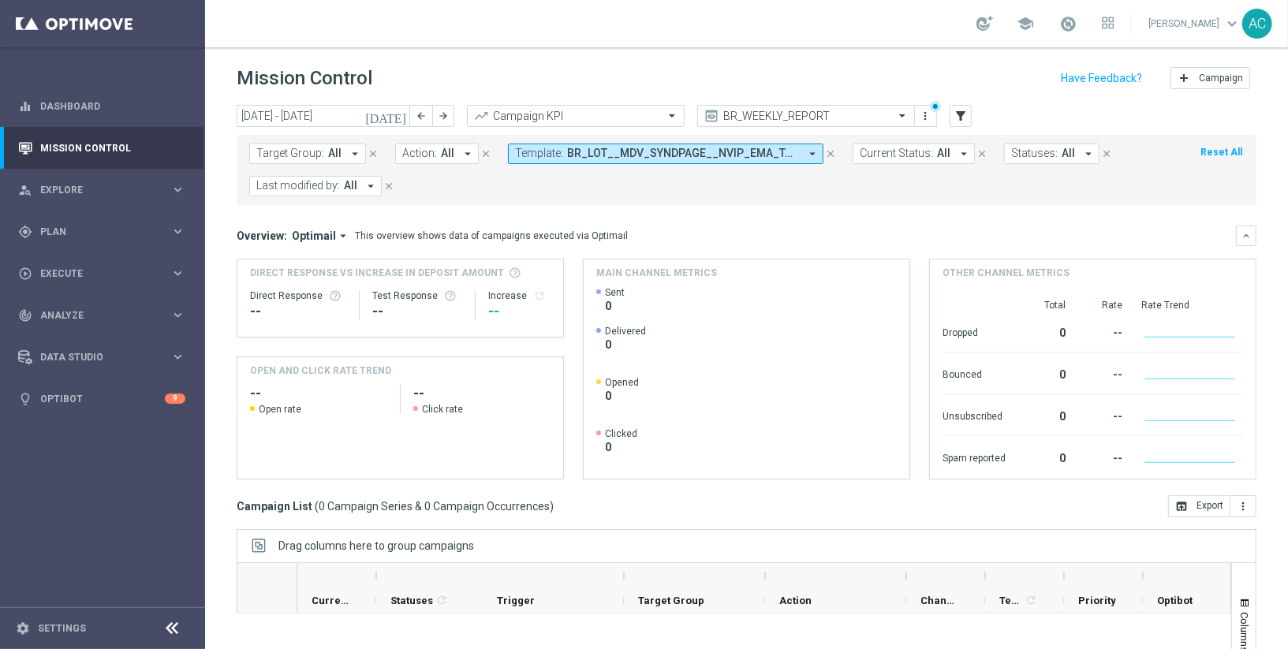
click at [331, 151] on span "All" at bounding box center [334, 153] width 13 height 13
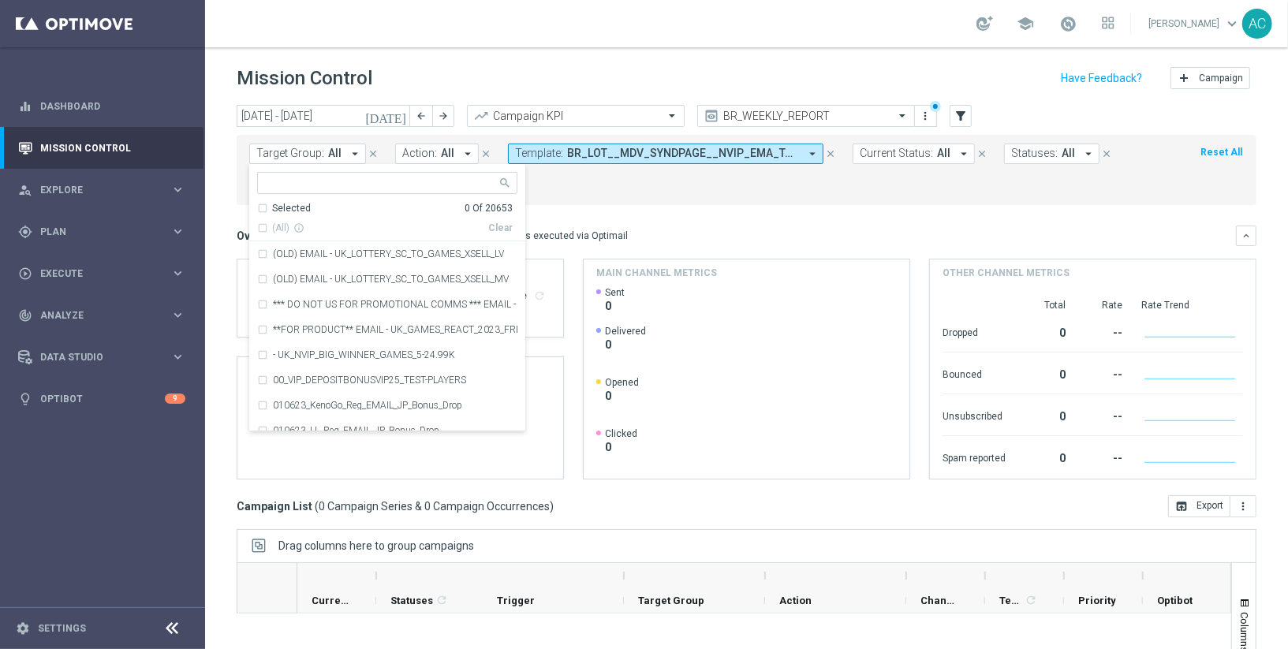
click at [823, 160] on button "close" at bounding box center [830, 153] width 14 height 17
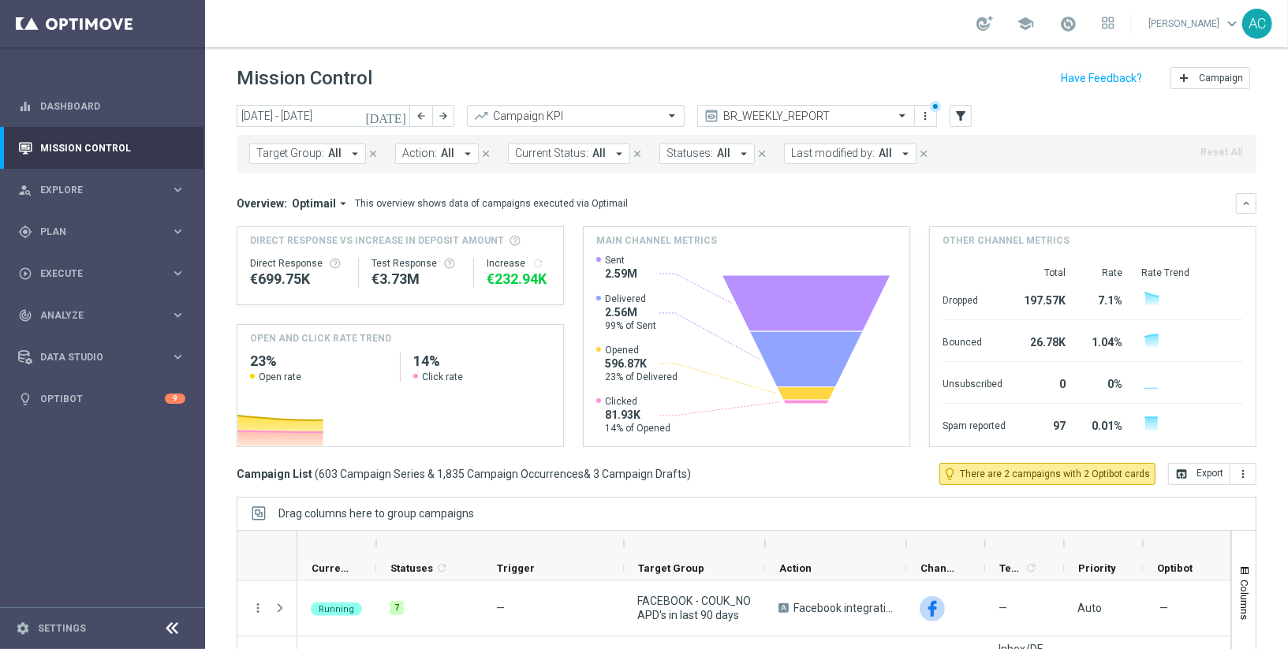
click at [295, 155] on span "Target Group:" at bounding box center [290, 153] width 68 height 13
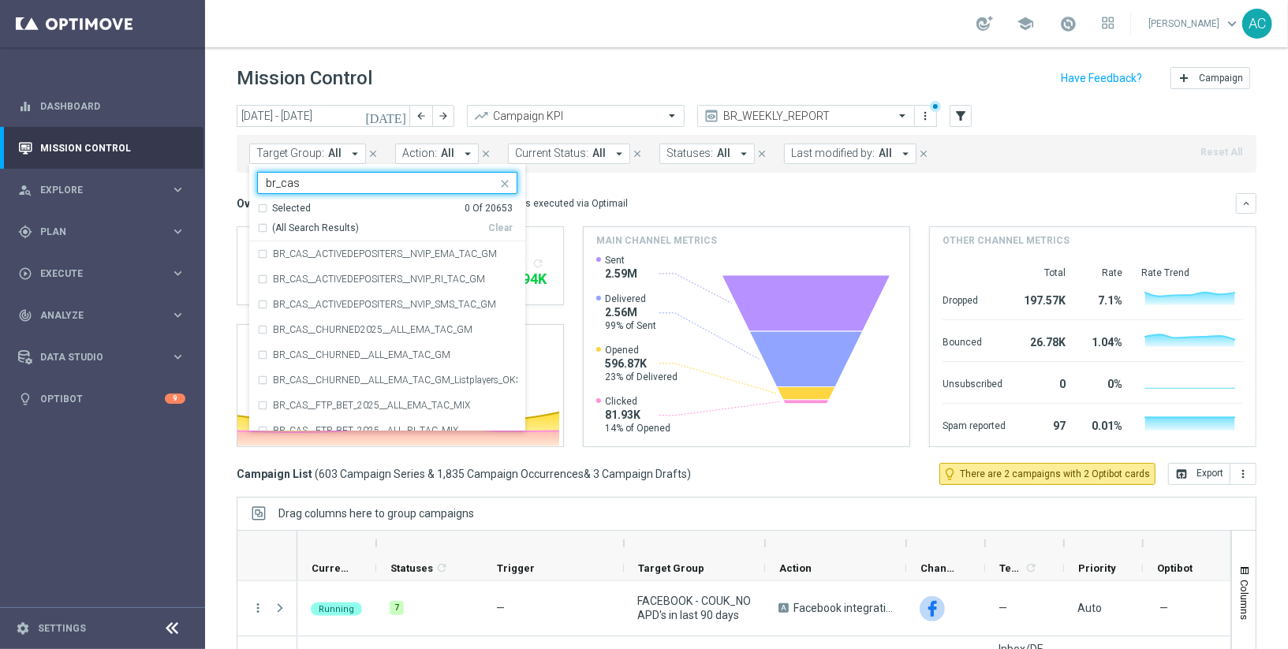
click at [258, 225] on div "(All Search Results)" at bounding box center [372, 228] width 231 height 13
type input "br_cas"
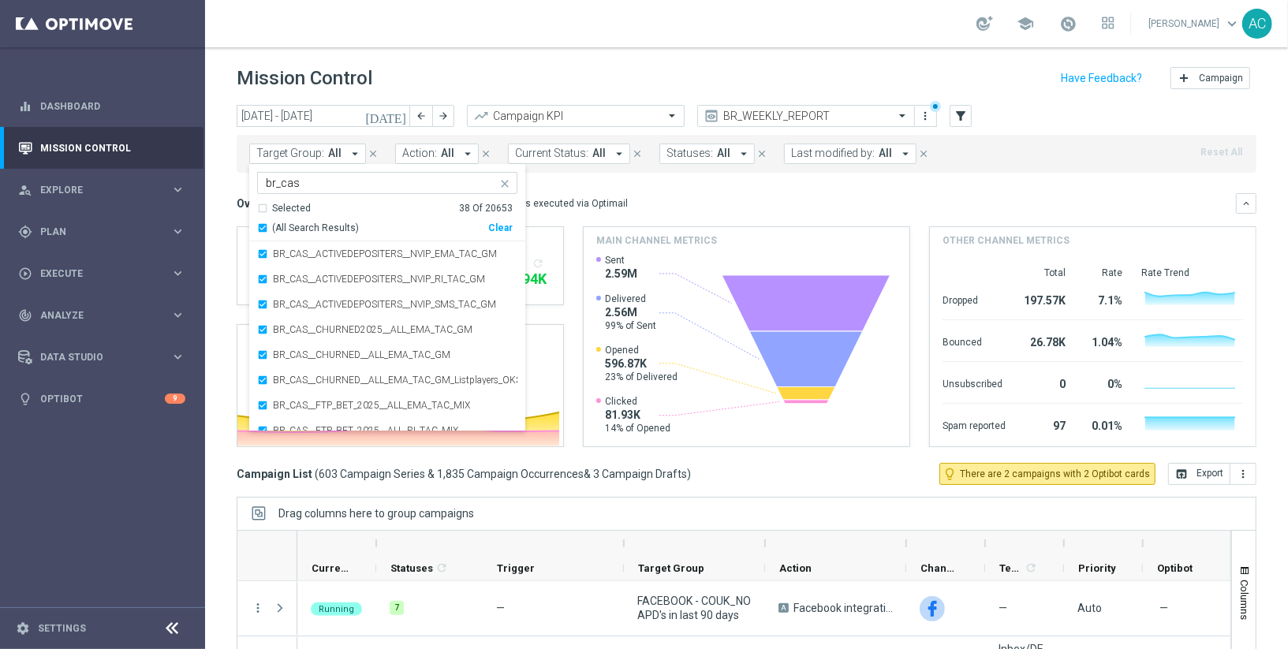
click at [747, 196] on div "Overview: Optimail arrow_drop_down This overview shows data of campaigns execut…" at bounding box center [736, 203] width 999 height 14
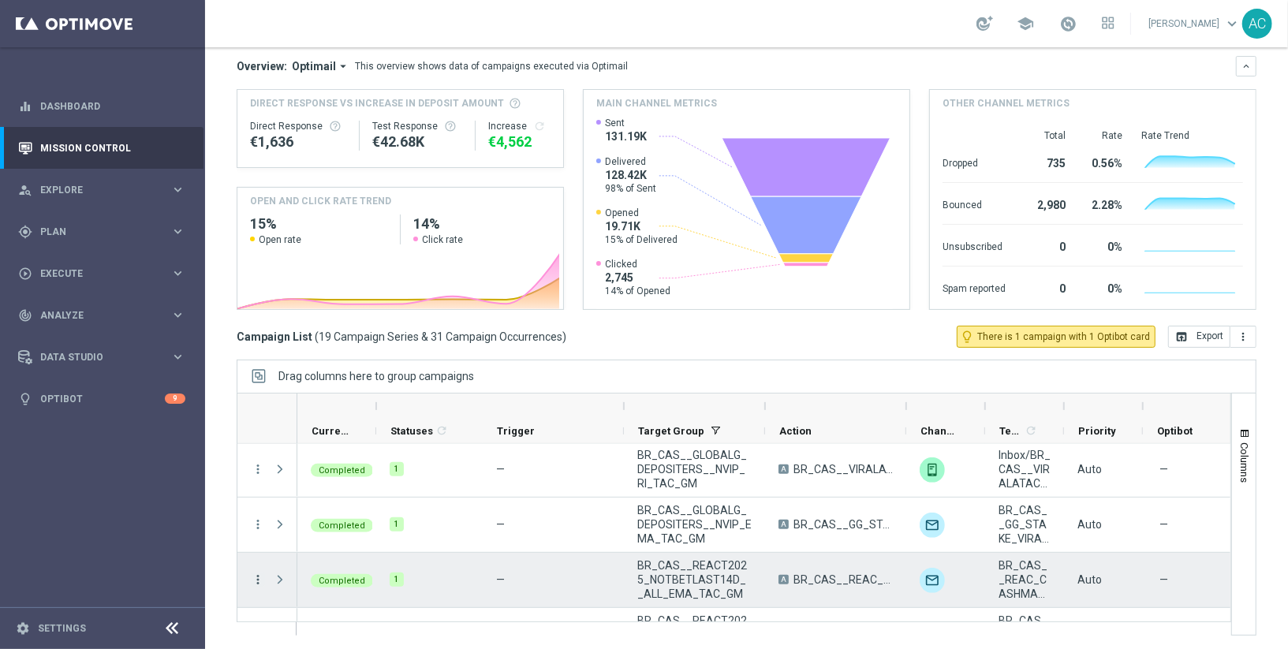
click at [255, 576] on icon "more_vert" at bounding box center [258, 579] width 14 height 14
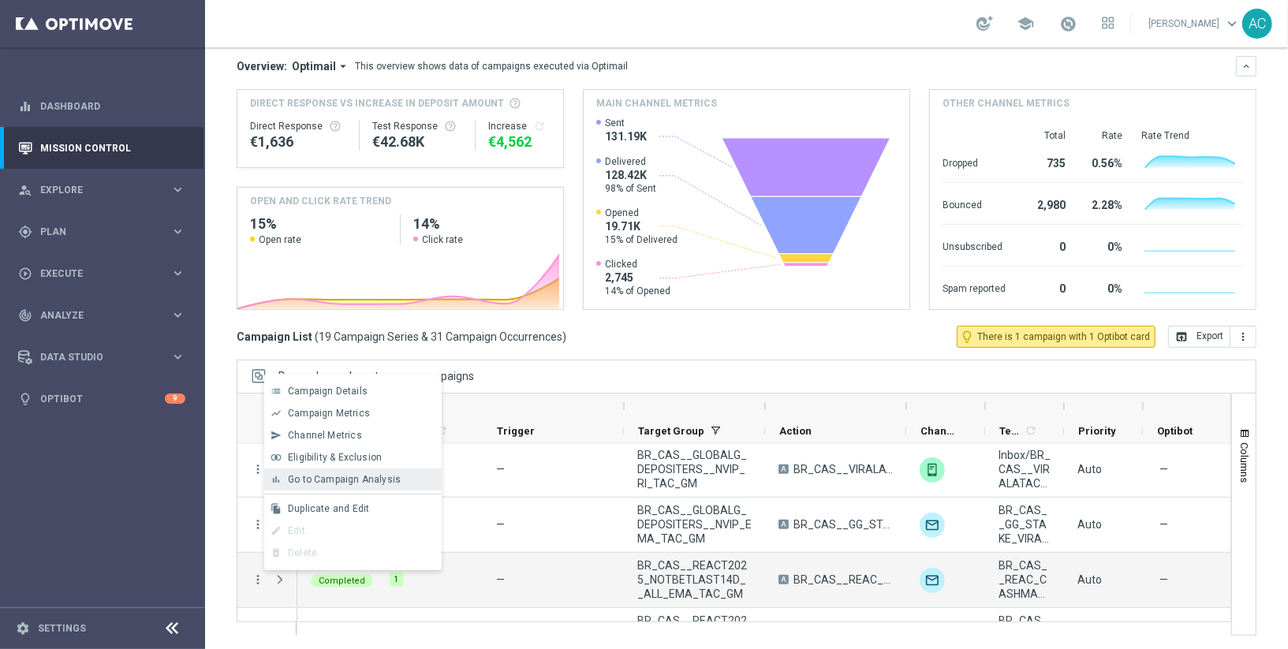
click at [398, 480] on div "Go to Campaign Analysis" at bounding box center [361, 479] width 147 height 11
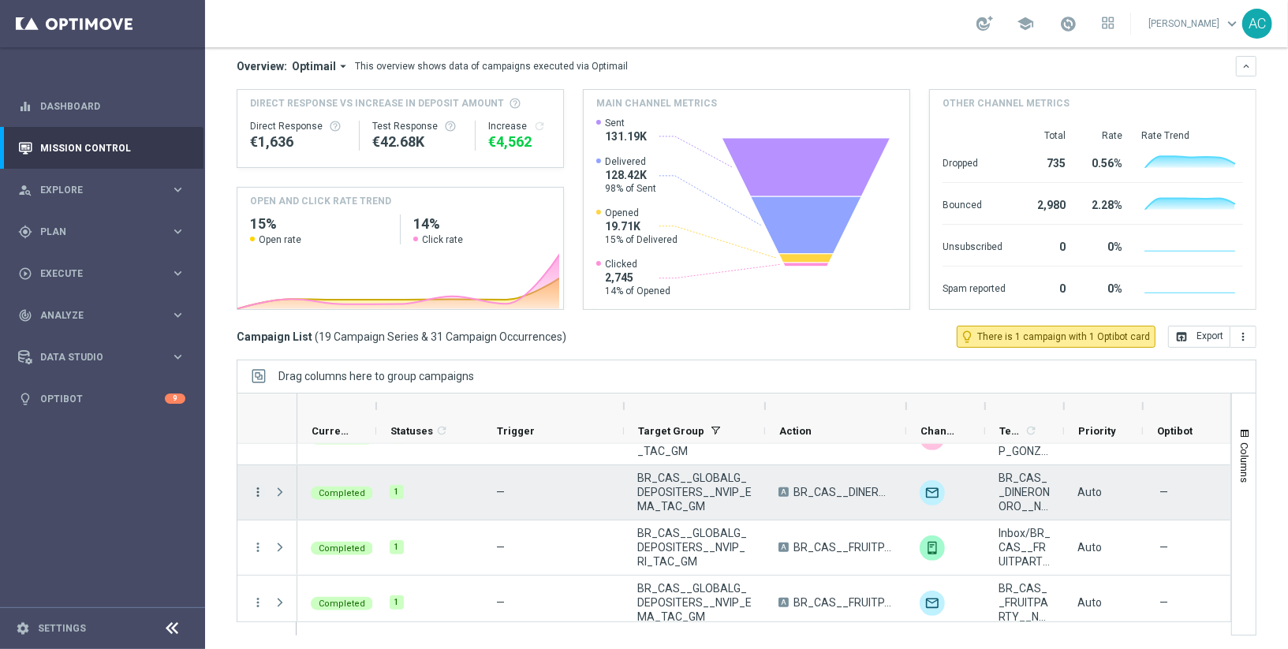
click at [254, 490] on icon "more_vert" at bounding box center [258, 492] width 14 height 14
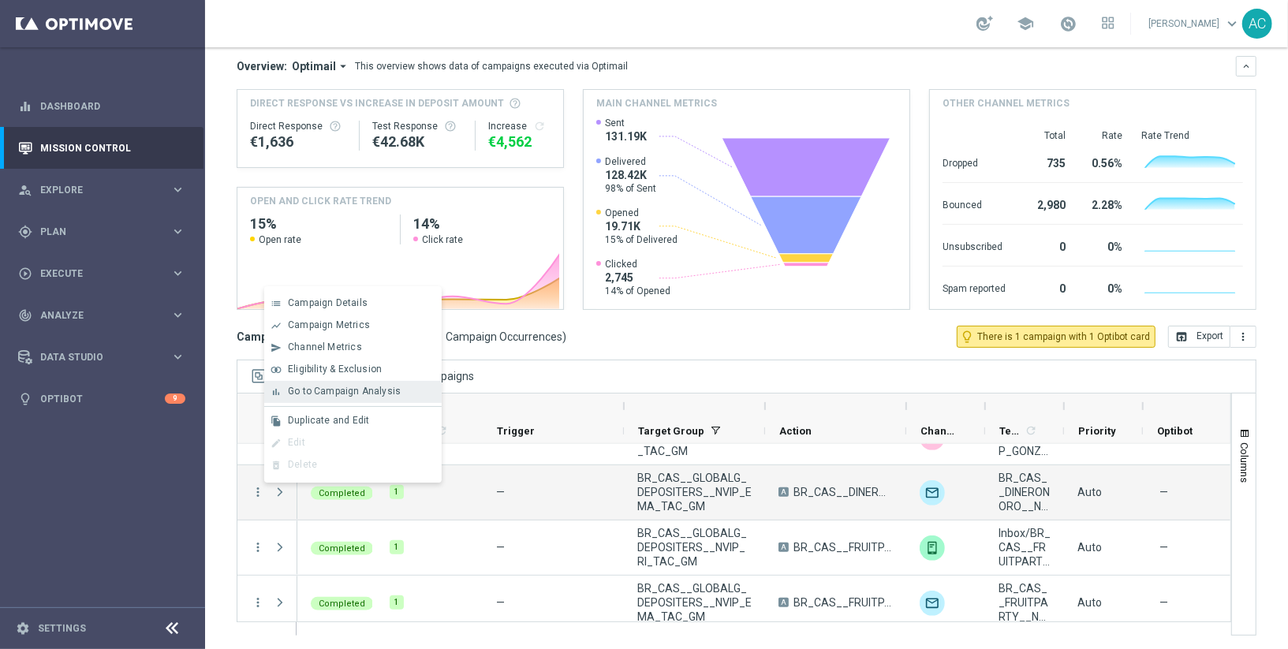
click at [359, 394] on span "Go to Campaign Analysis" at bounding box center [344, 391] width 113 height 11
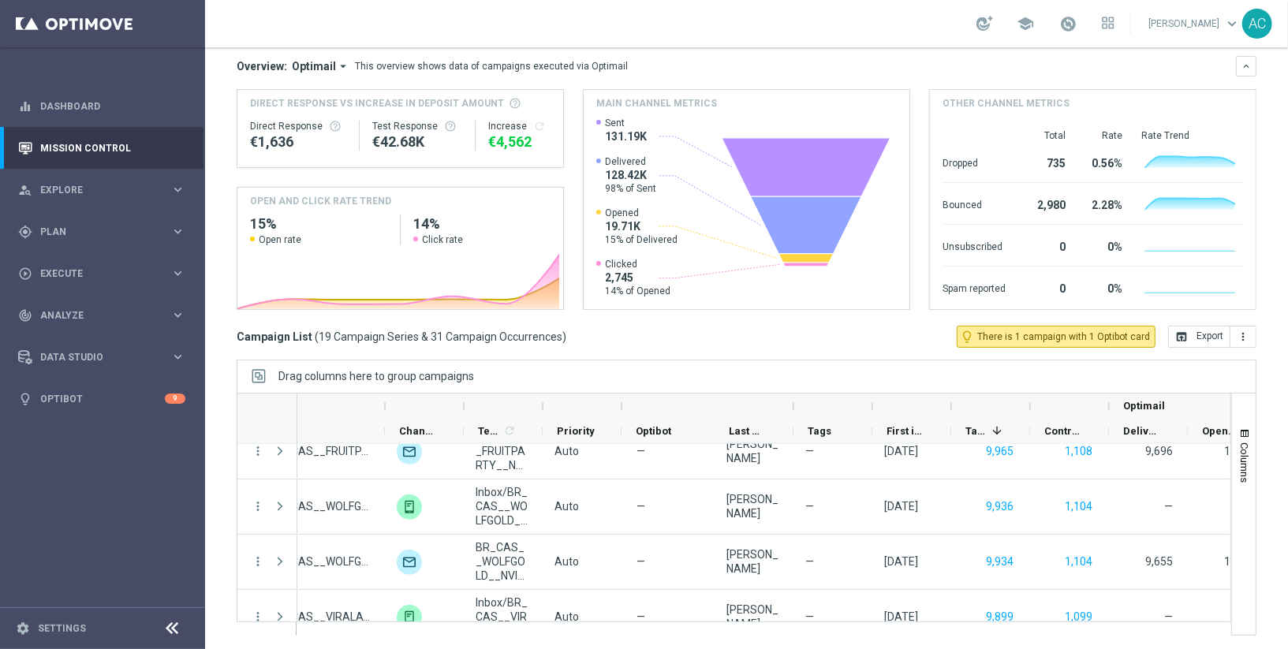
scroll to position [0, 454]
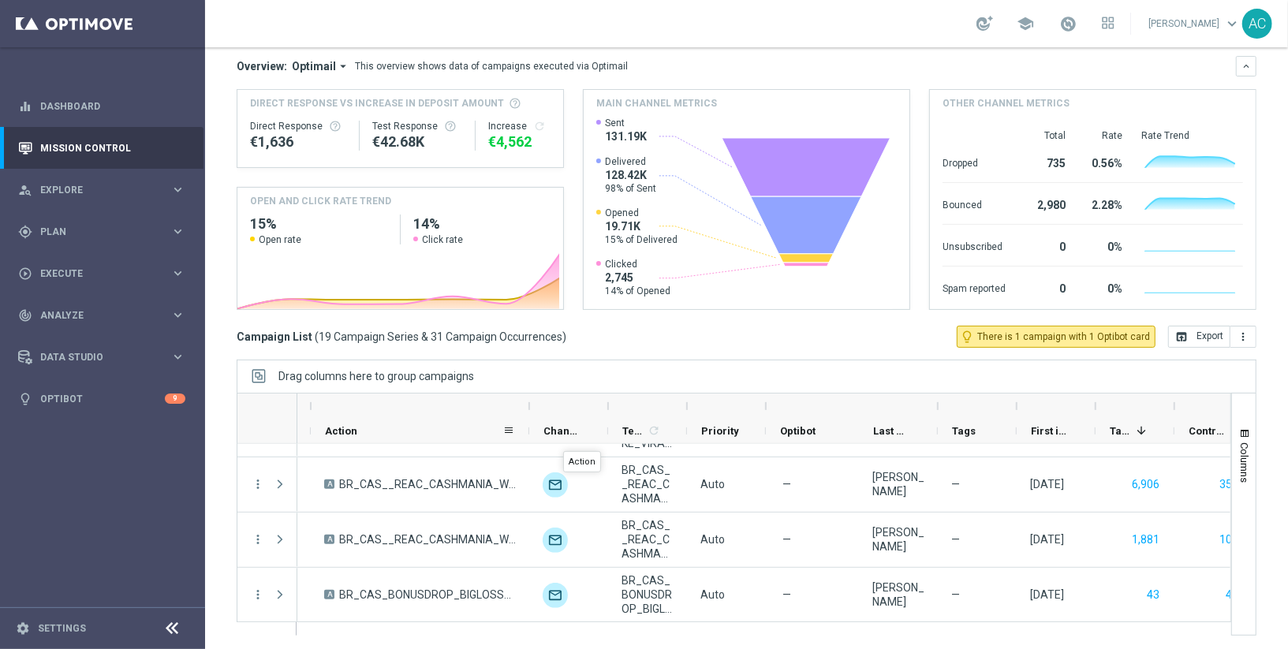
drag, startPoint x: 448, startPoint y: 433, endPoint x: 525, endPoint y: 436, distance: 77.3
click at [526, 436] on div at bounding box center [529, 431] width 6 height 24
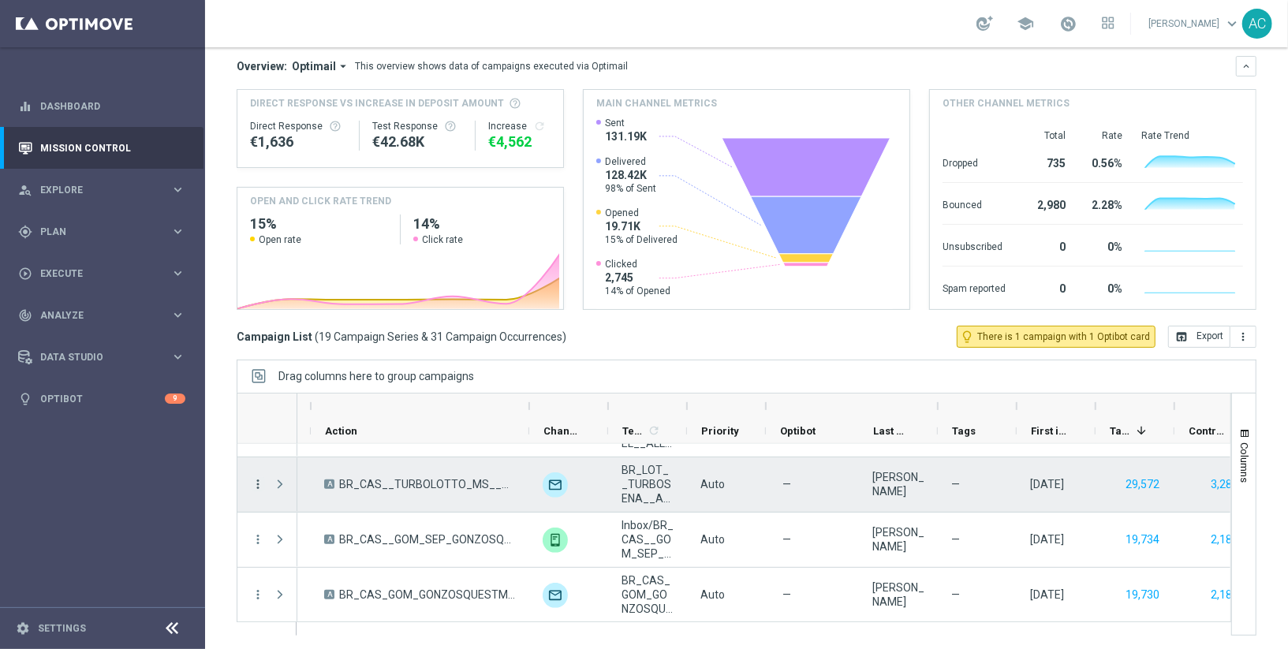
click at [254, 484] on icon "more_vert" at bounding box center [258, 484] width 14 height 14
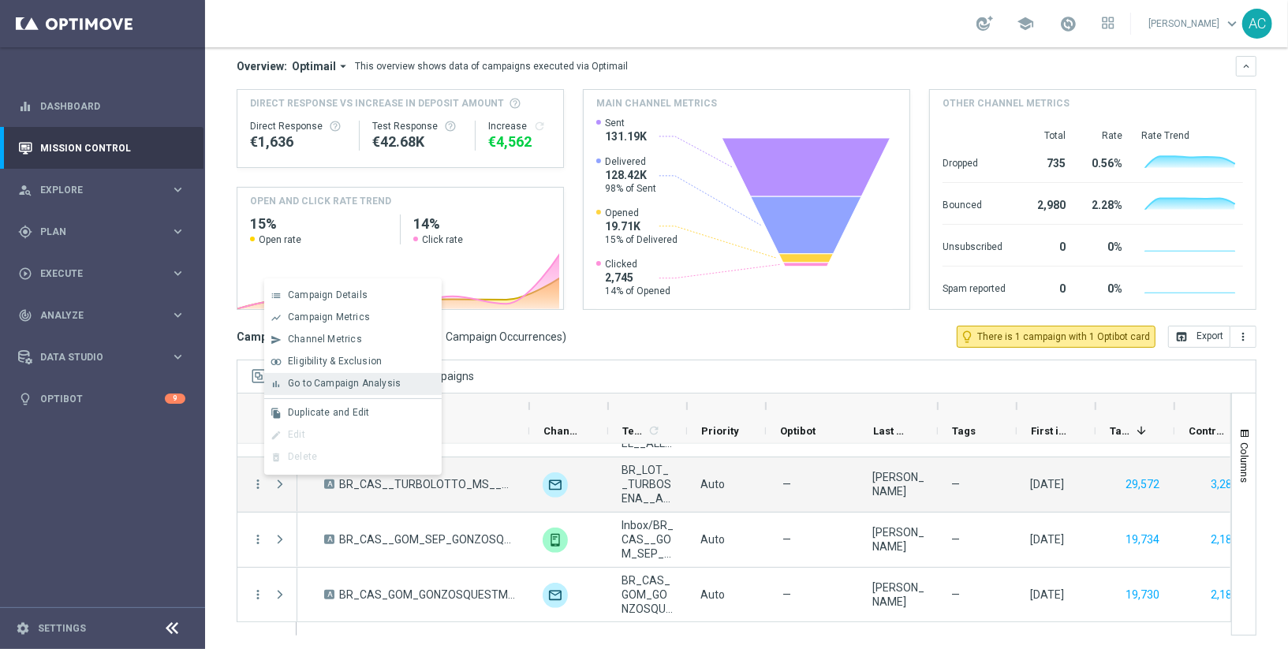
click at [356, 386] on span "Go to Campaign Analysis" at bounding box center [344, 383] width 113 height 11
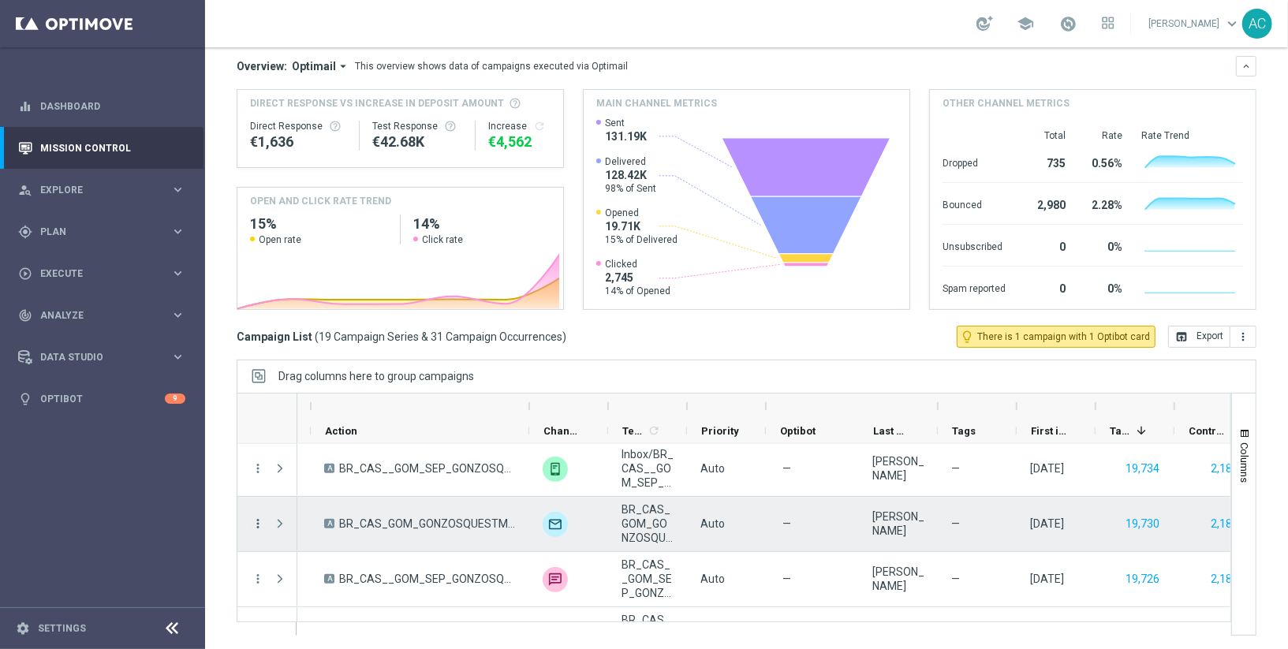
click at [255, 526] on icon "more_vert" at bounding box center [258, 523] width 14 height 14
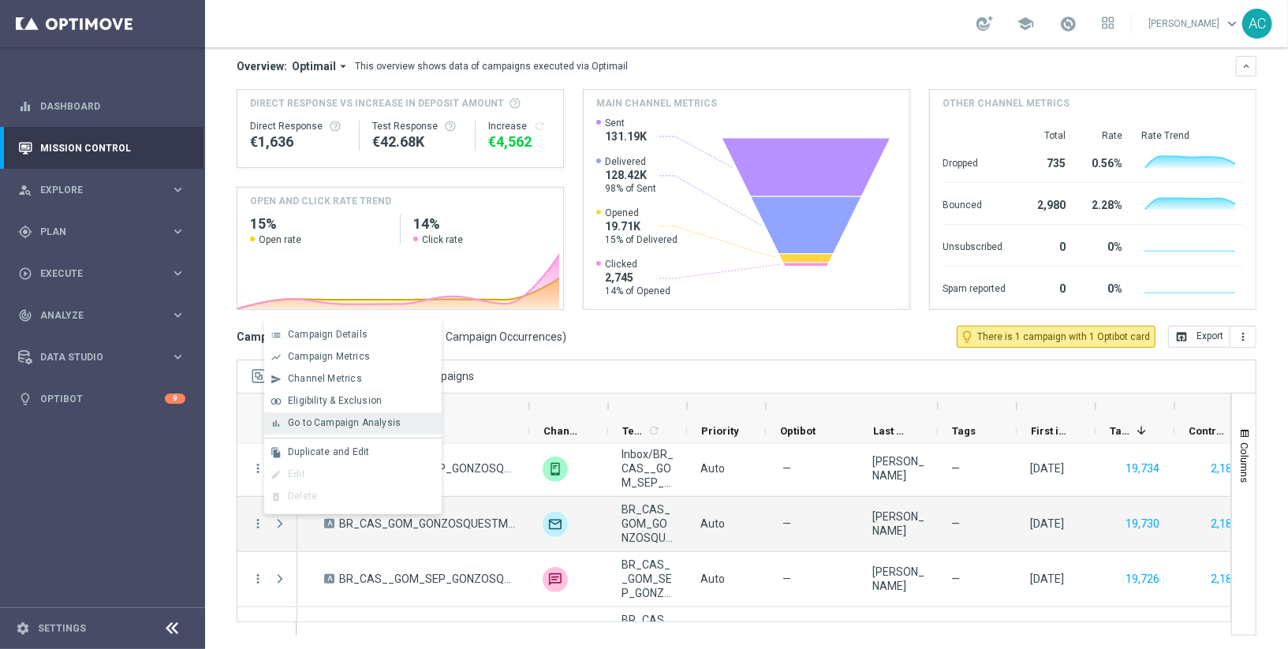
click at [381, 427] on span "Go to Campaign Analysis" at bounding box center [344, 422] width 113 height 11
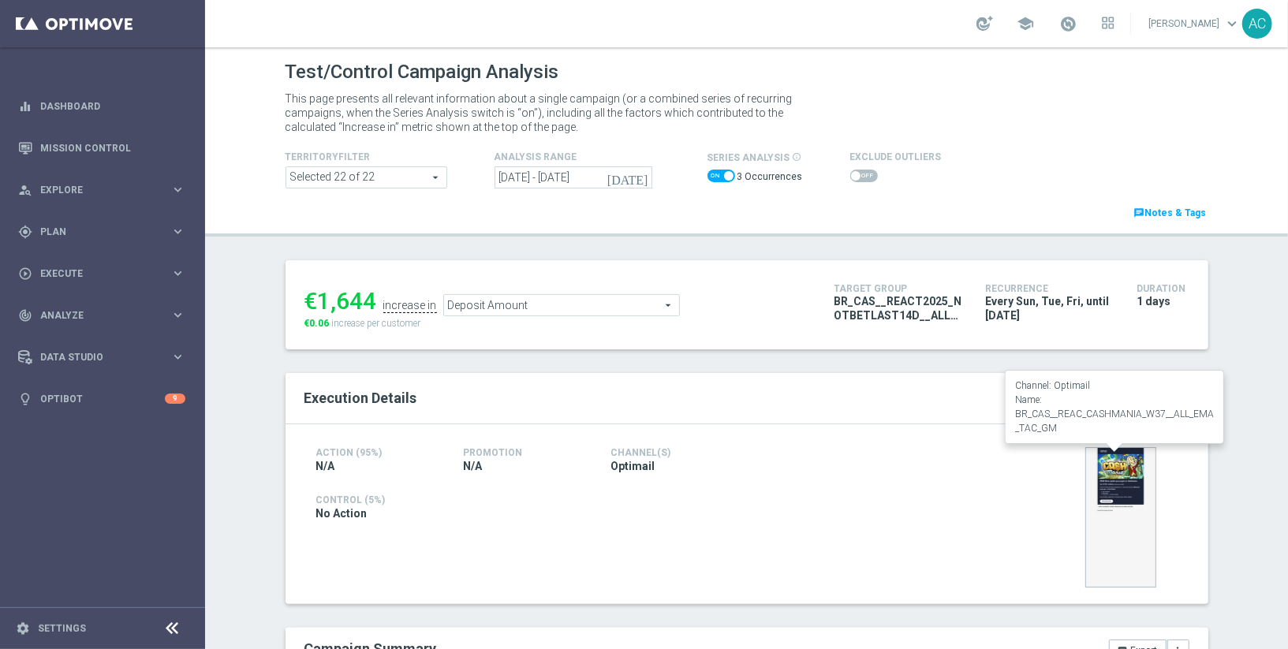
click at [1116, 479] on img at bounding box center [1120, 517] width 71 height 140
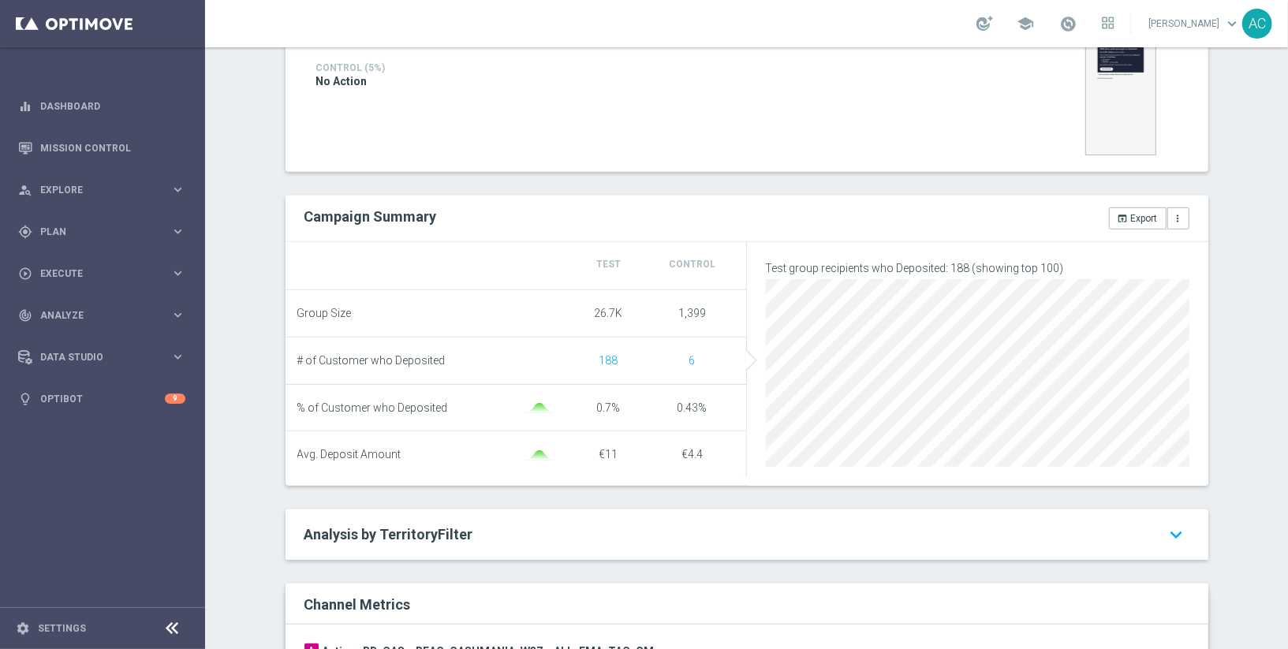
scroll to position [88, 0]
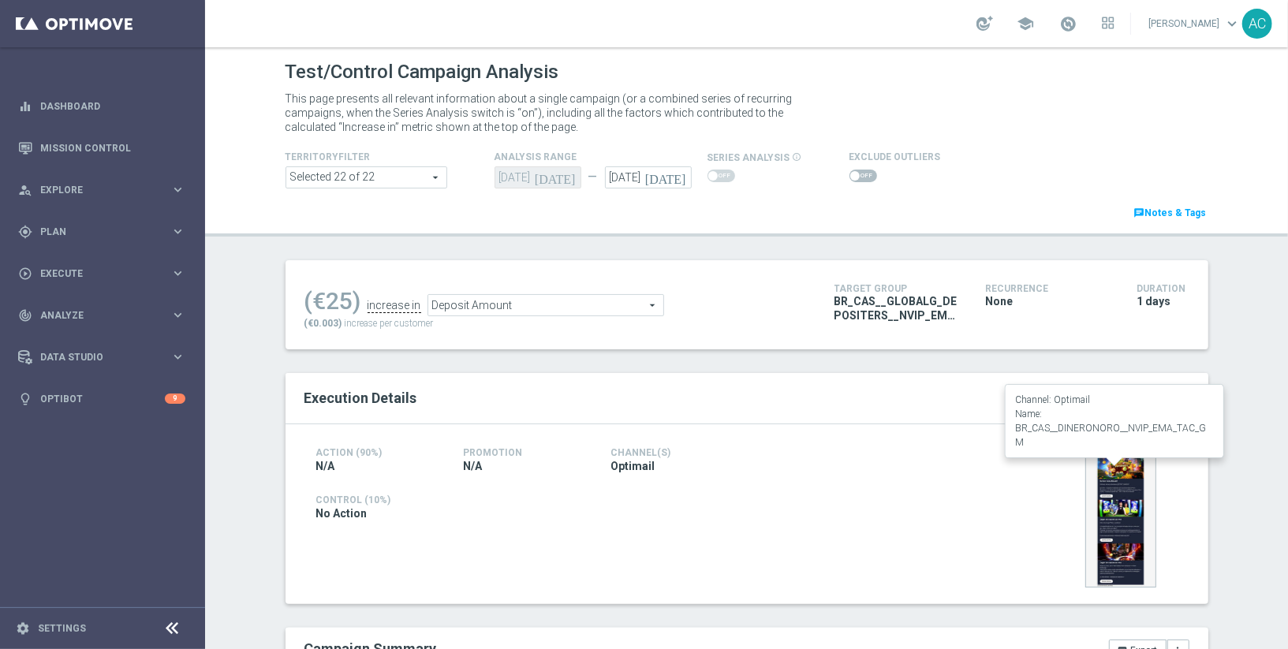
click at [1124, 554] on img at bounding box center [1120, 517] width 71 height 140
click at [1135, 549] on img at bounding box center [1120, 517] width 71 height 140
click at [877, 315] on span "BR_CAS__GLOBALG_DEPOSITERS__NVIP_EMA_TAC_GM" at bounding box center [898, 308] width 128 height 28
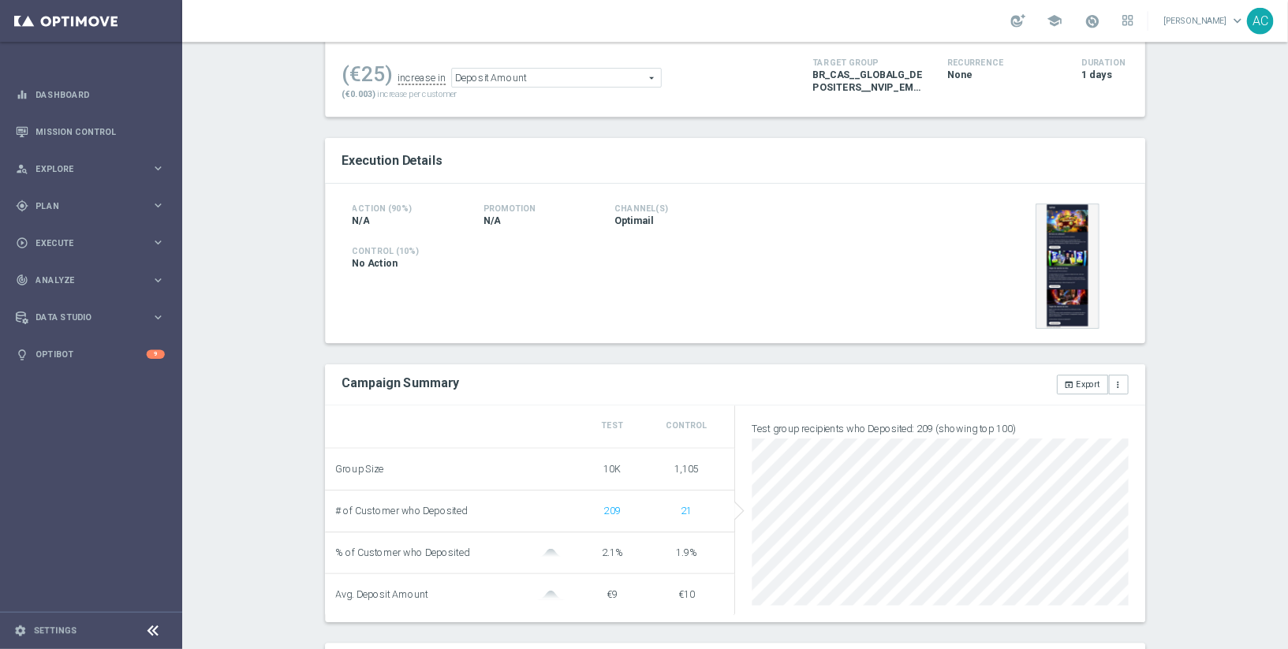
scroll to position [218, 0]
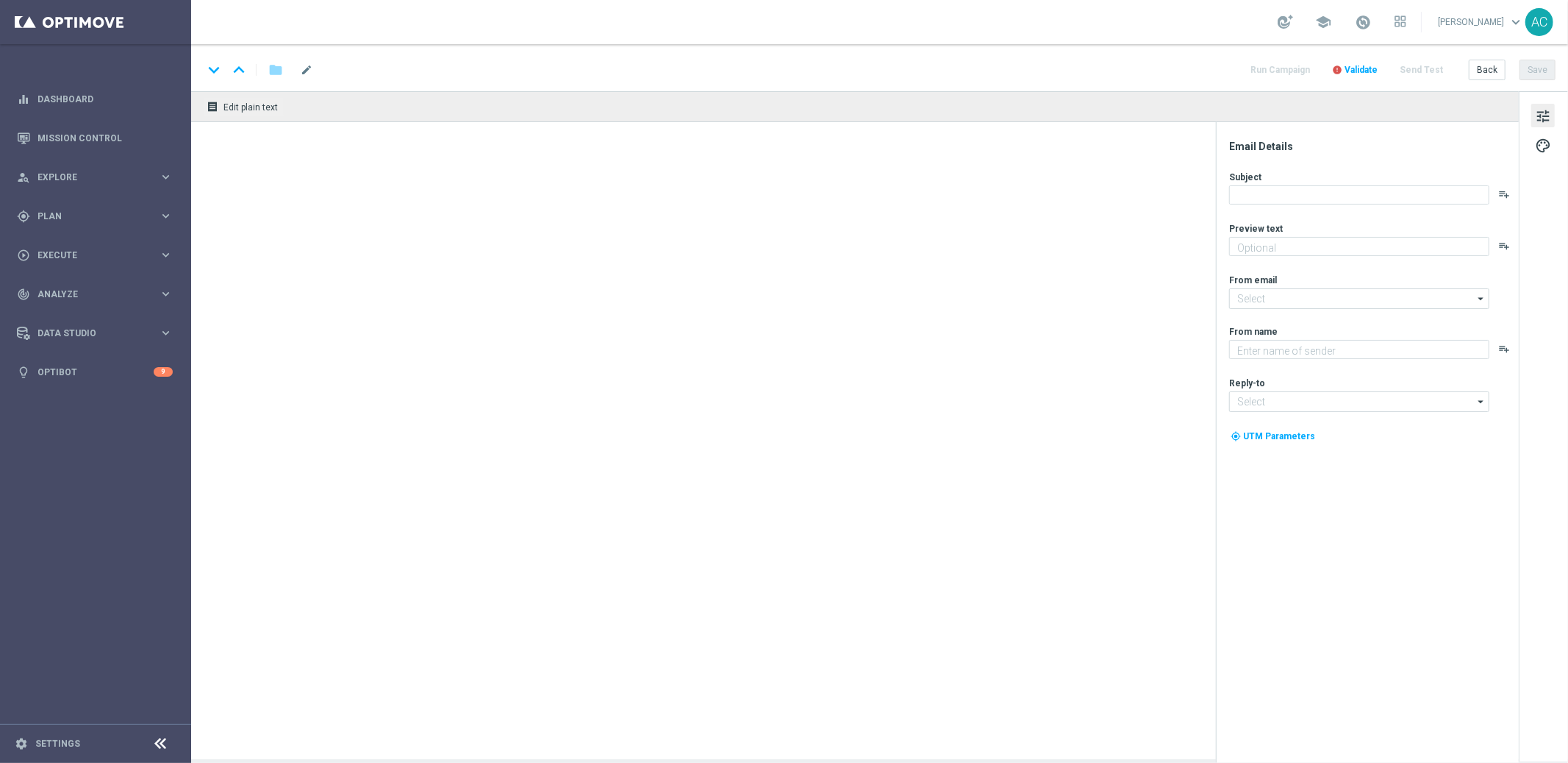
type textarea "Tente a sorte na aventura dourada Dinero N Oro Superbonus!"
type textarea "Lottoland"
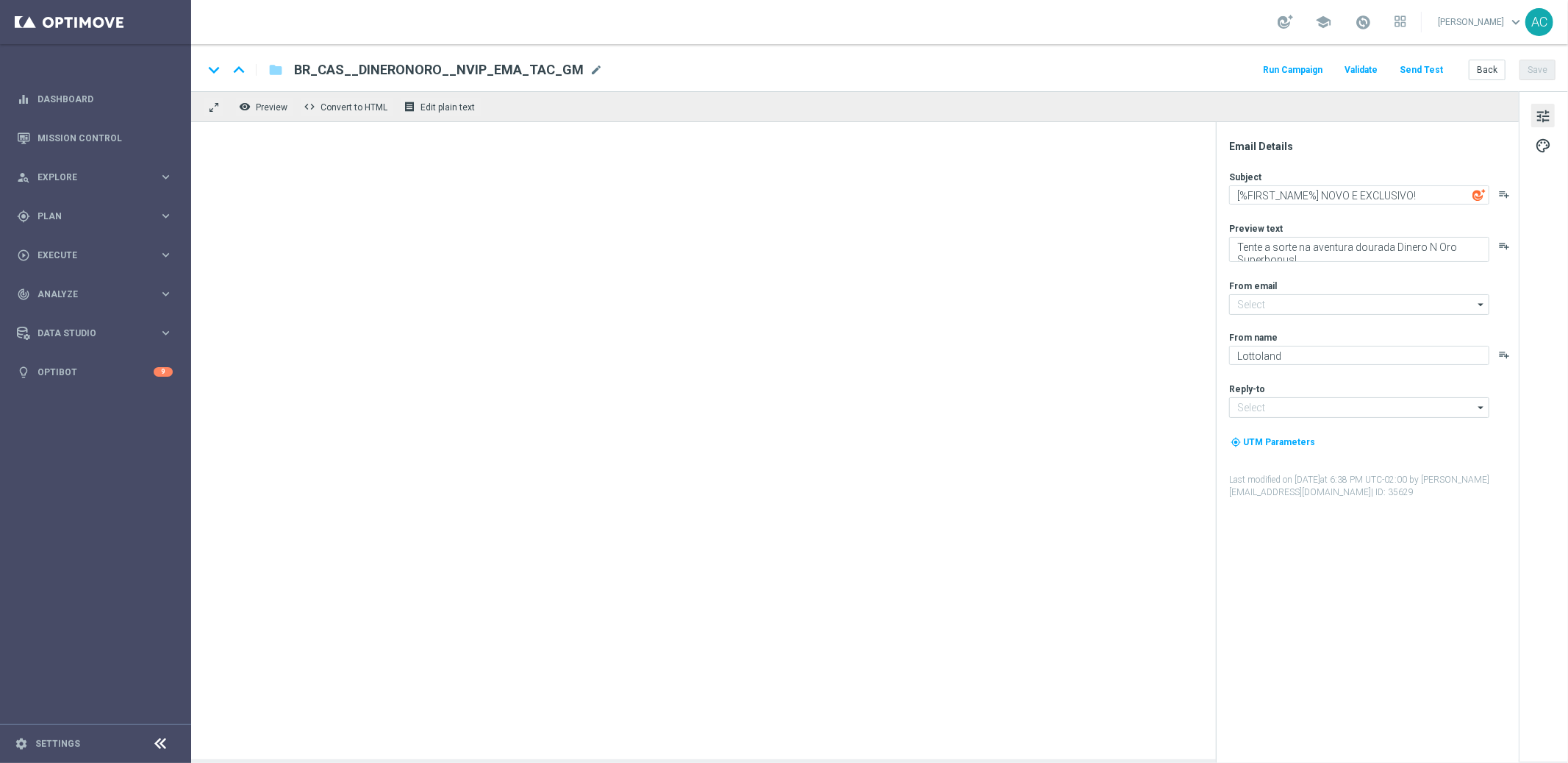
type input "[EMAIL_ADDRESS][DOMAIN_NAME]"
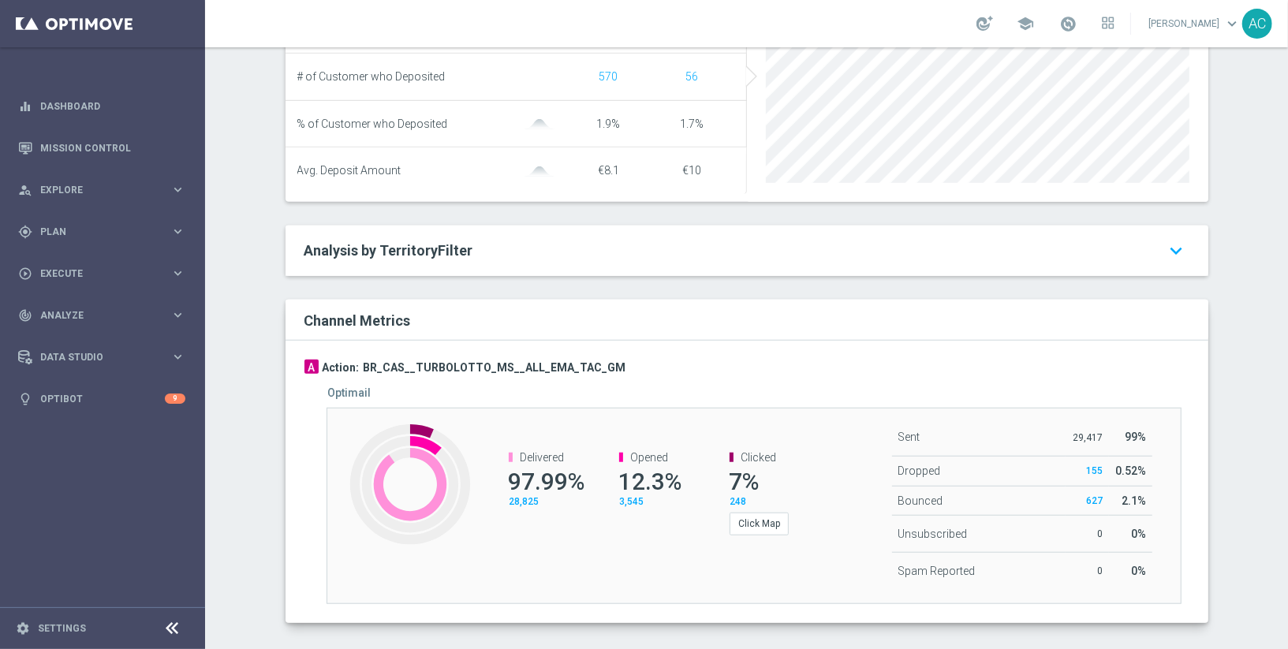
scroll to position [716, 0]
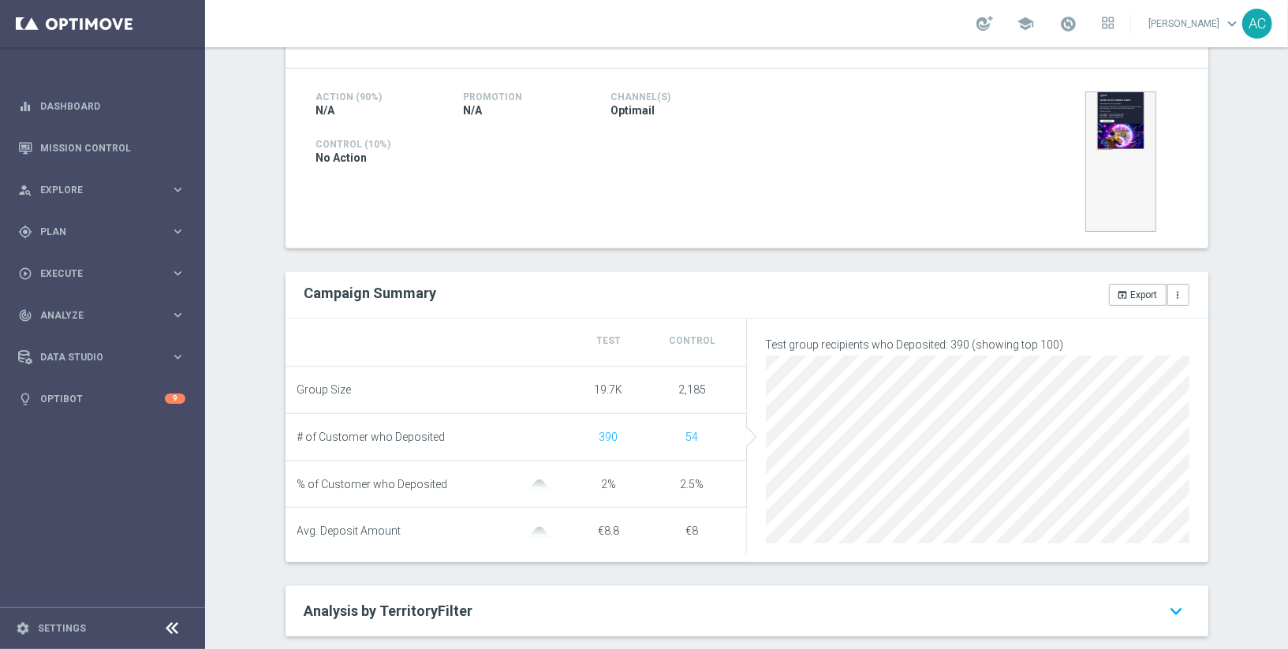
scroll to position [733, 0]
